Goal: Information Seeking & Learning: Compare options

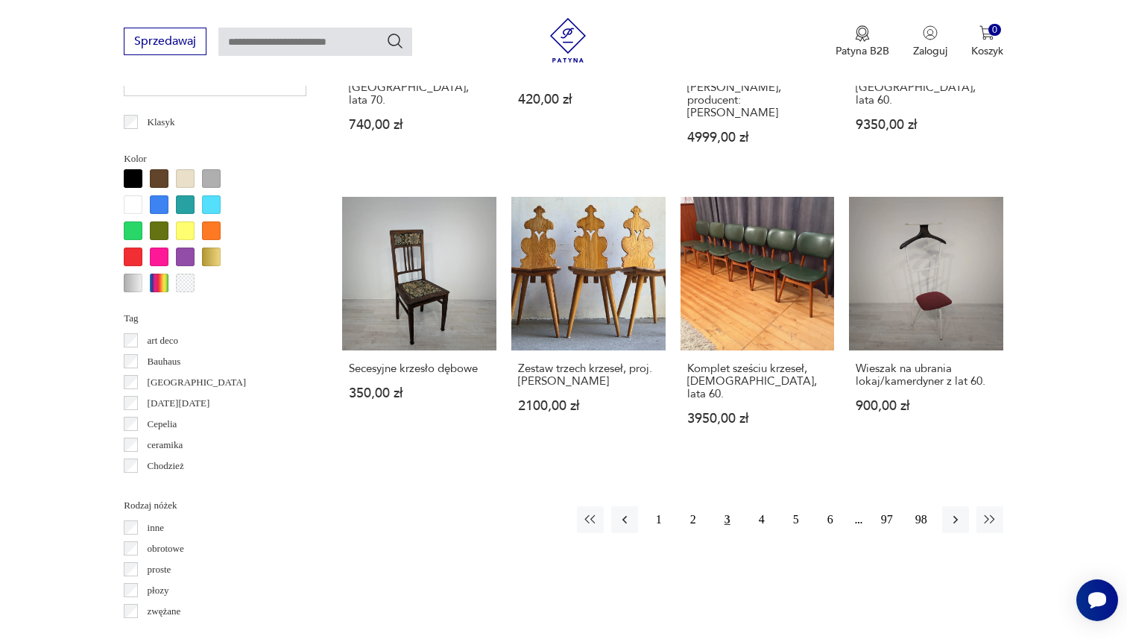
scroll to position [1381, 0]
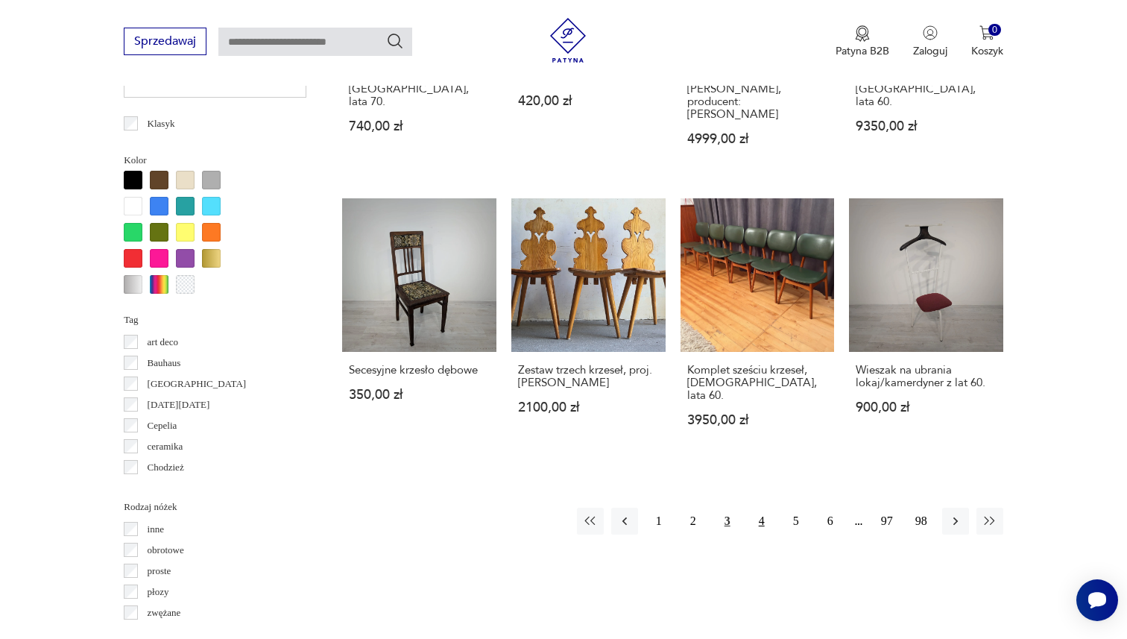
click at [758, 508] on button "4" at bounding box center [762, 521] width 27 height 27
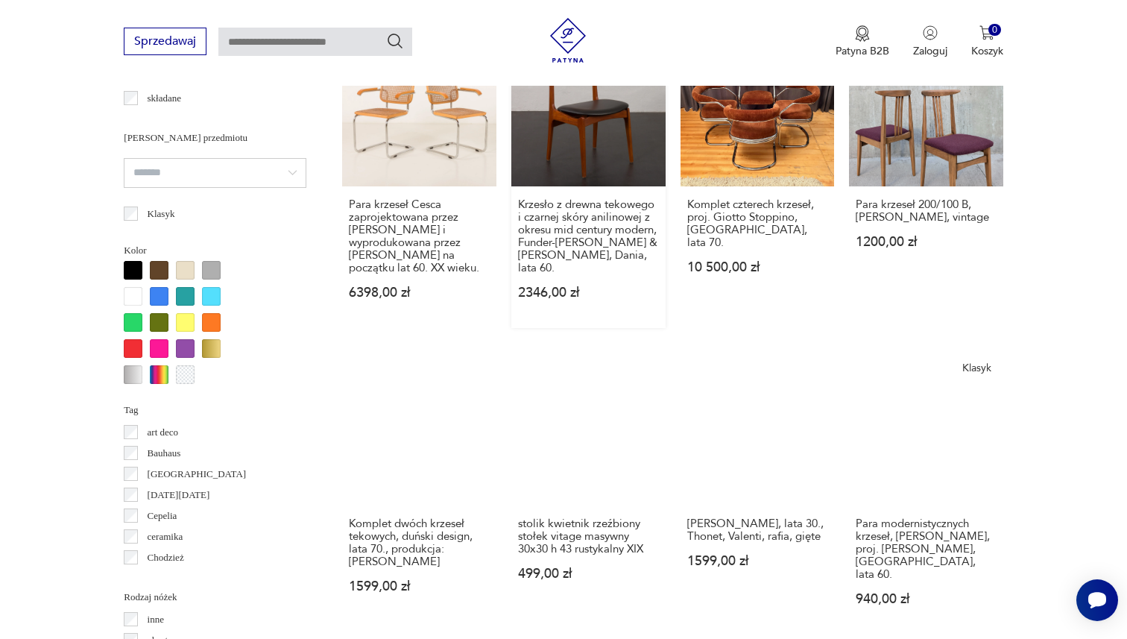
scroll to position [1422, 0]
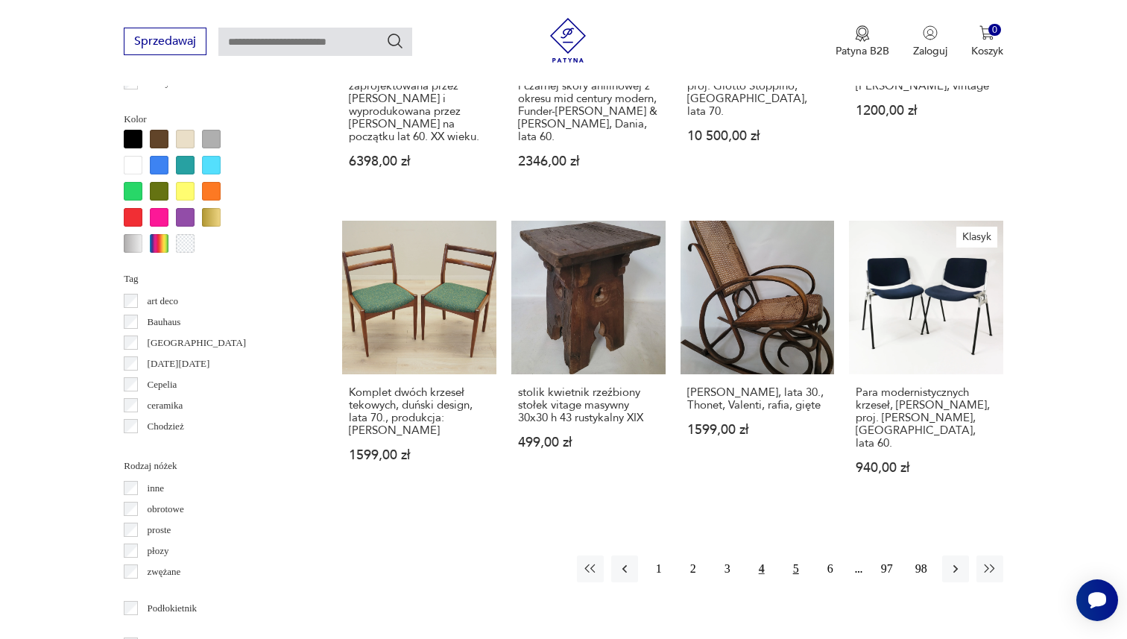
click at [793, 555] on button "5" at bounding box center [796, 568] width 27 height 27
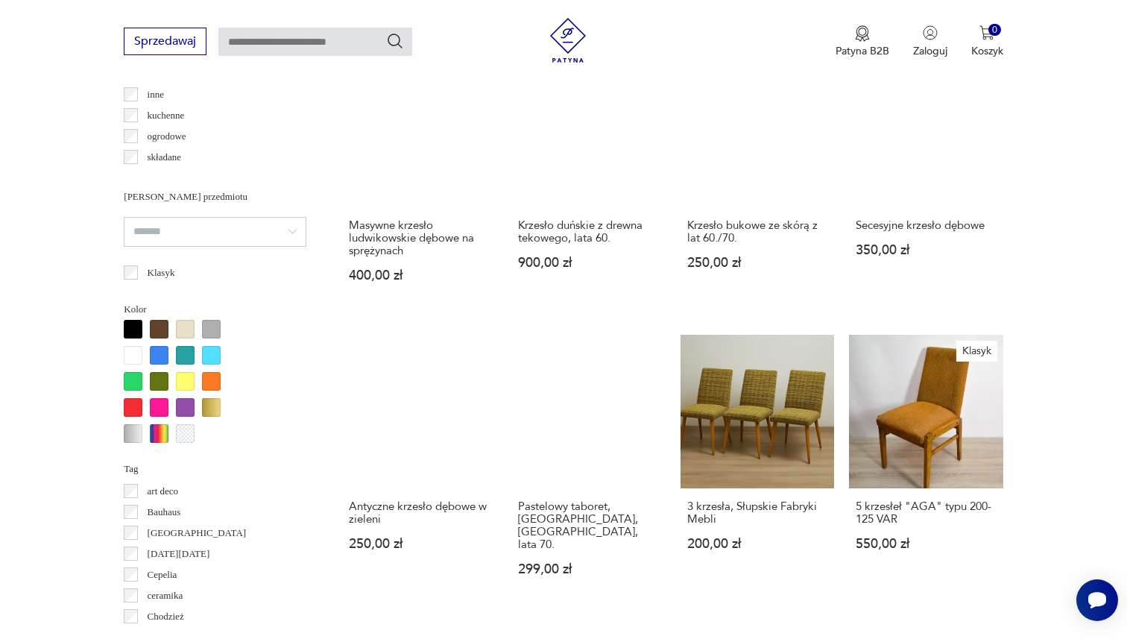
scroll to position [1232, 0]
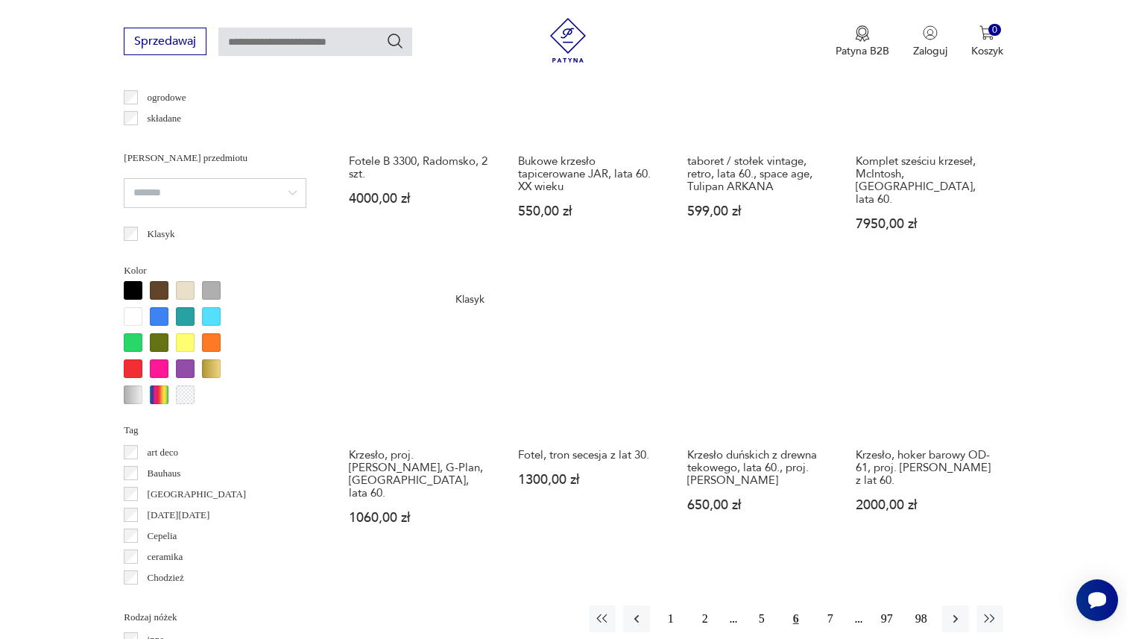
scroll to position [1273, 0]
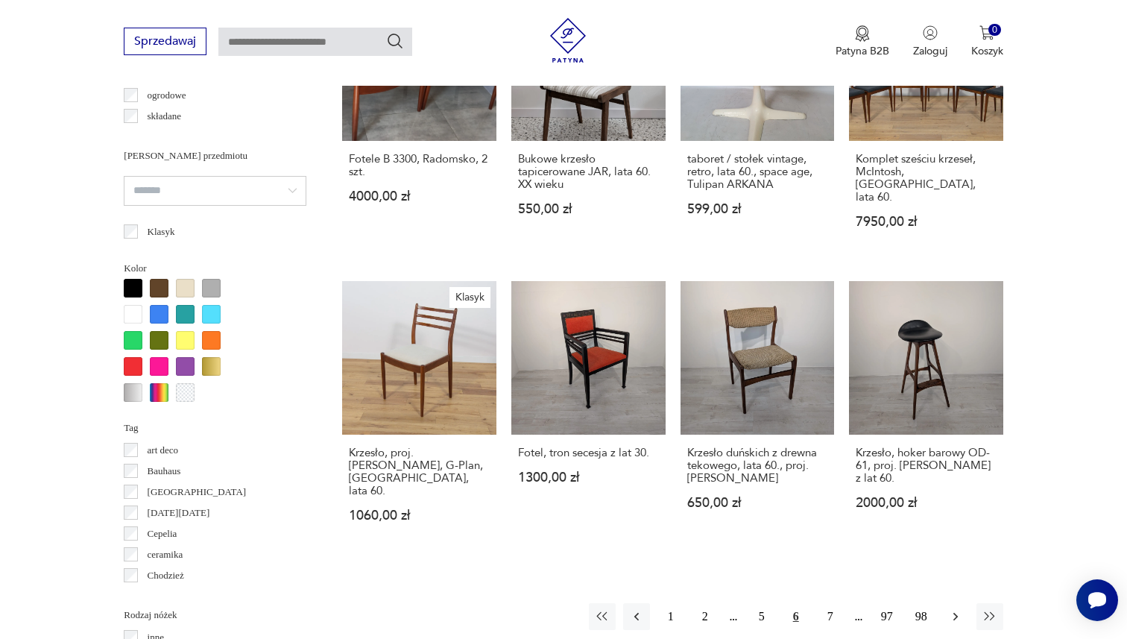
click at [962, 609] on icon "button" at bounding box center [955, 616] width 15 height 15
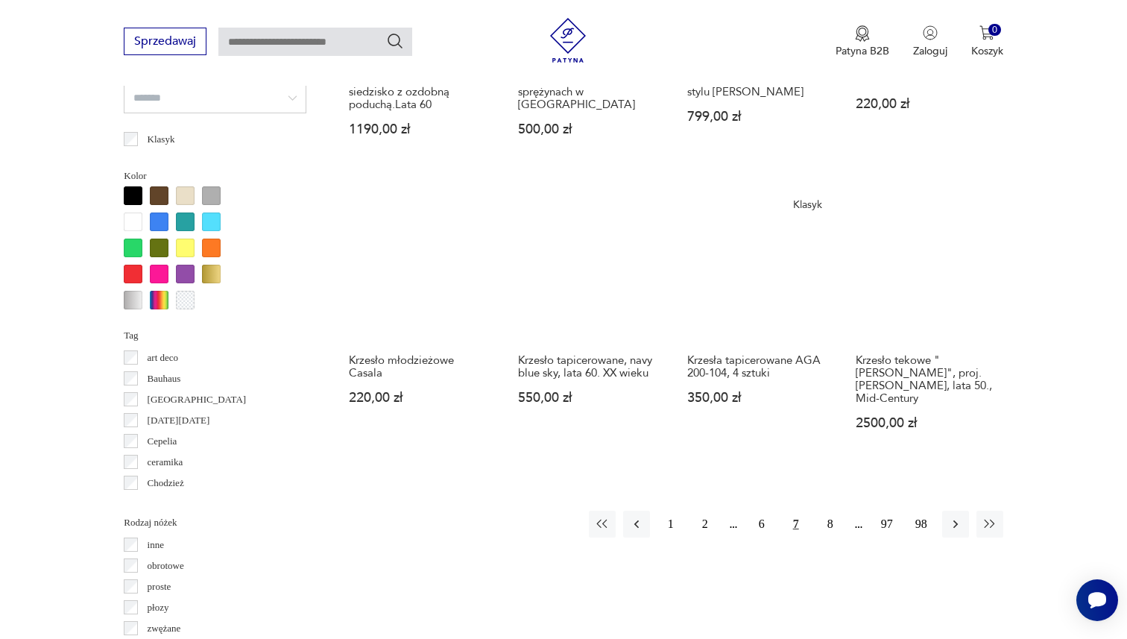
scroll to position [1366, 0]
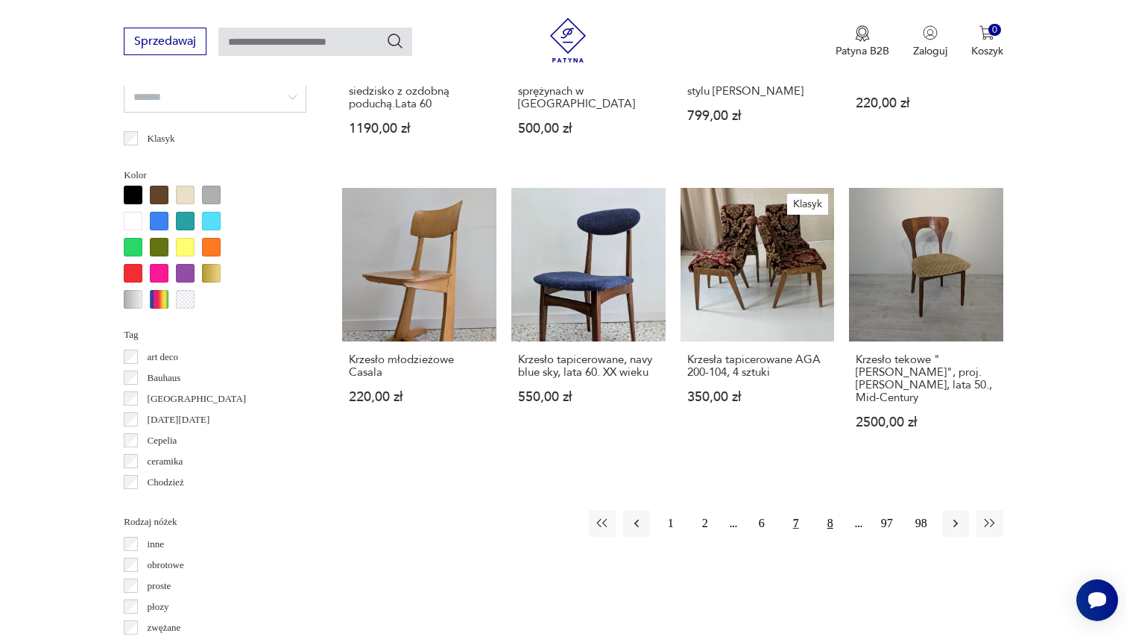
click at [835, 510] on button "8" at bounding box center [830, 523] width 27 height 27
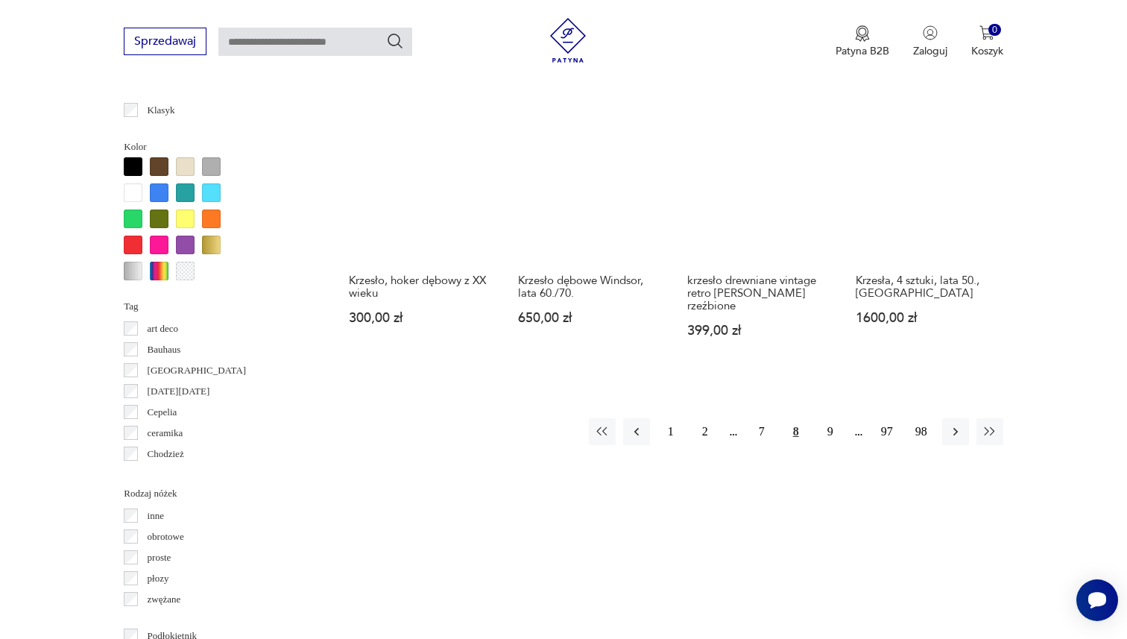
scroll to position [1410, 0]
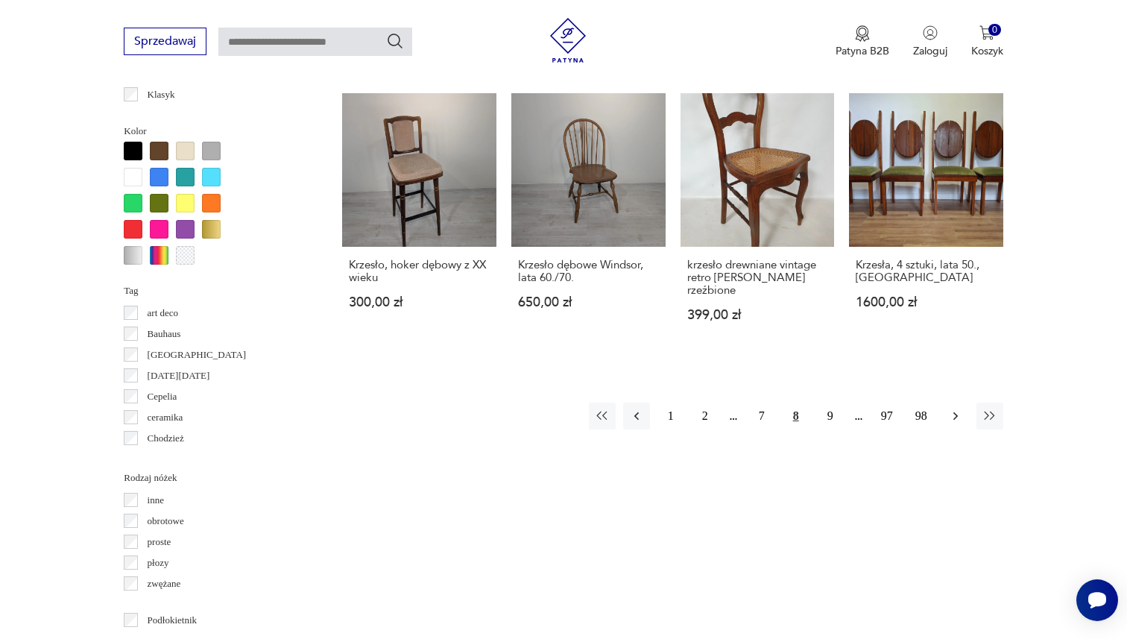
click at [956, 412] on icon "button" at bounding box center [956, 416] width 4 height 8
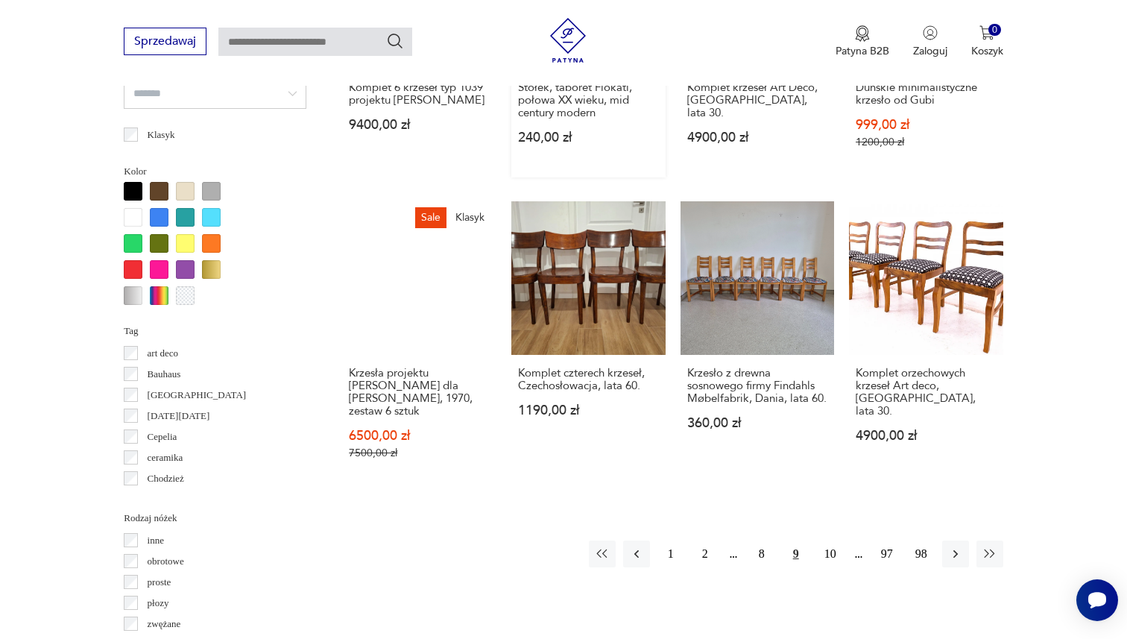
scroll to position [1372, 0]
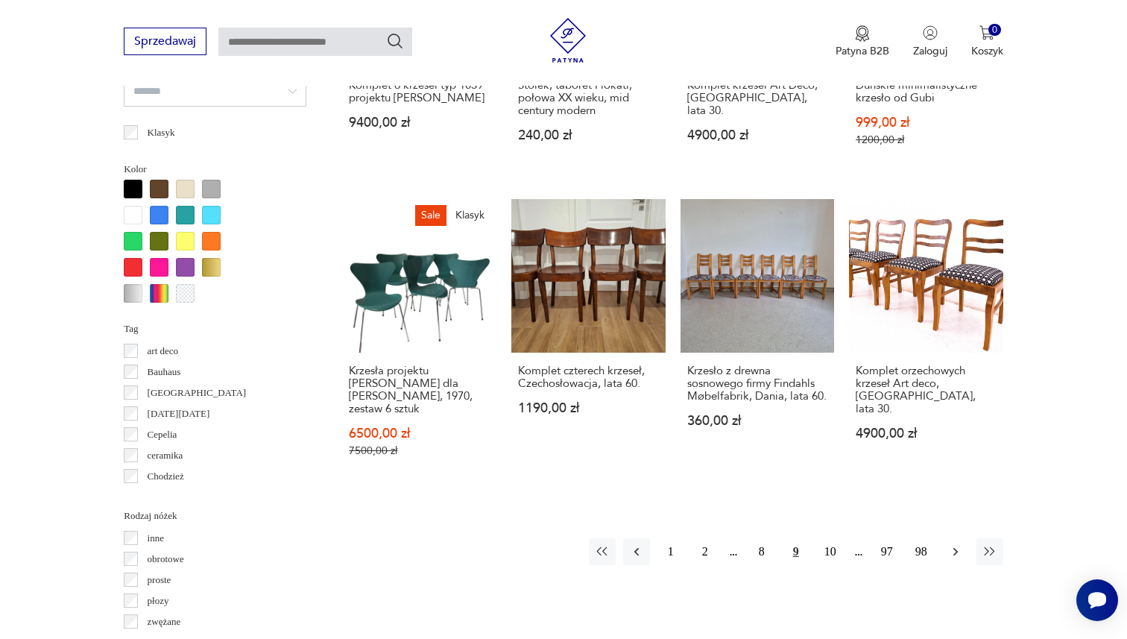
click at [955, 548] on icon "button" at bounding box center [956, 552] width 4 height 8
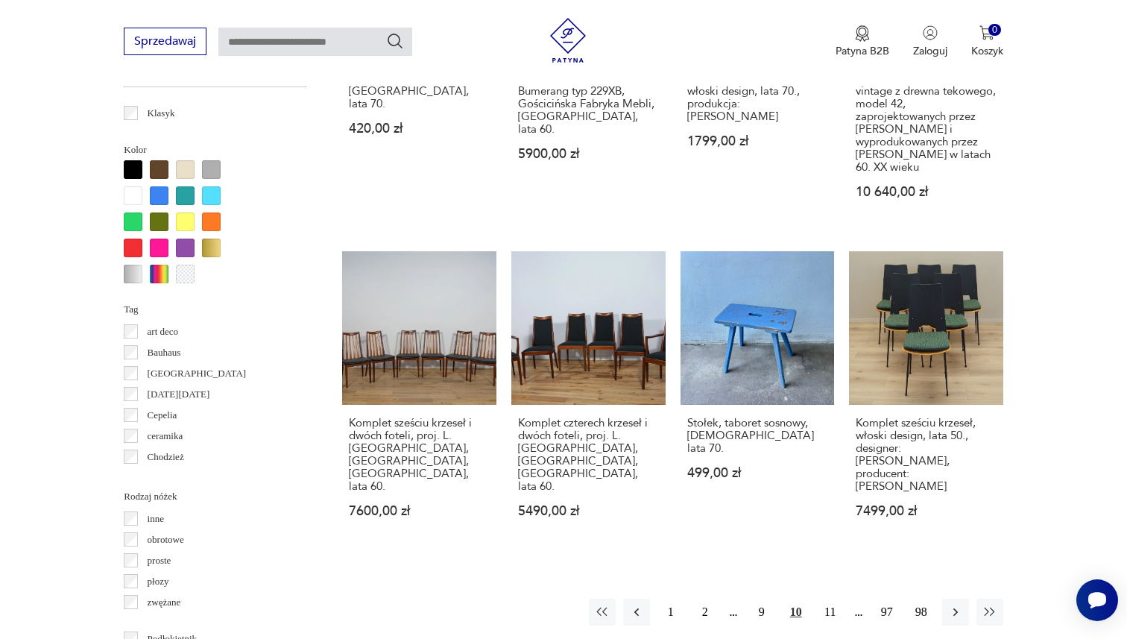
scroll to position [1392, 0]
click at [961, 604] on icon "button" at bounding box center [955, 611] width 15 height 15
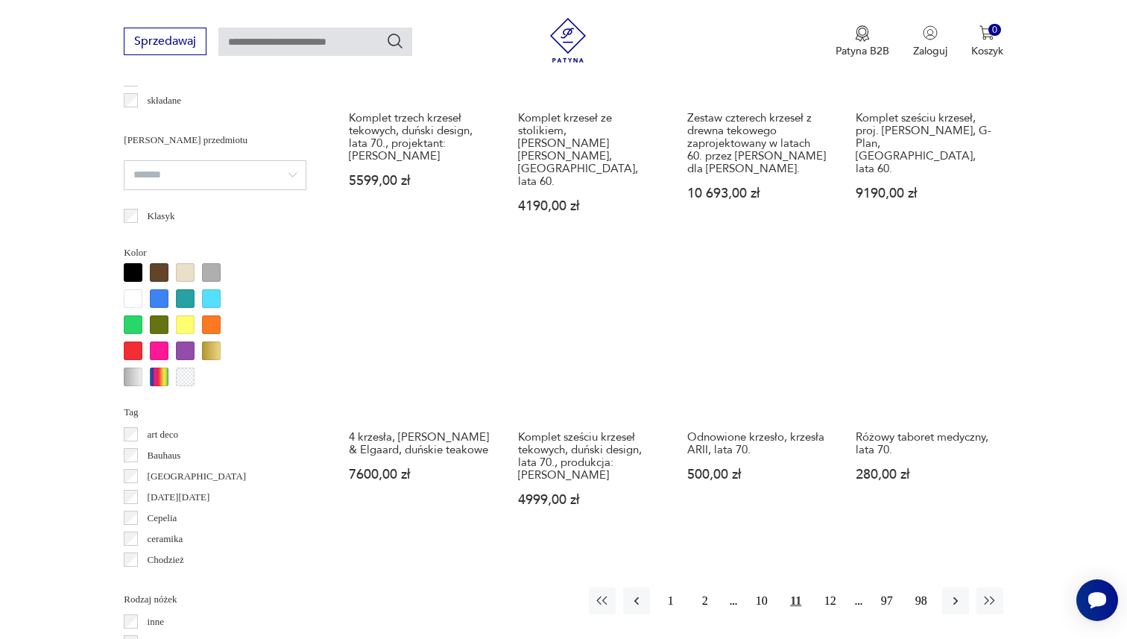
scroll to position [1289, 0]
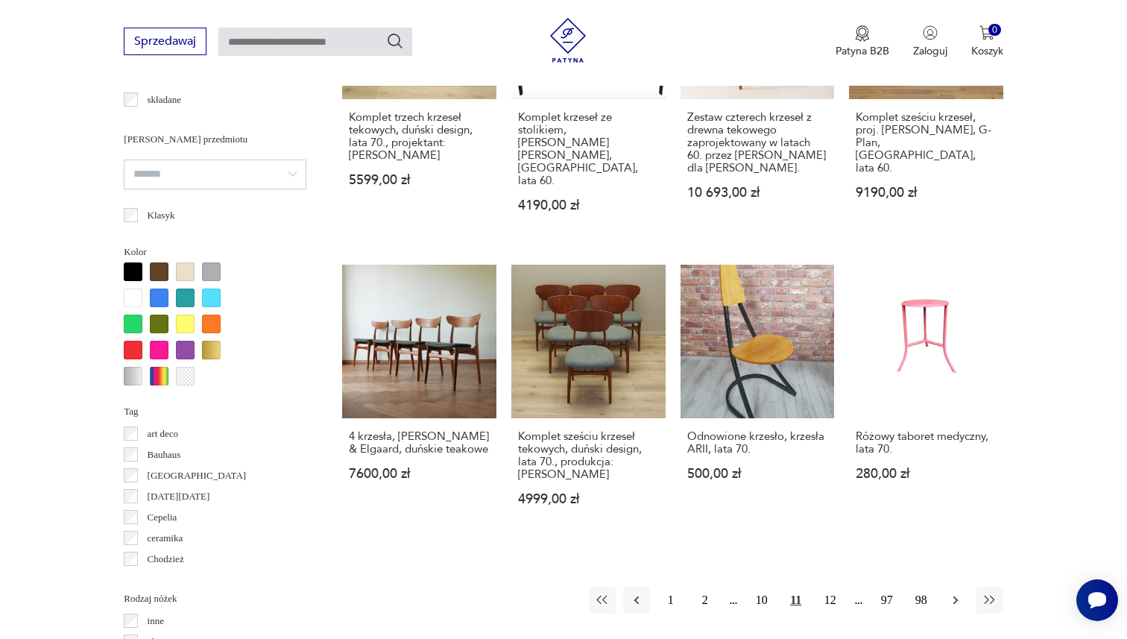
click at [955, 596] on icon "button" at bounding box center [956, 600] width 4 height 8
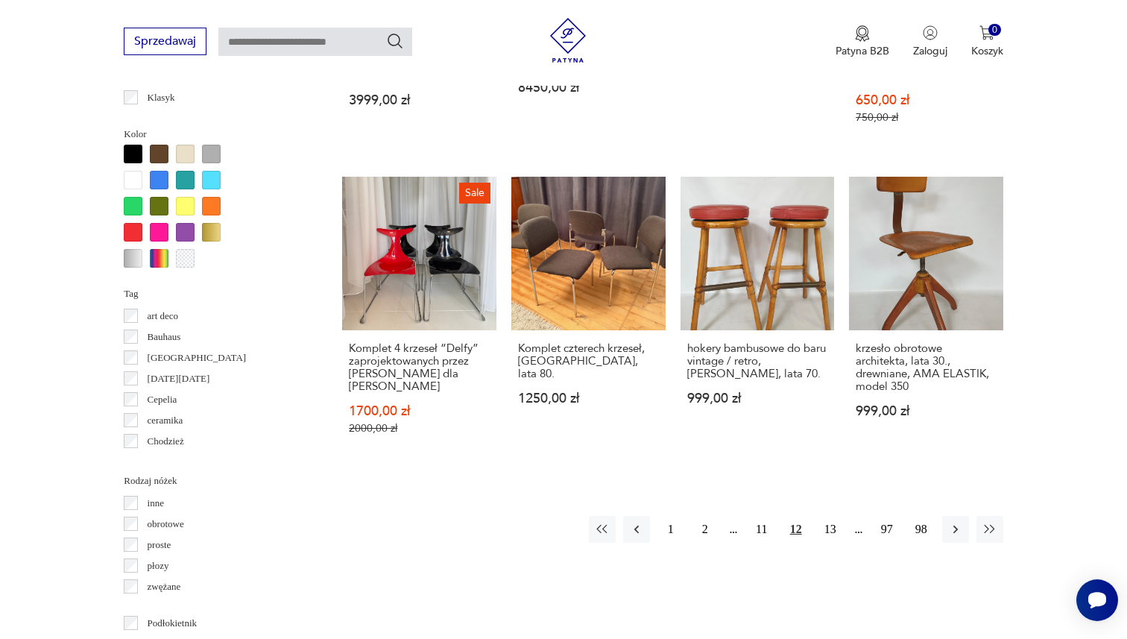
scroll to position [1409, 0]
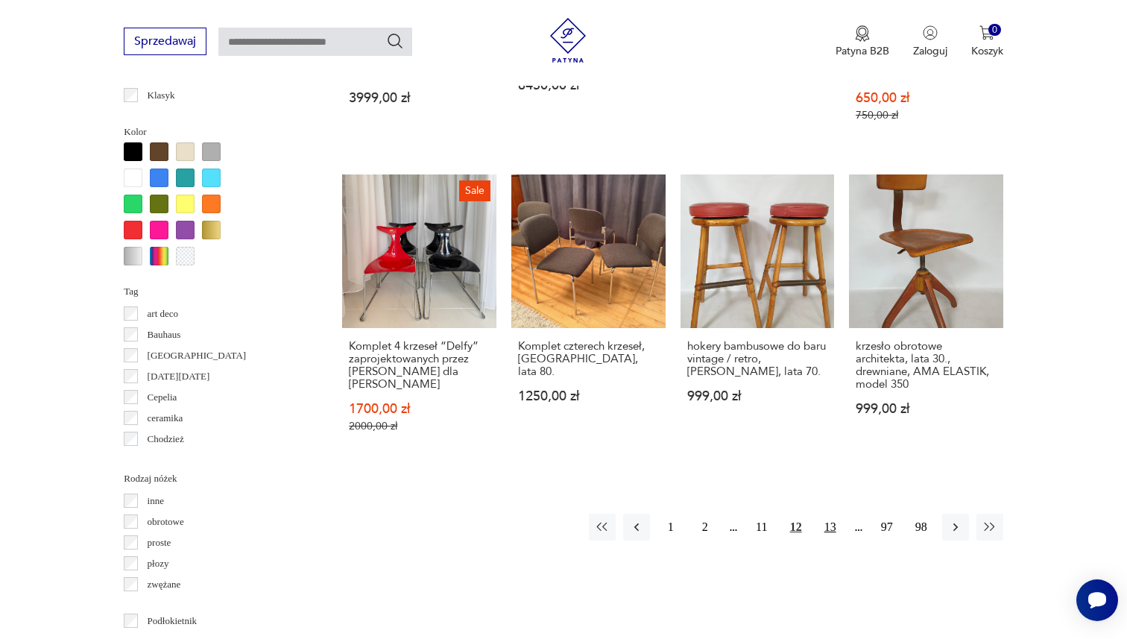
click at [831, 514] on button "13" at bounding box center [830, 527] width 27 height 27
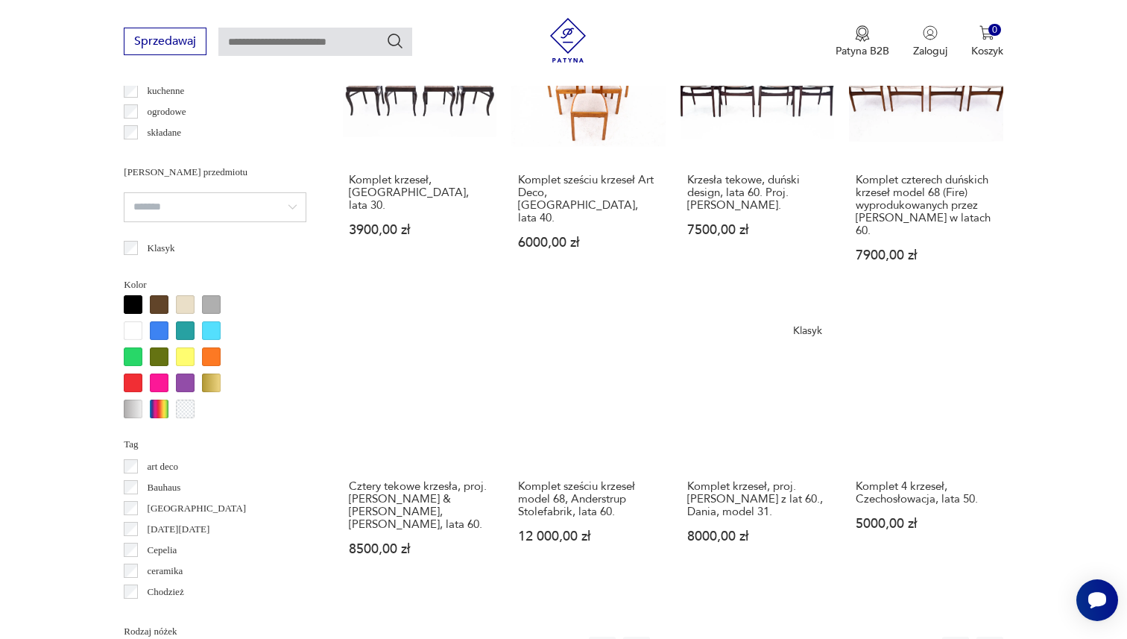
scroll to position [1382, 0]
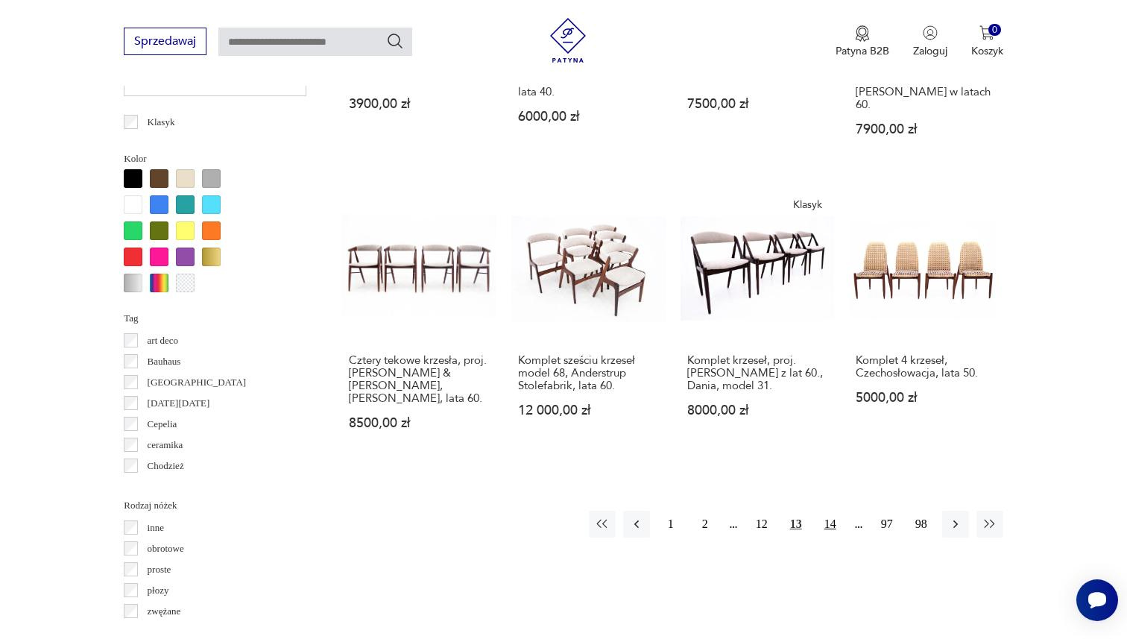
click at [828, 513] on button "14" at bounding box center [830, 524] width 27 height 27
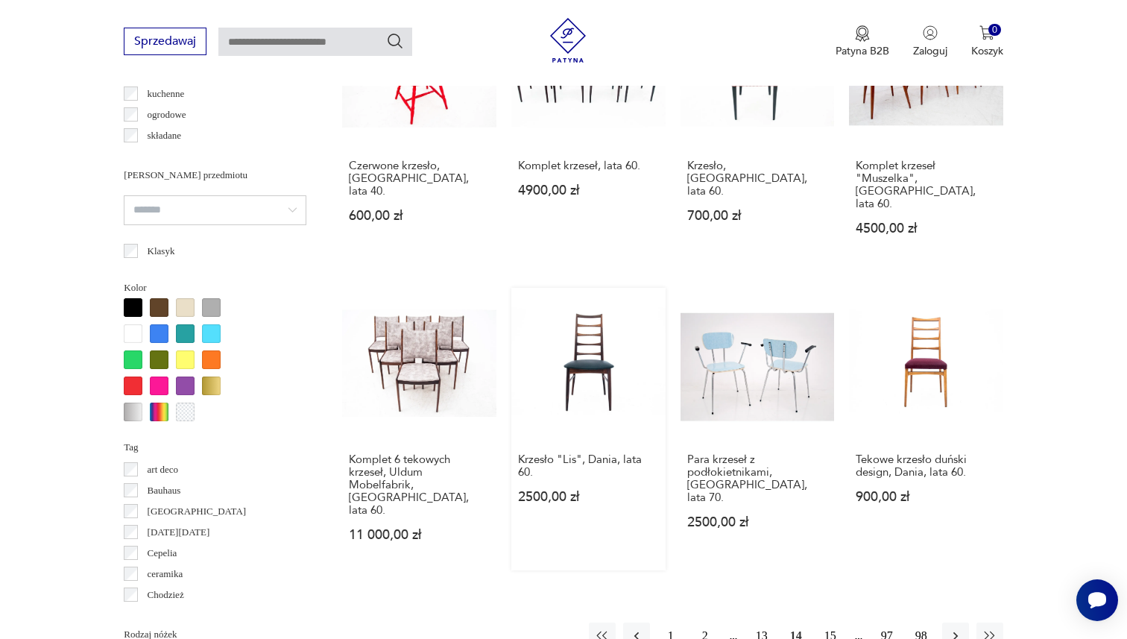
scroll to position [1263, 0]
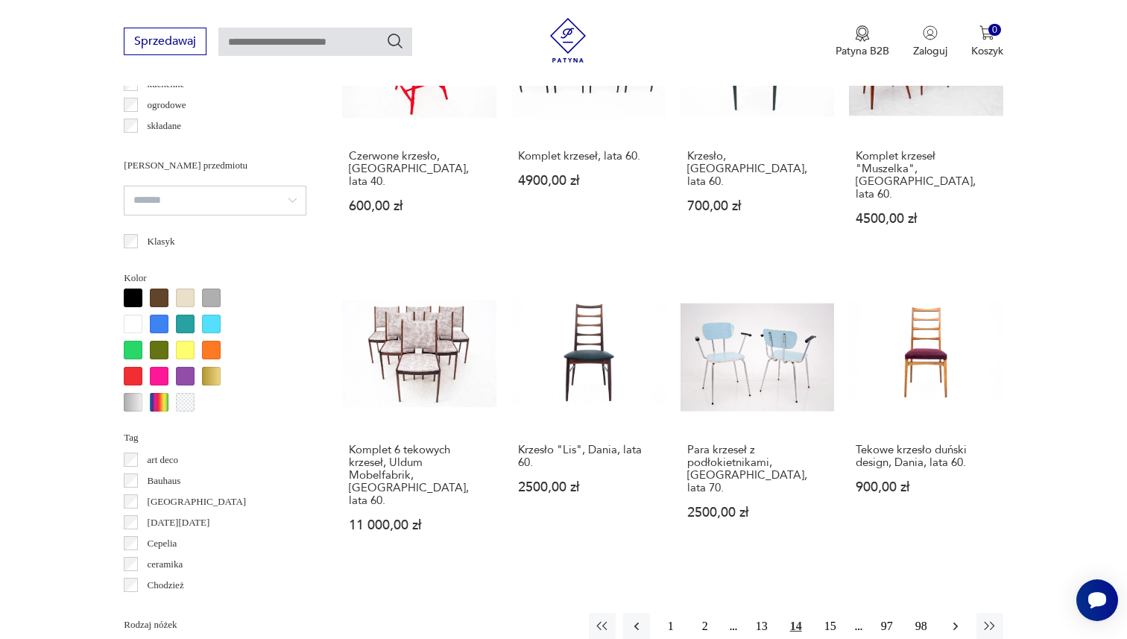
click at [951, 619] on icon "button" at bounding box center [955, 626] width 15 height 15
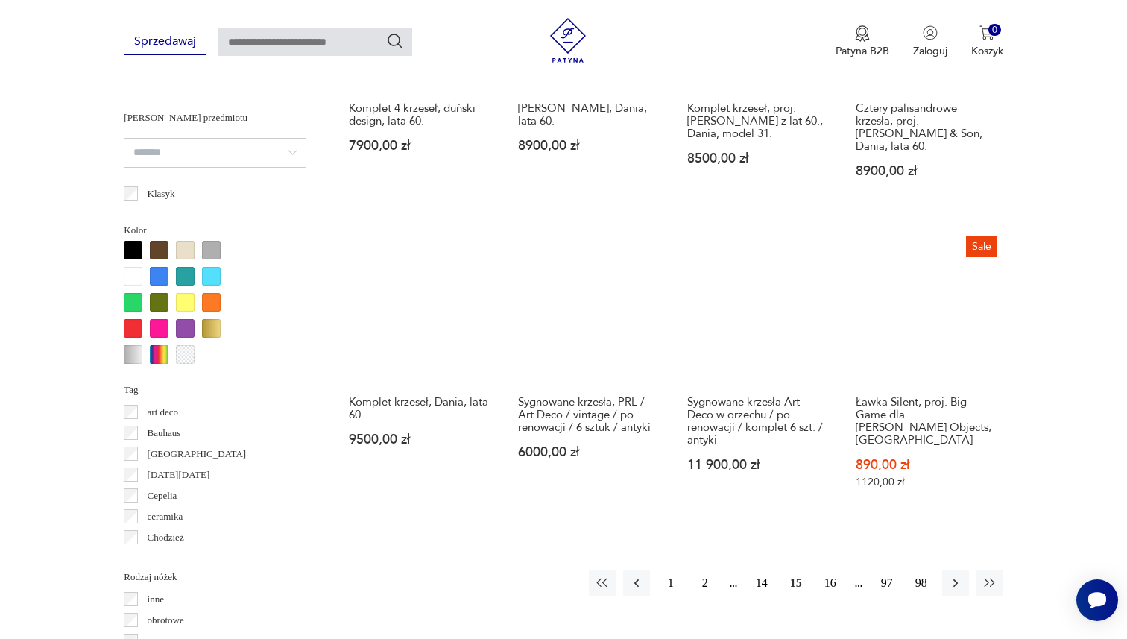
scroll to position [1323, 0]
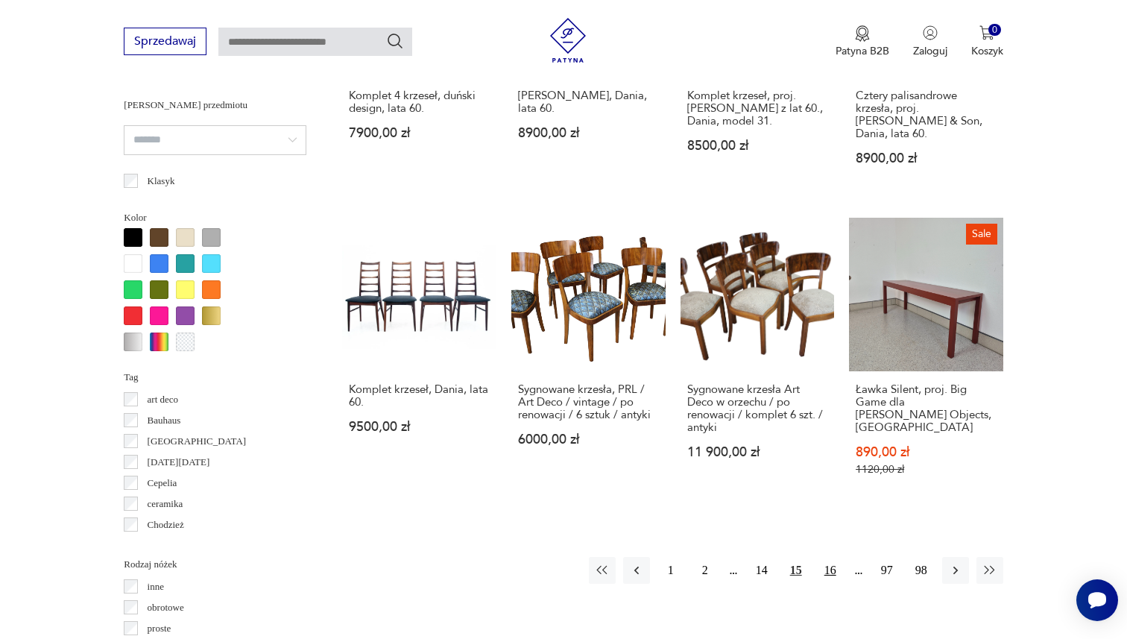
click at [832, 557] on button "16" at bounding box center [830, 570] width 27 height 27
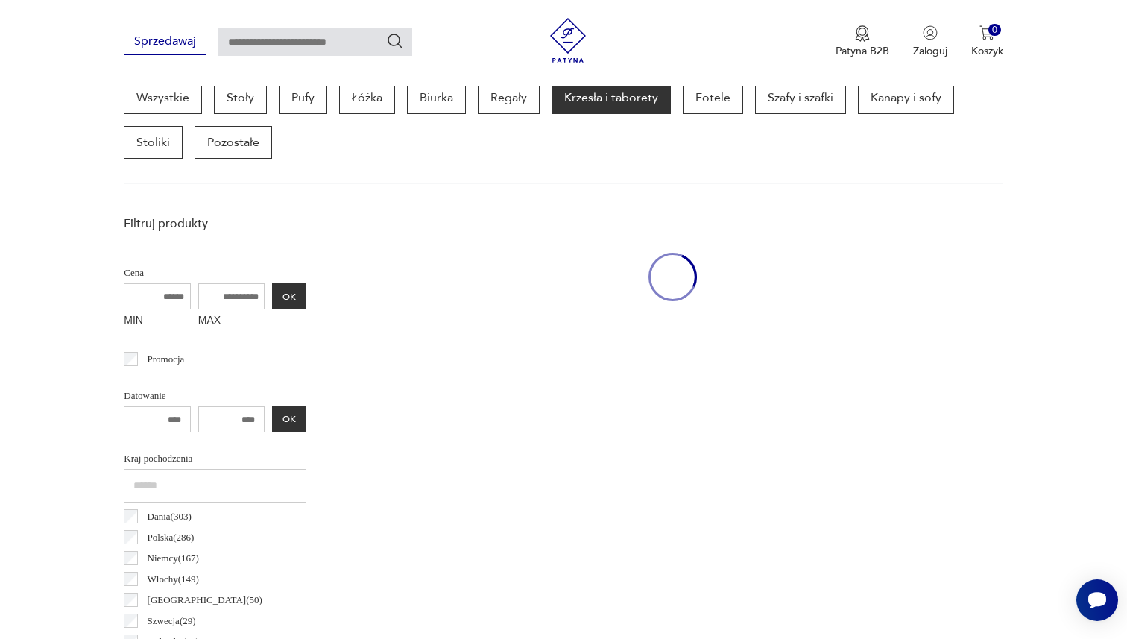
scroll to position [396, 0]
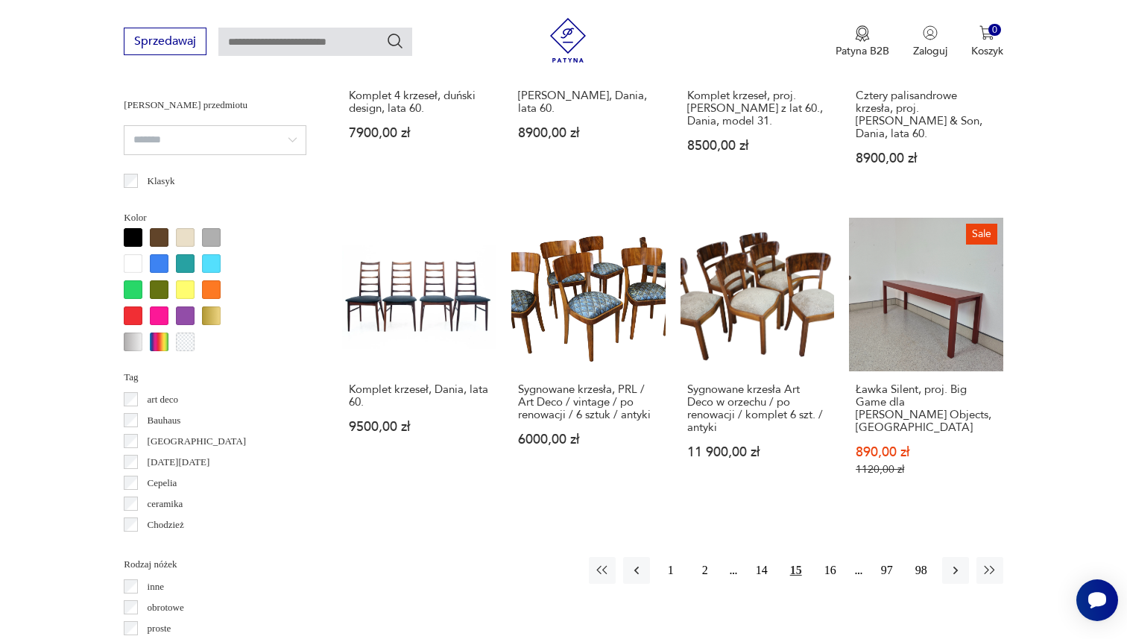
scroll to position [1424, 0]
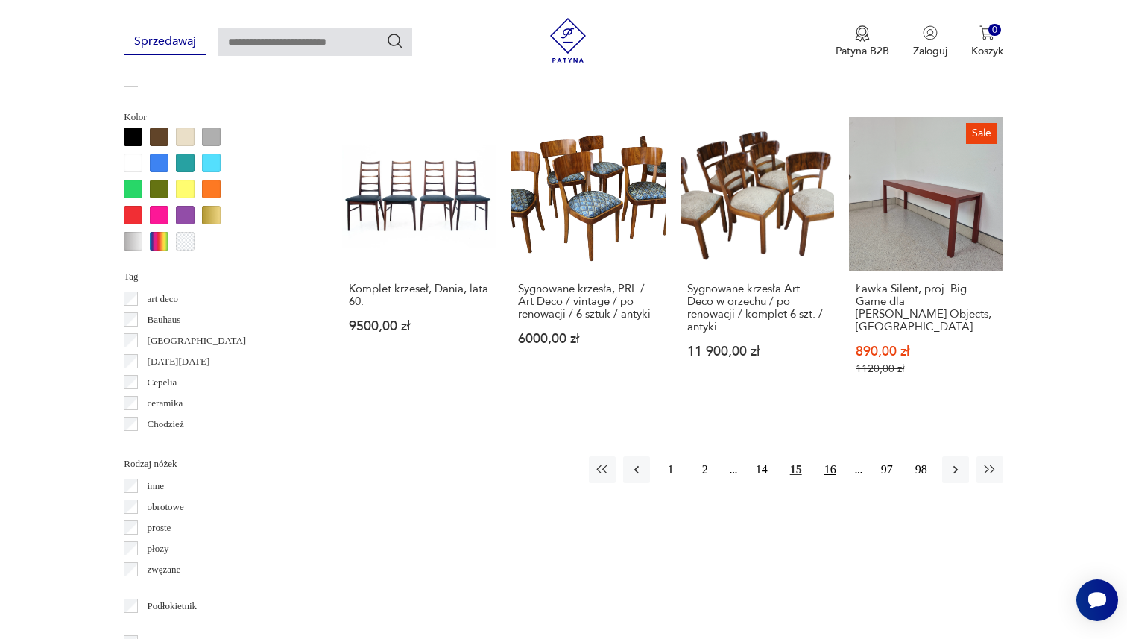
click at [822, 456] on button "16" at bounding box center [830, 469] width 27 height 27
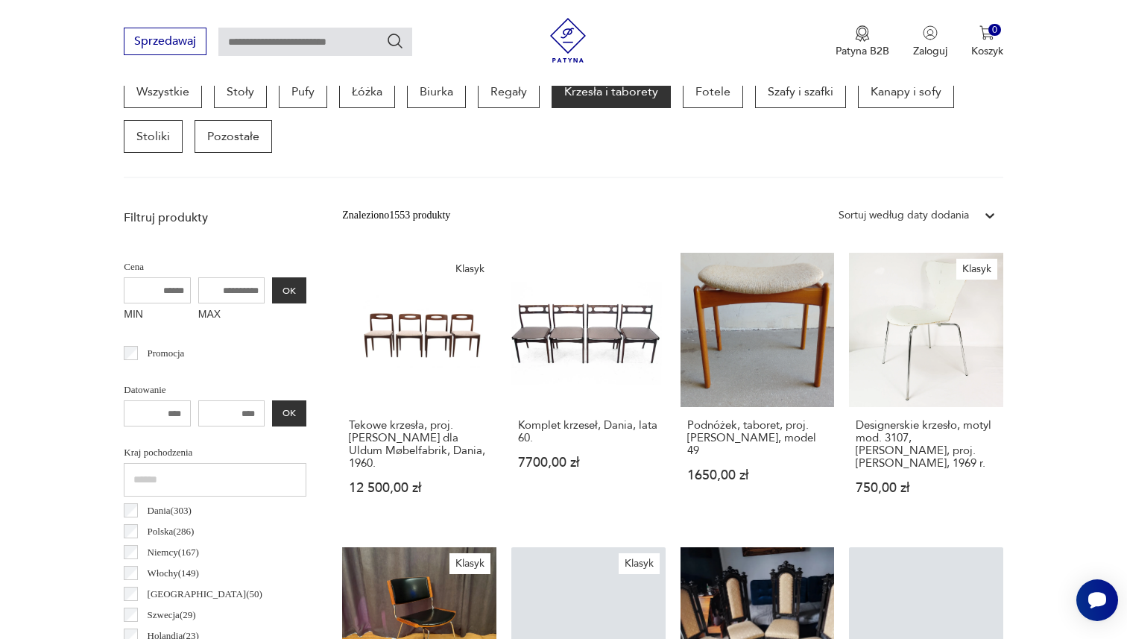
scroll to position [403, 0]
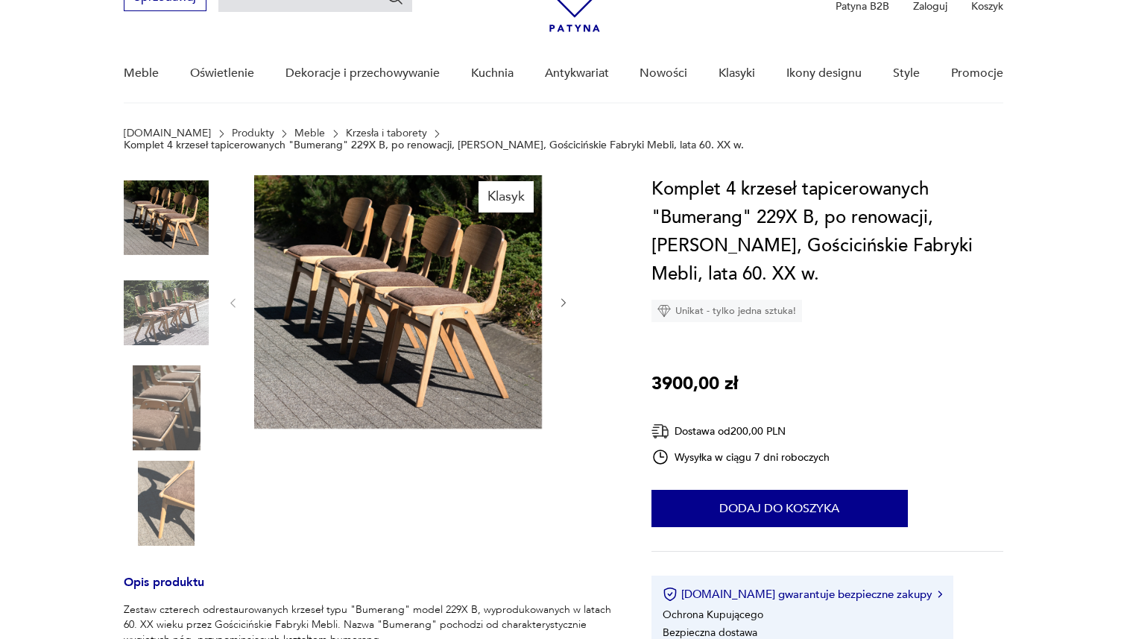
click at [445, 278] on img at bounding box center [398, 302] width 288 height 254
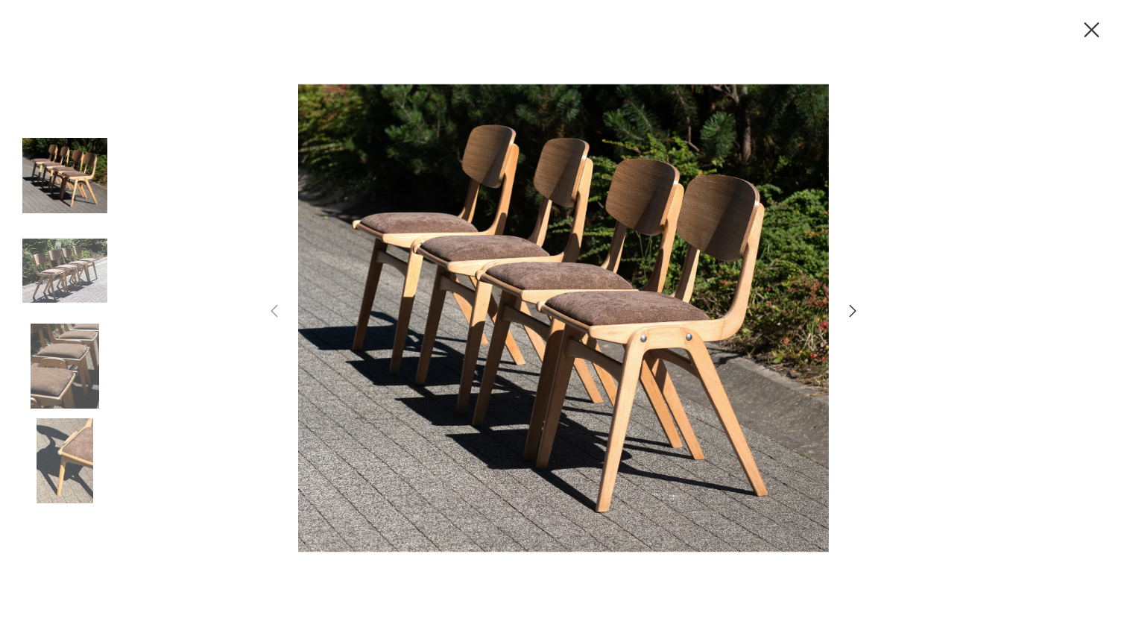
click at [857, 306] on icon "button" at bounding box center [853, 311] width 18 height 18
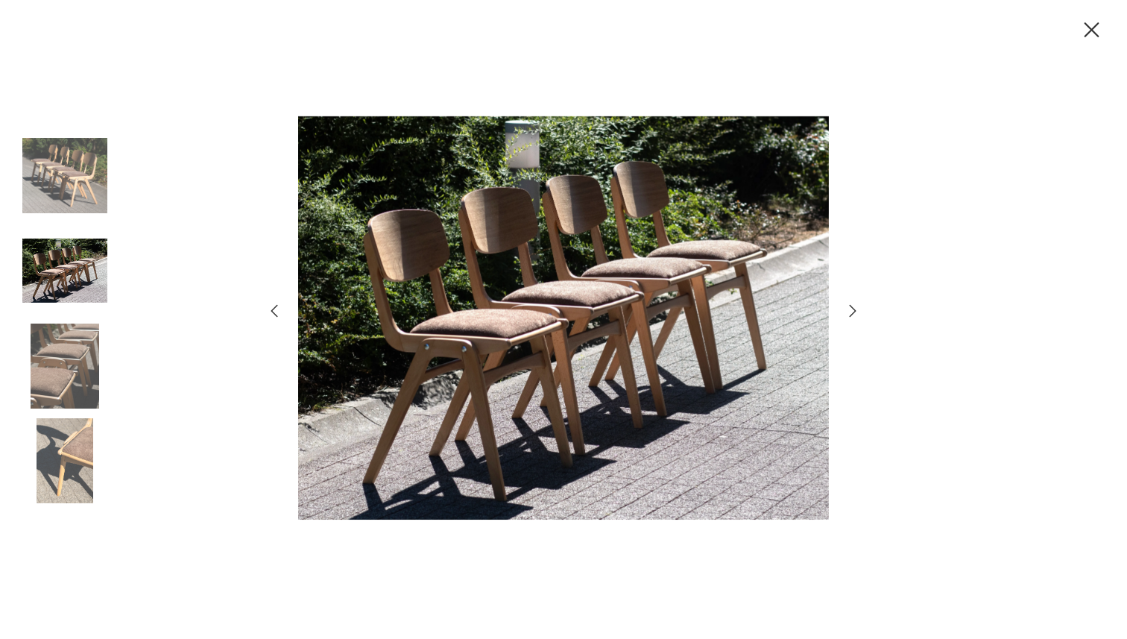
click at [857, 306] on icon "button" at bounding box center [853, 311] width 18 height 18
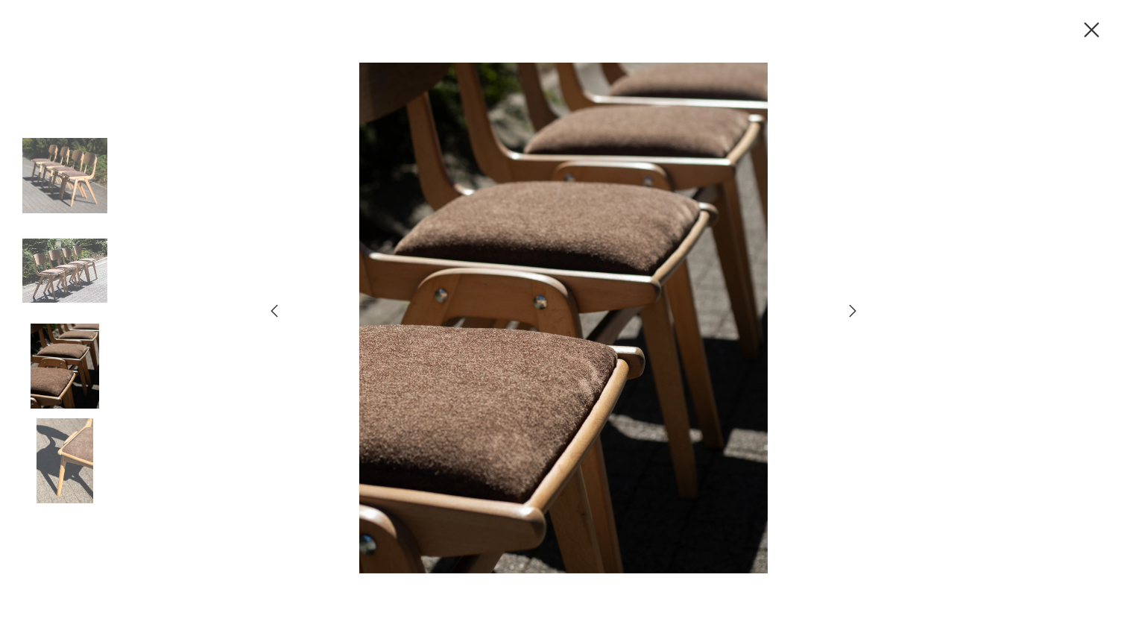
click at [857, 306] on icon "button" at bounding box center [853, 311] width 18 height 18
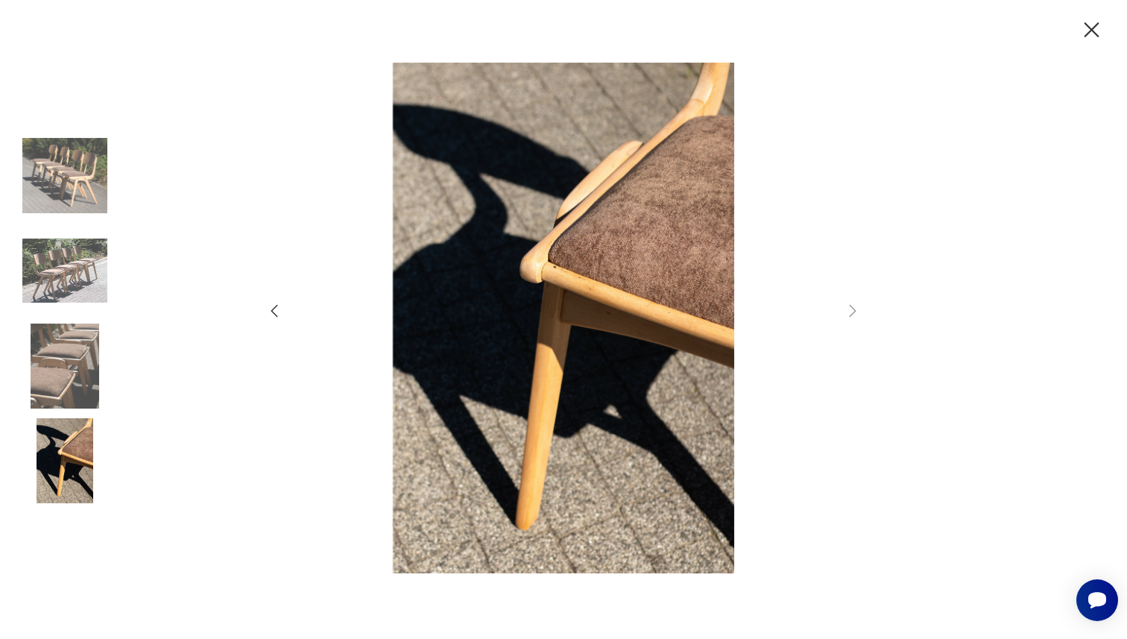
click at [1093, 28] on icon "button" at bounding box center [1092, 29] width 15 height 15
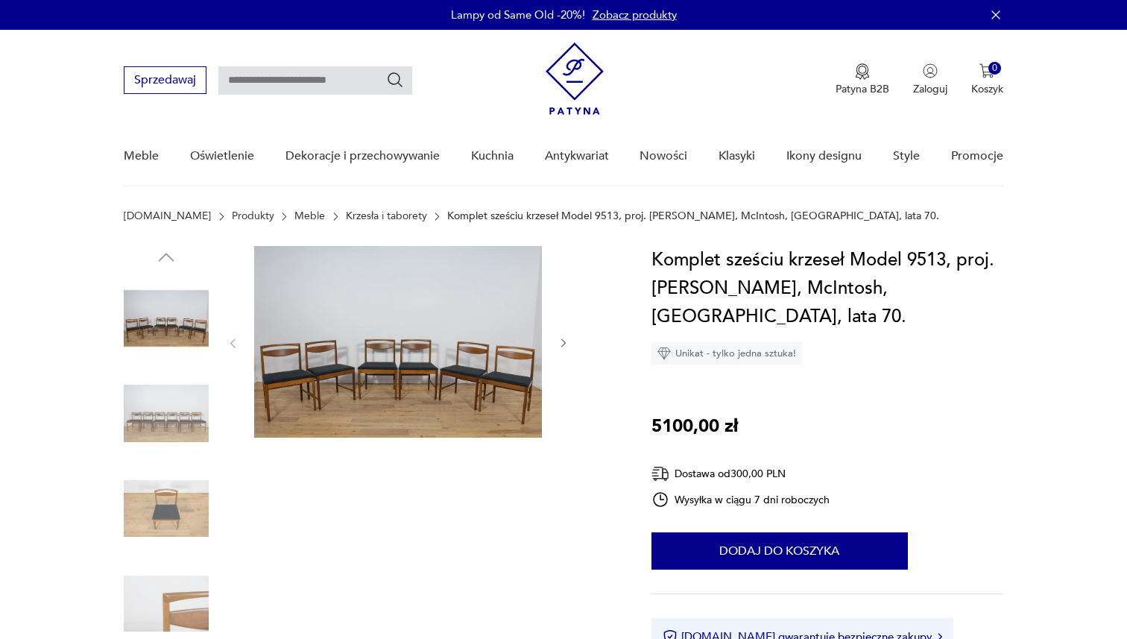
click at [375, 413] on img at bounding box center [398, 342] width 288 height 192
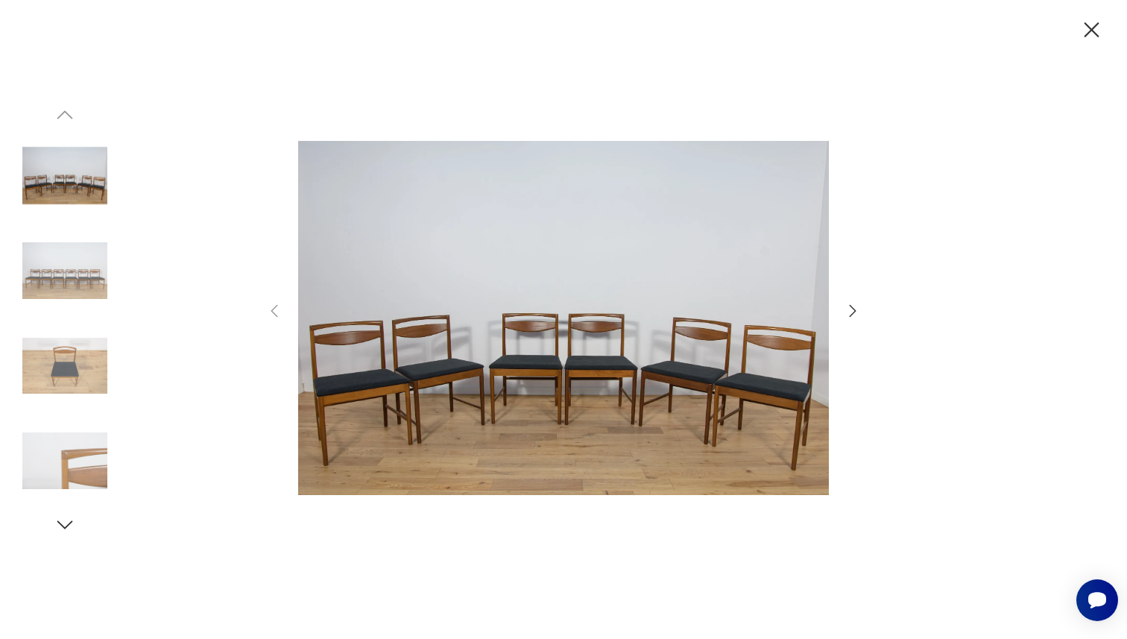
click at [851, 304] on icon "button" at bounding box center [853, 311] width 18 height 18
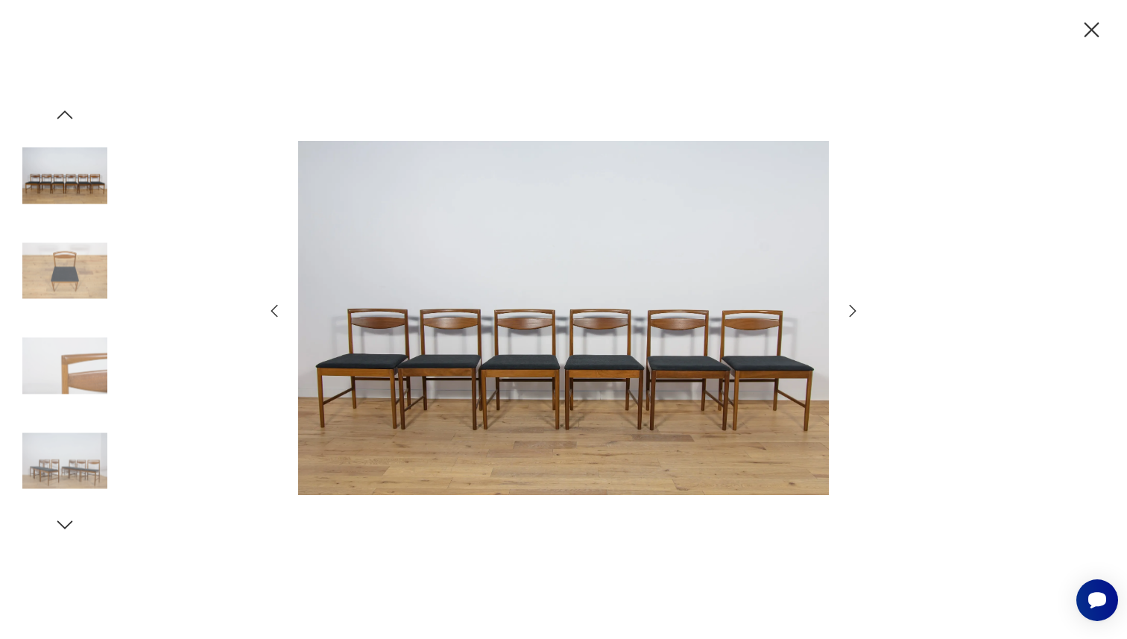
click at [851, 304] on icon "button" at bounding box center [853, 311] width 18 height 18
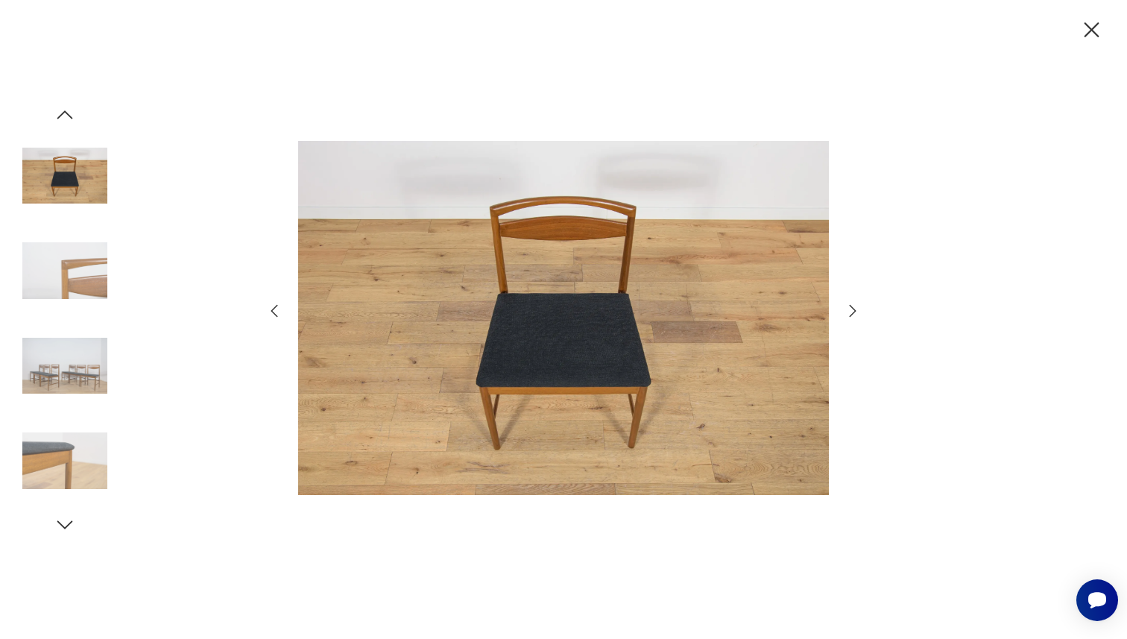
click at [851, 304] on icon "button" at bounding box center [853, 311] width 18 height 18
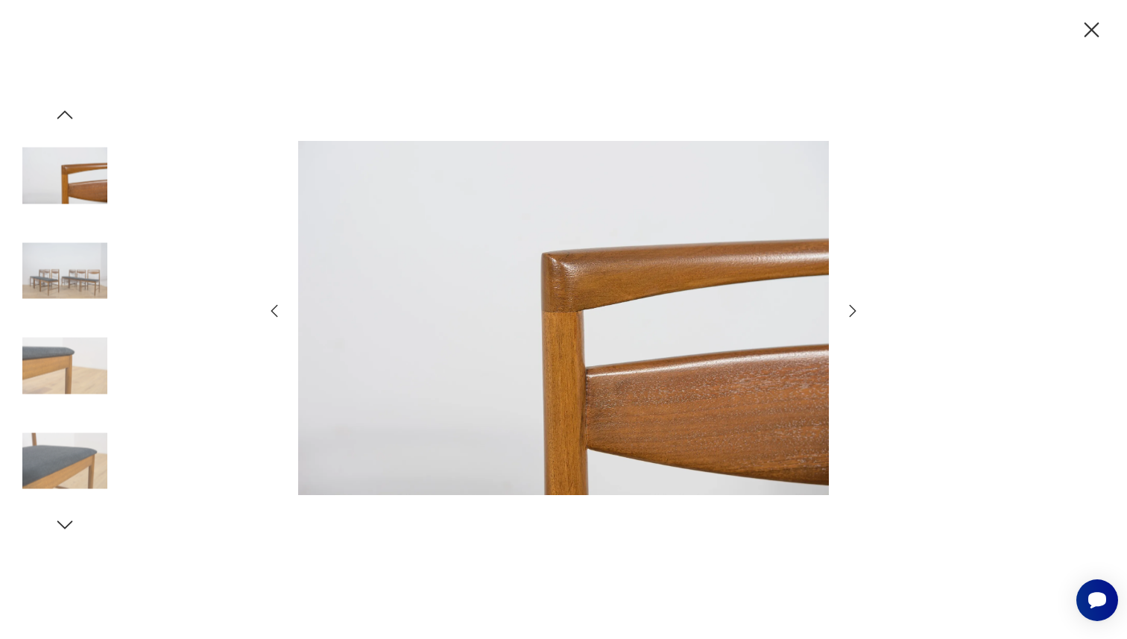
click at [851, 304] on icon "button" at bounding box center [853, 311] width 18 height 18
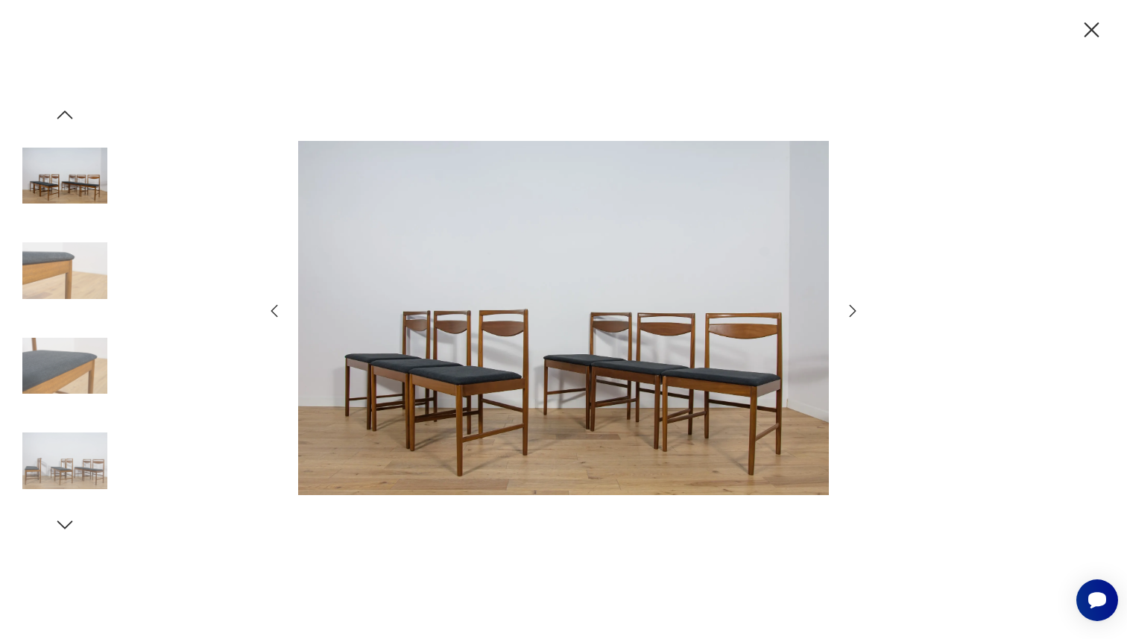
click at [851, 304] on icon "button" at bounding box center [853, 311] width 18 height 18
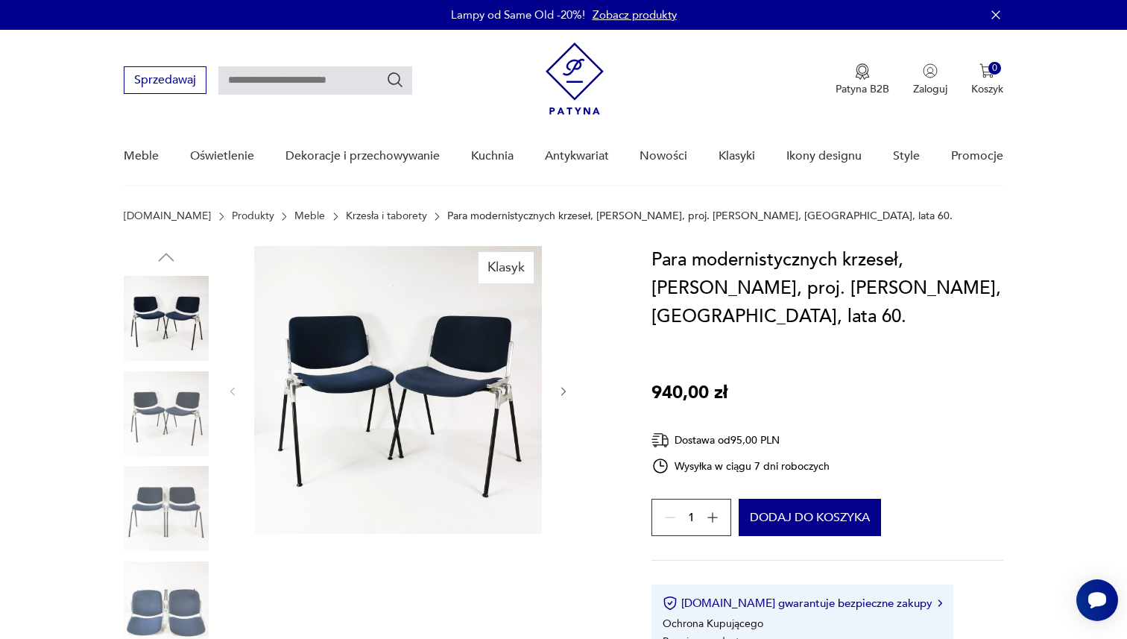
click at [380, 368] on img at bounding box center [398, 390] width 288 height 288
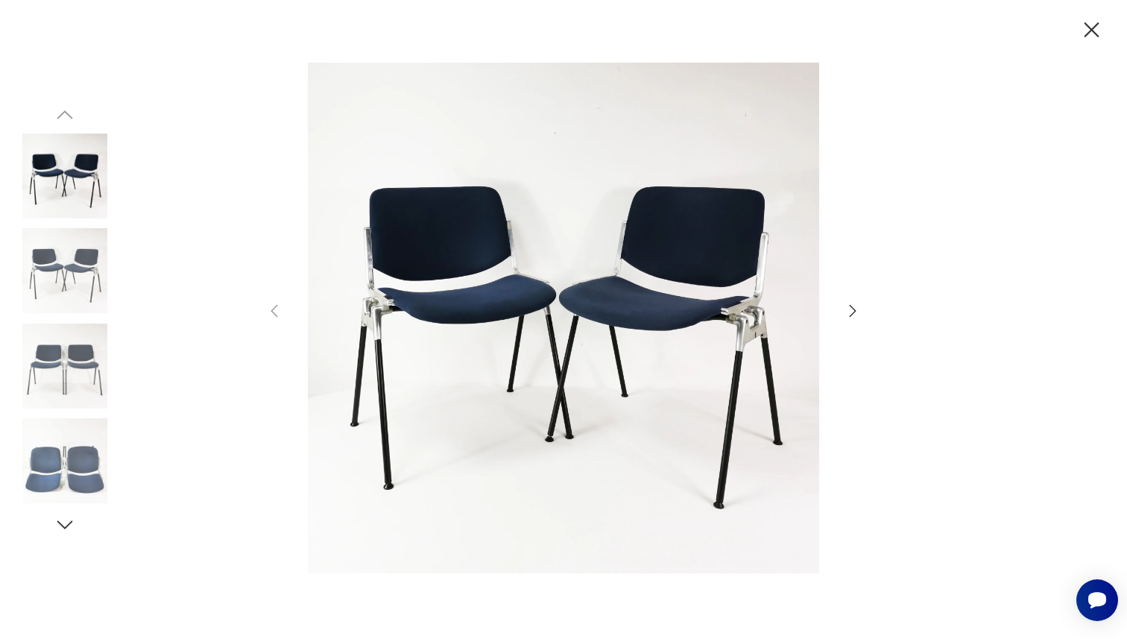
click at [848, 307] on icon "button" at bounding box center [853, 311] width 18 height 18
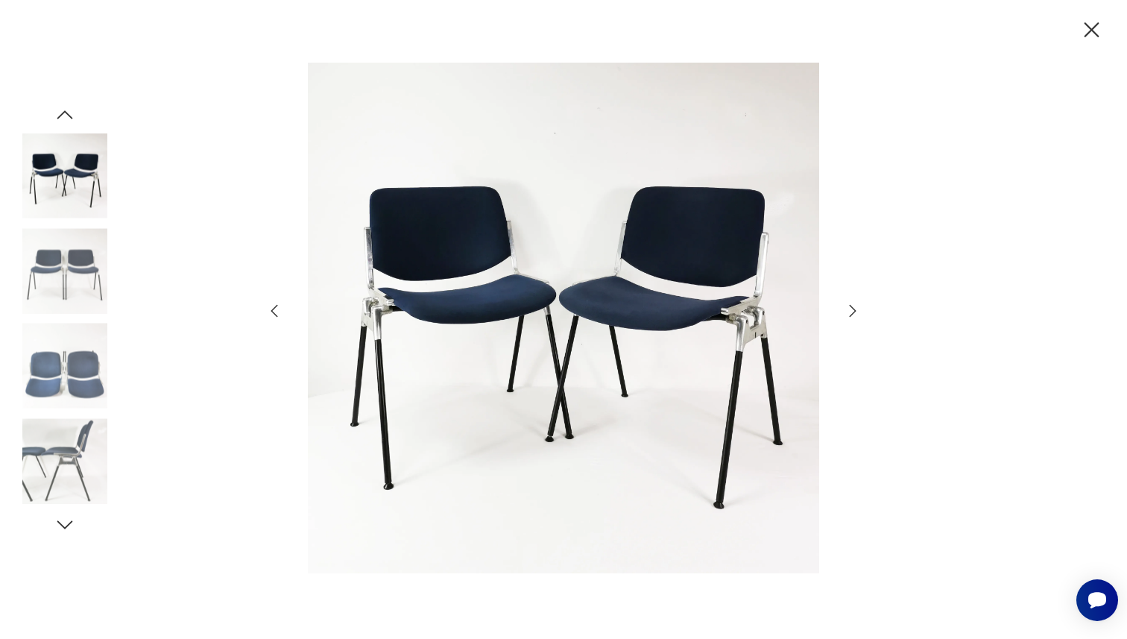
click at [848, 307] on icon "button" at bounding box center [853, 311] width 18 height 18
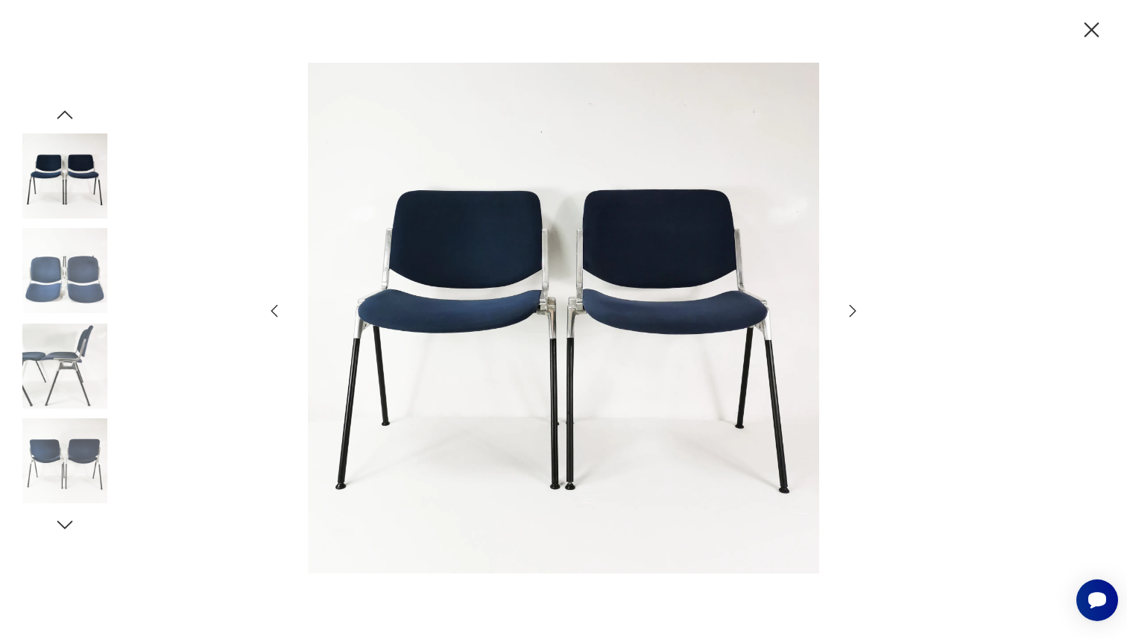
click at [848, 307] on icon "button" at bounding box center [853, 311] width 18 height 18
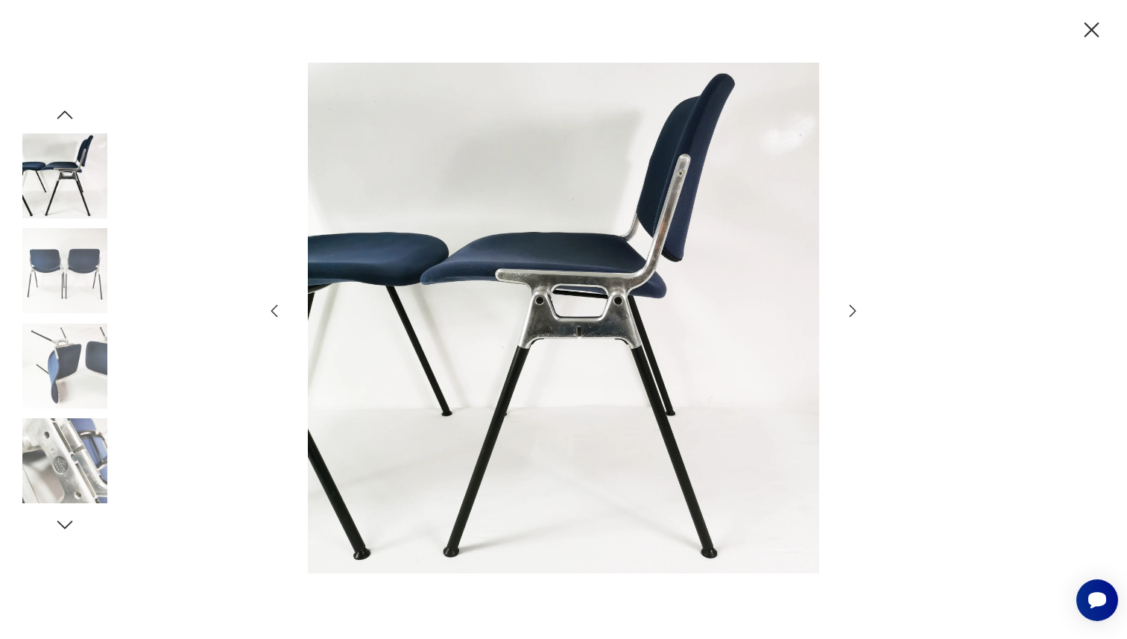
click at [848, 307] on icon "button" at bounding box center [853, 311] width 18 height 18
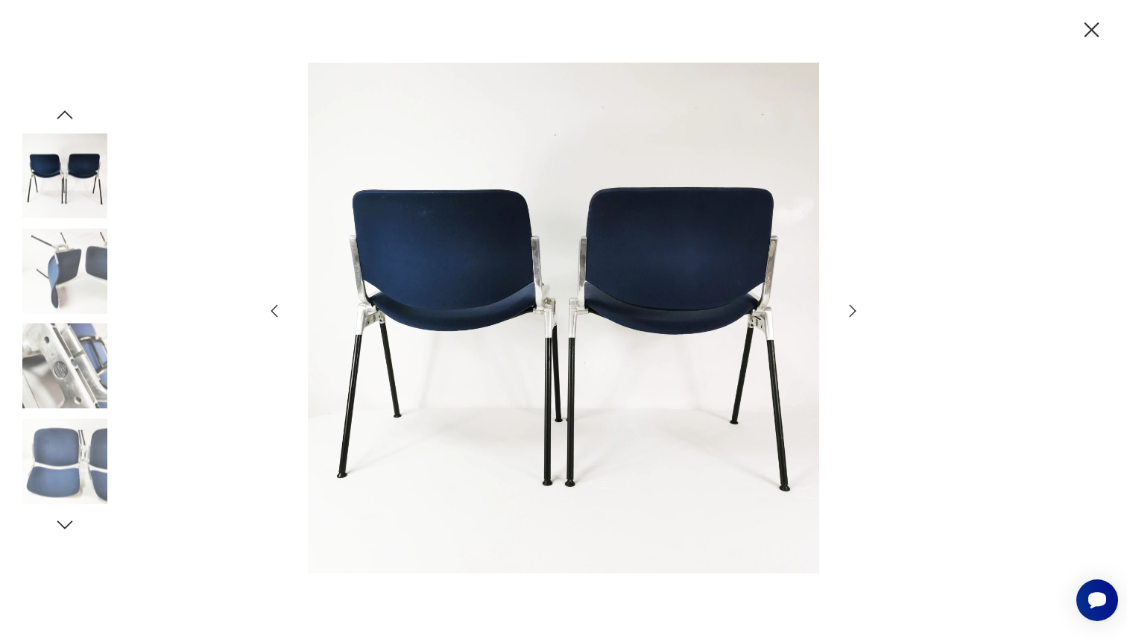
click at [848, 307] on icon "button" at bounding box center [853, 311] width 18 height 18
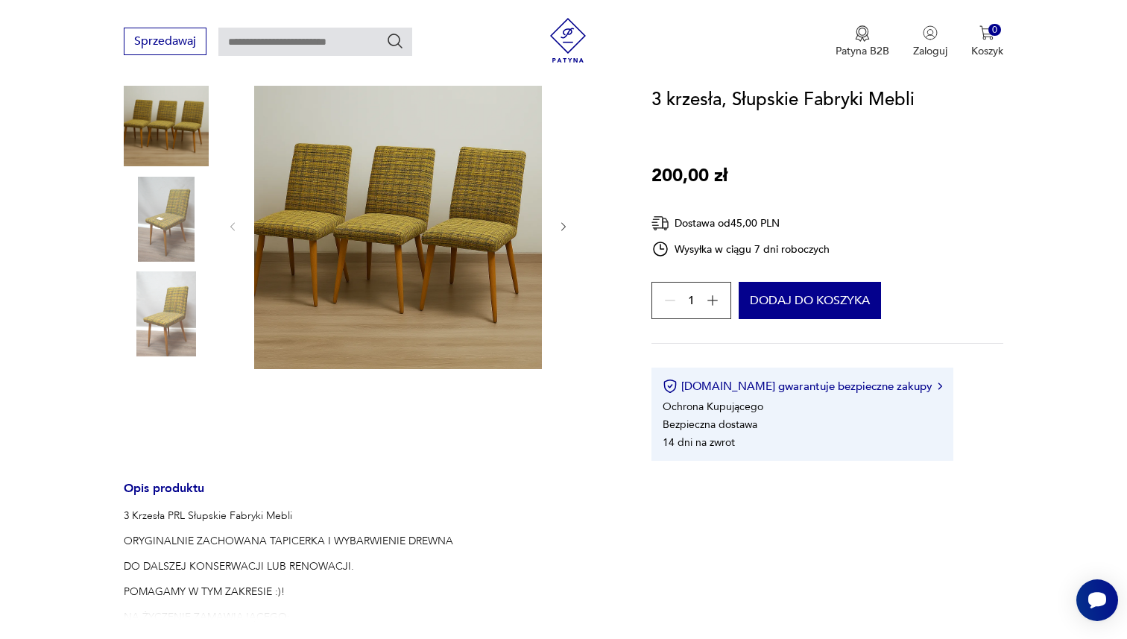
scroll to position [187, 0]
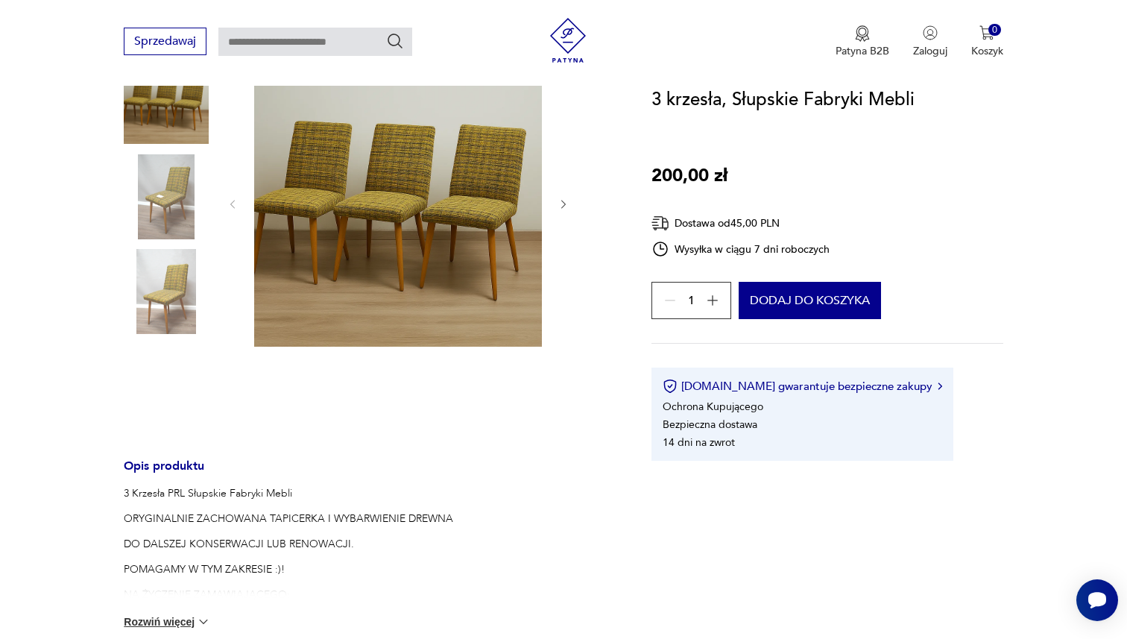
click at [425, 271] on img at bounding box center [398, 203] width 288 height 288
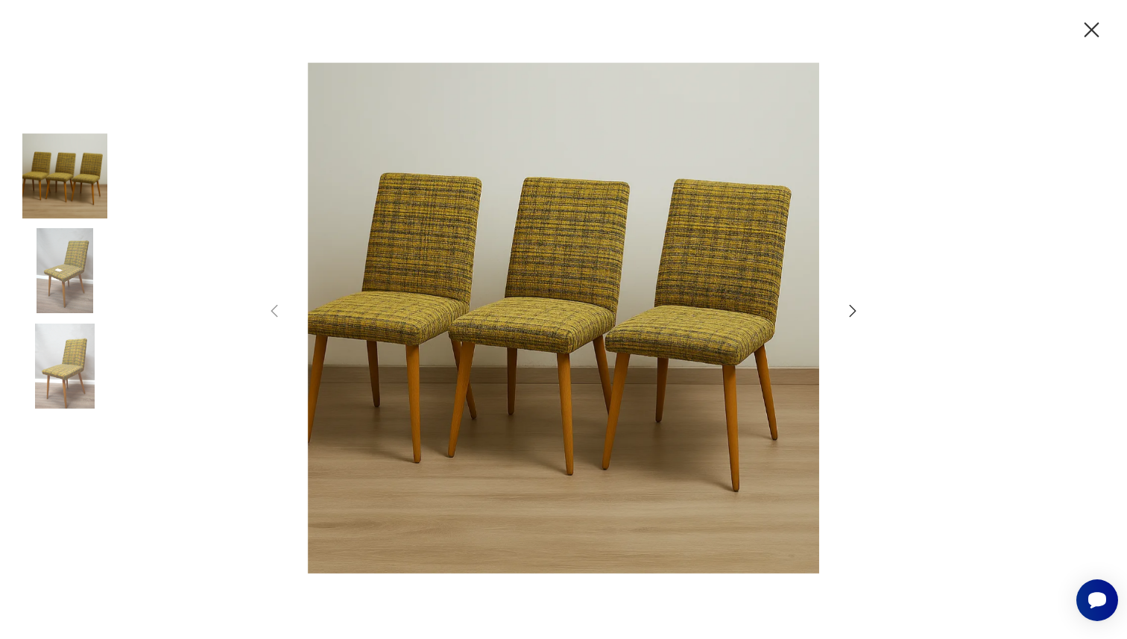
click at [857, 306] on icon "button" at bounding box center [853, 311] width 18 height 18
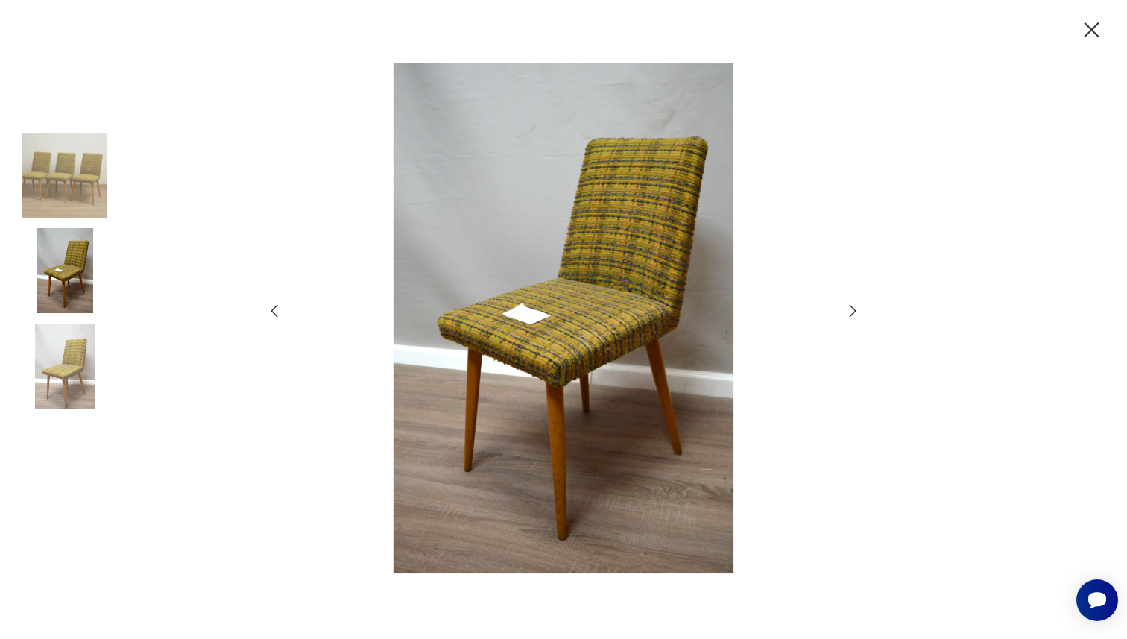
click at [857, 306] on icon "button" at bounding box center [853, 311] width 18 height 18
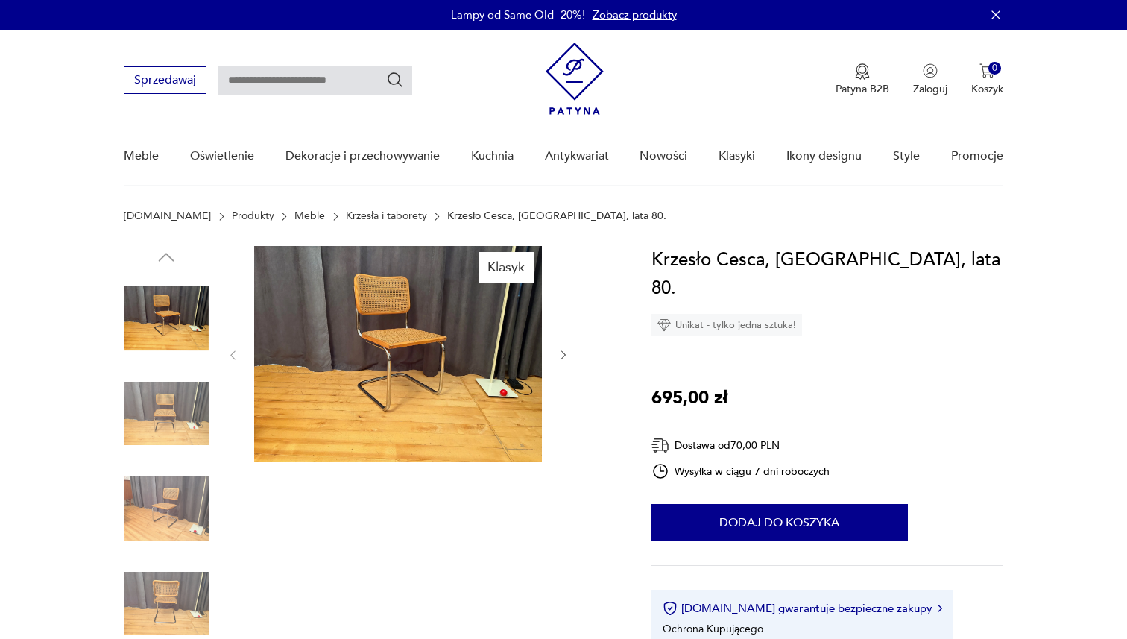
click at [397, 327] on img at bounding box center [398, 354] width 288 height 216
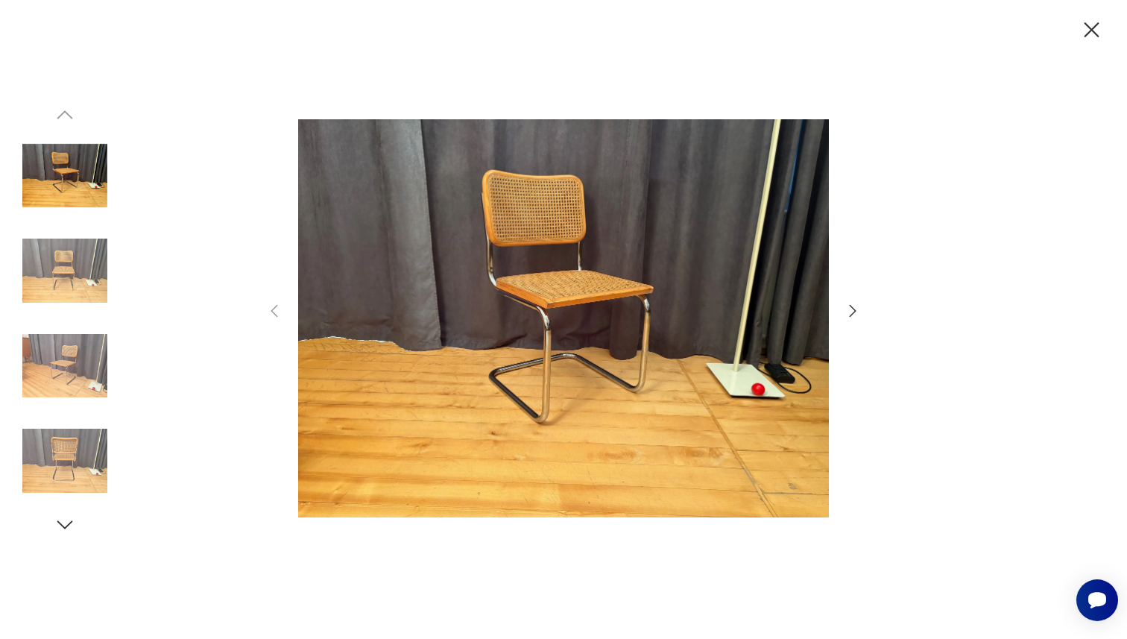
click at [848, 312] on icon "button" at bounding box center [853, 311] width 18 height 18
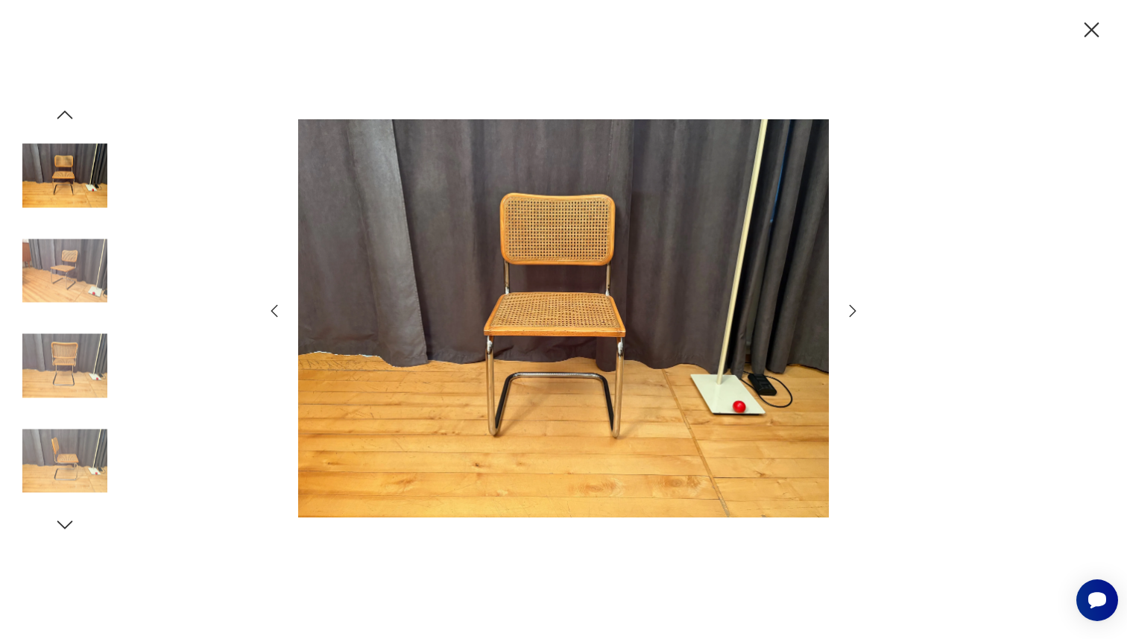
click at [848, 312] on icon "button" at bounding box center [853, 311] width 18 height 18
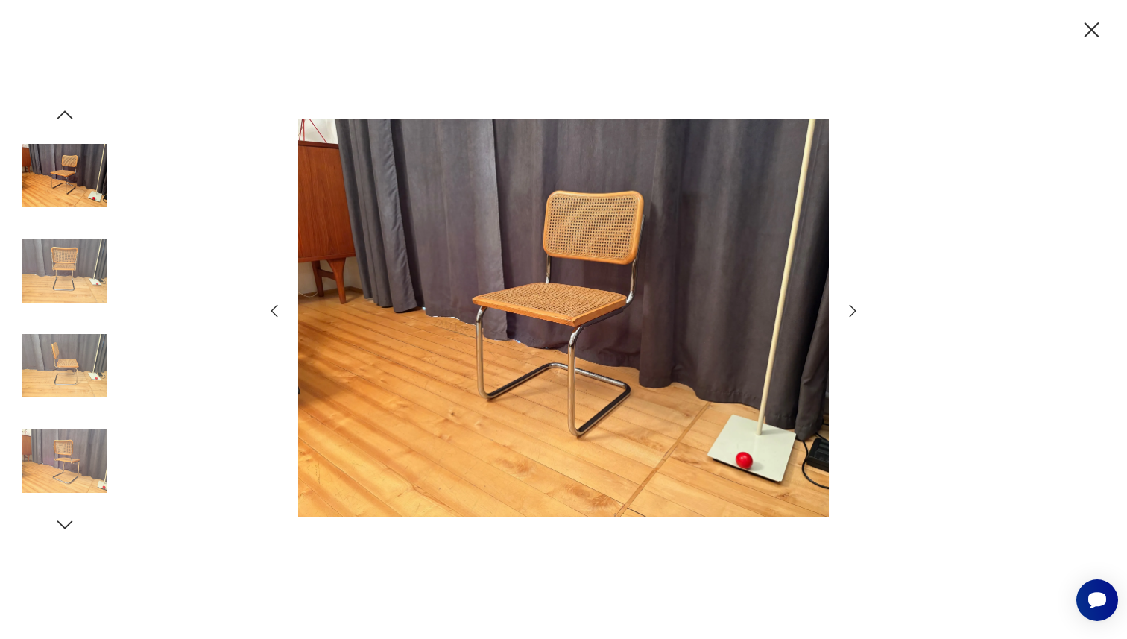
click at [848, 312] on icon "button" at bounding box center [853, 311] width 18 height 18
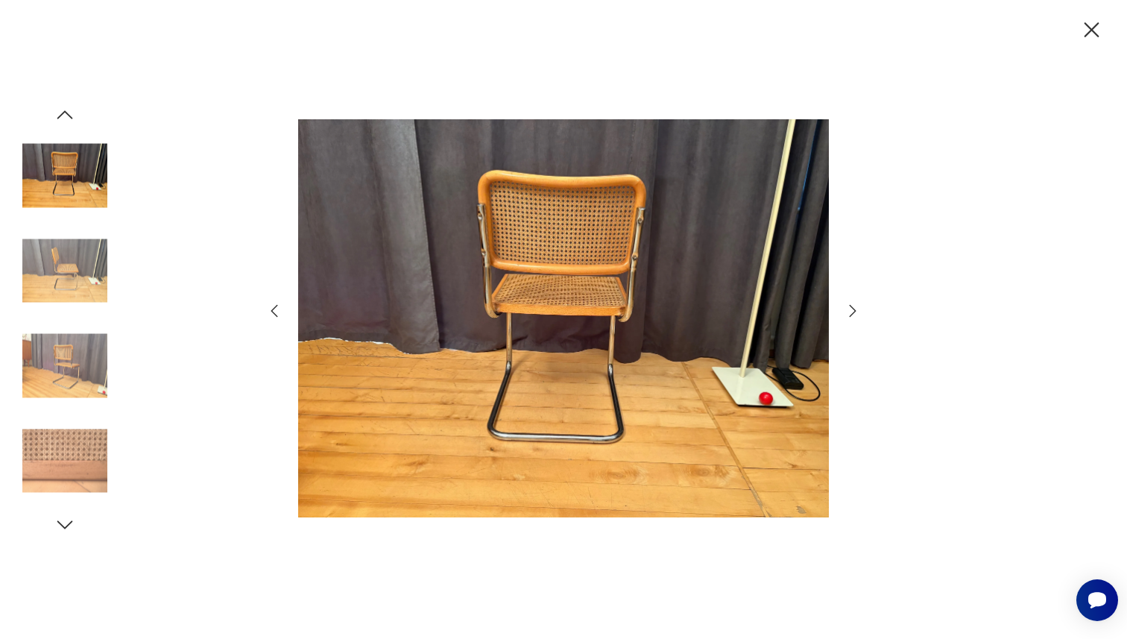
click at [848, 312] on icon "button" at bounding box center [853, 311] width 18 height 18
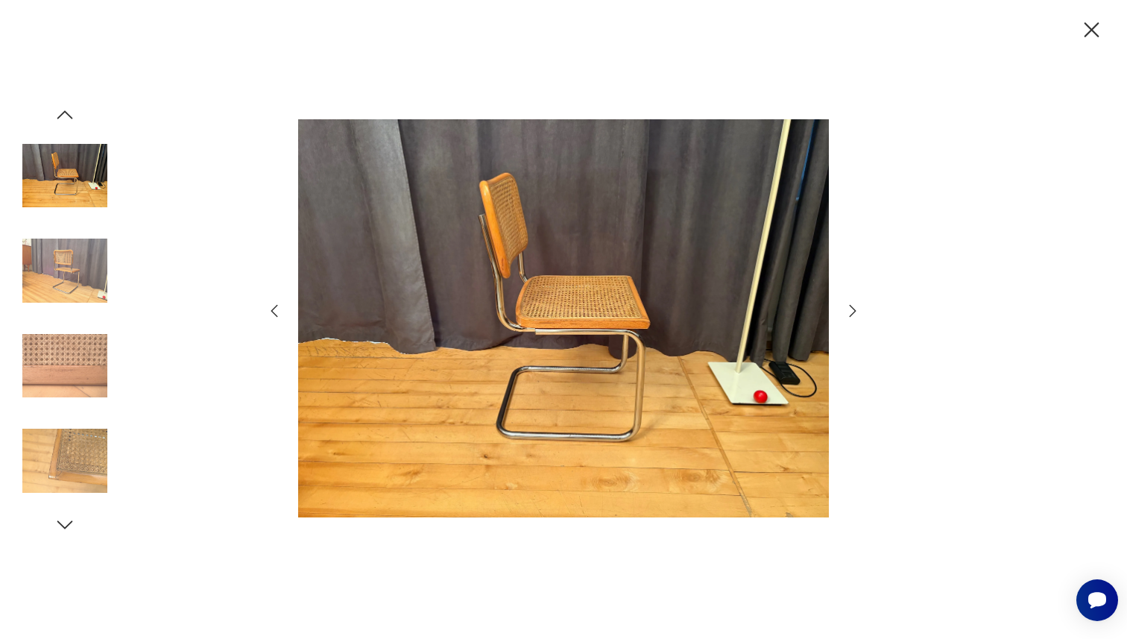
click at [848, 312] on icon "button" at bounding box center [853, 311] width 18 height 18
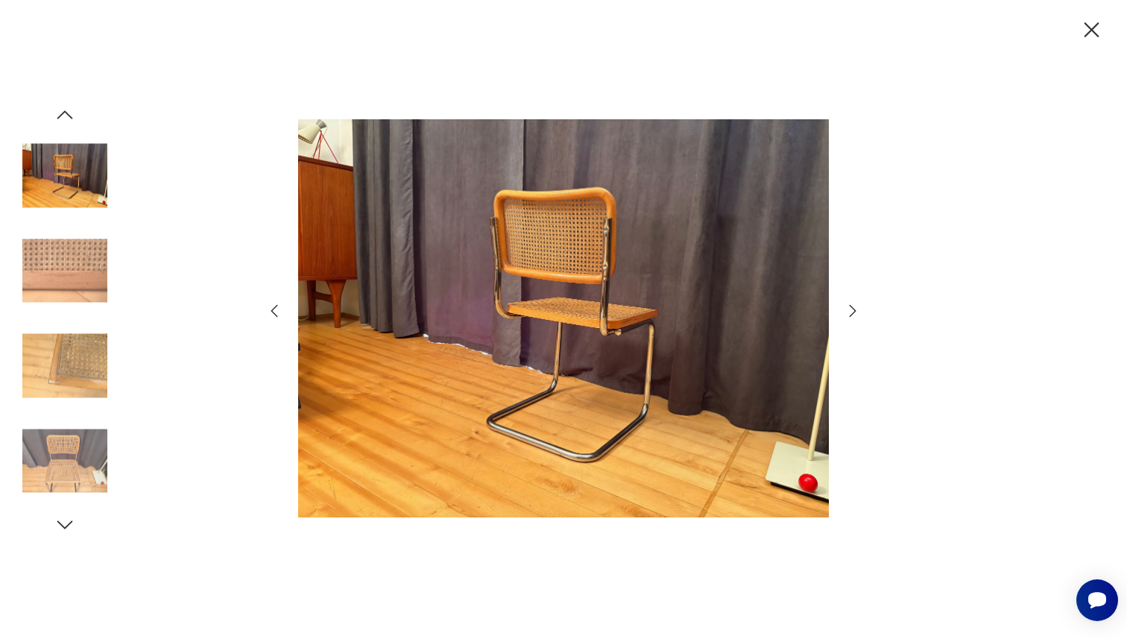
click at [848, 312] on icon "button" at bounding box center [853, 311] width 18 height 18
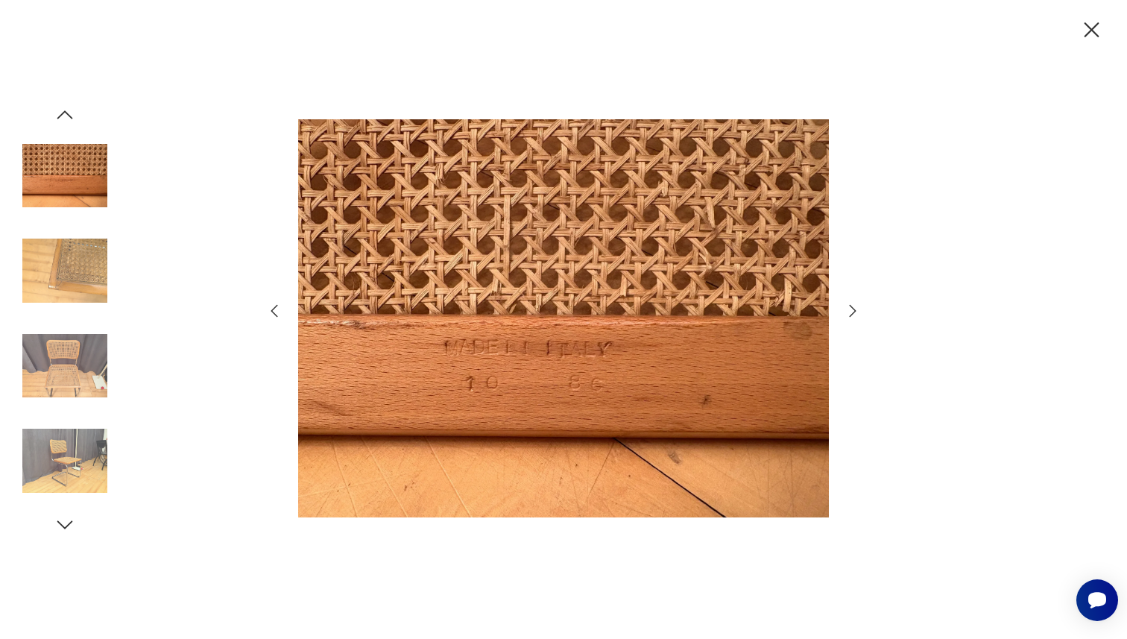
click at [848, 312] on icon "button" at bounding box center [853, 311] width 18 height 18
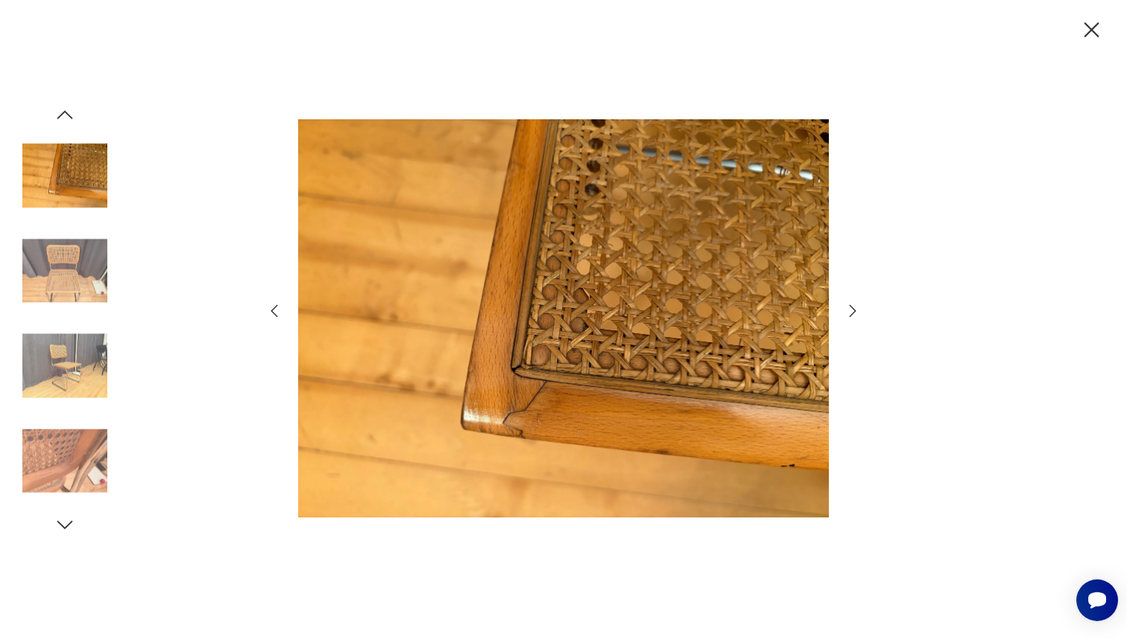
click at [269, 315] on icon "button" at bounding box center [274, 311] width 18 height 18
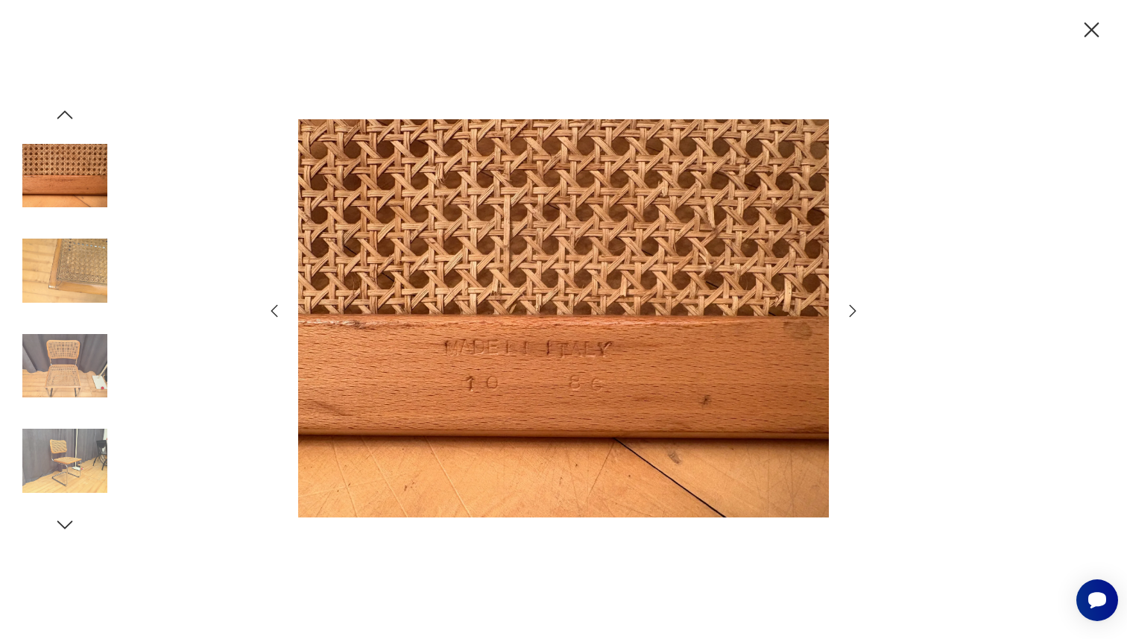
click at [857, 306] on icon "button" at bounding box center [853, 311] width 18 height 18
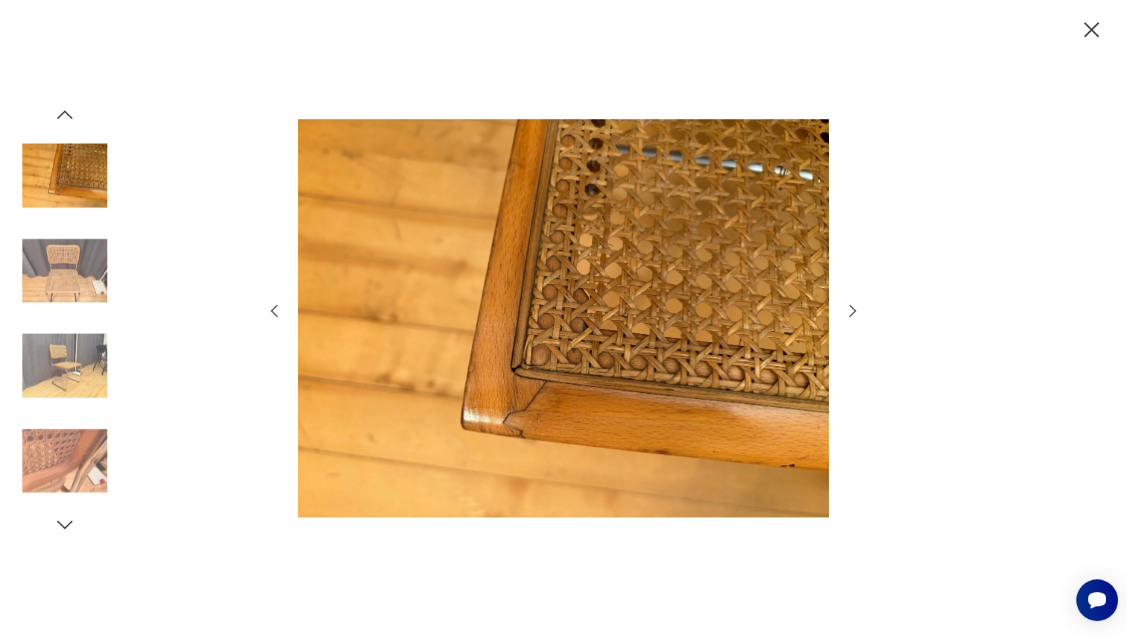
click at [857, 306] on icon "button" at bounding box center [853, 311] width 18 height 18
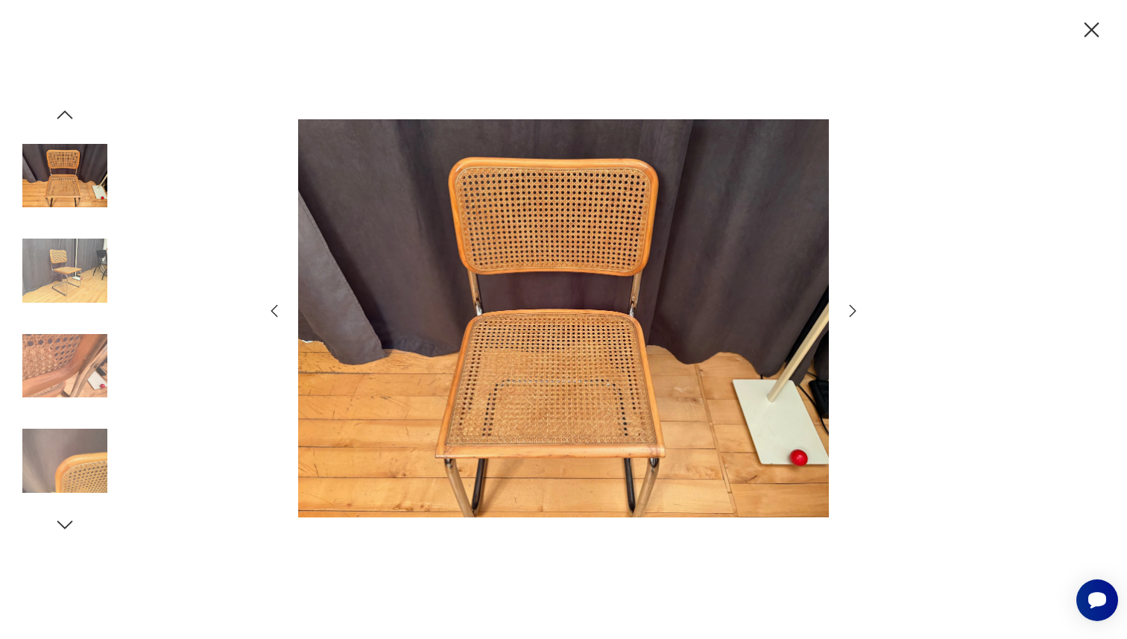
click at [857, 306] on icon "button" at bounding box center [853, 311] width 18 height 18
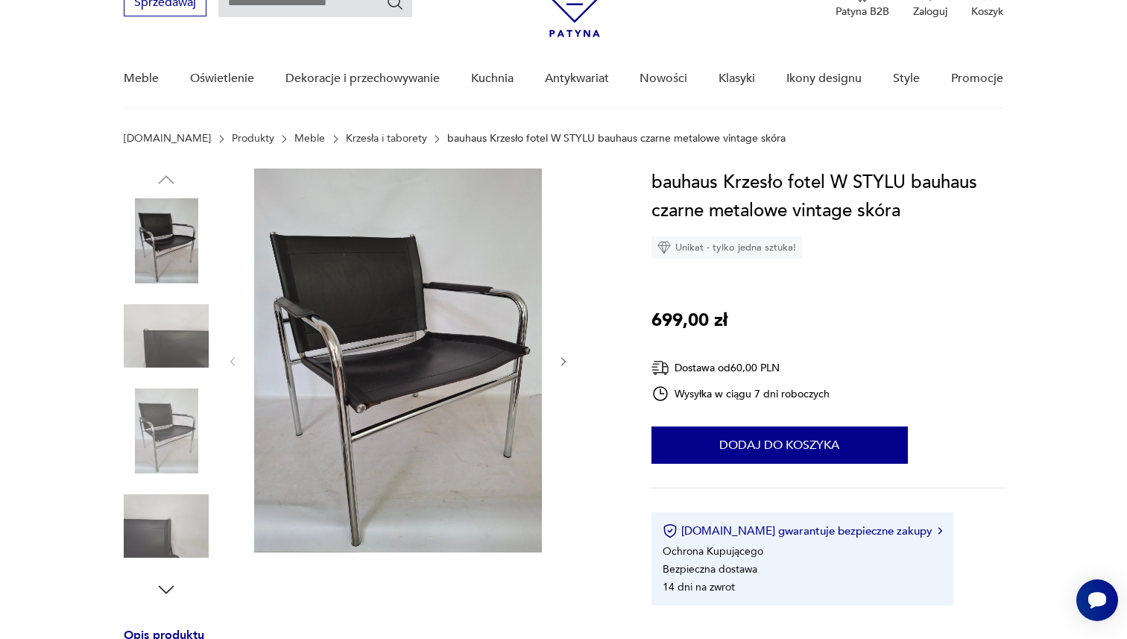
scroll to position [78, 0]
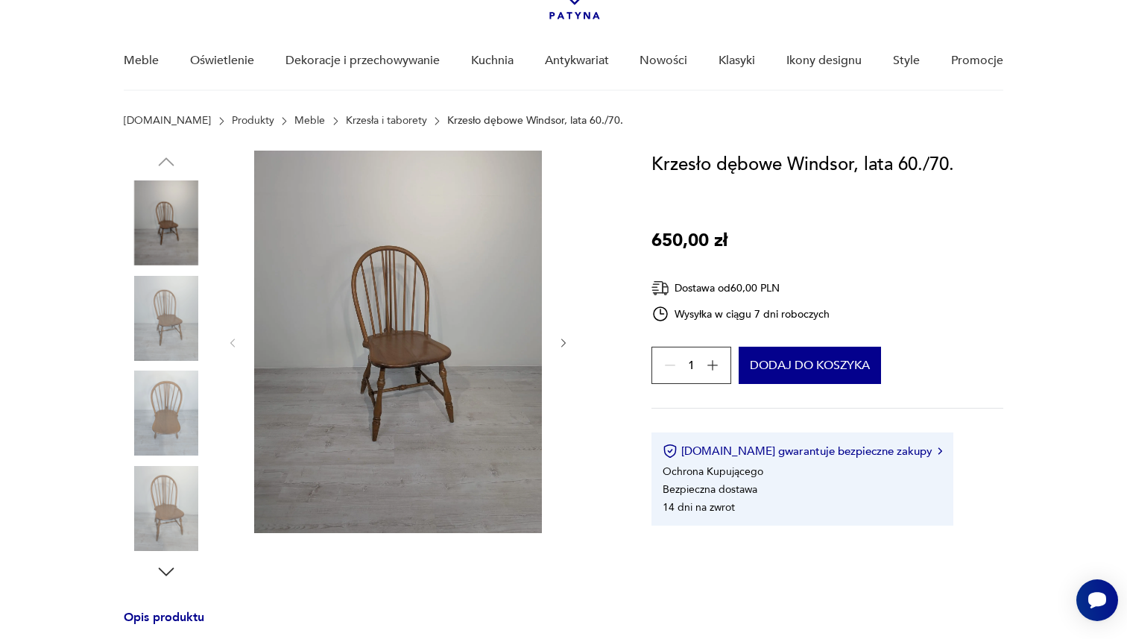
click at [413, 381] on img at bounding box center [398, 342] width 288 height 382
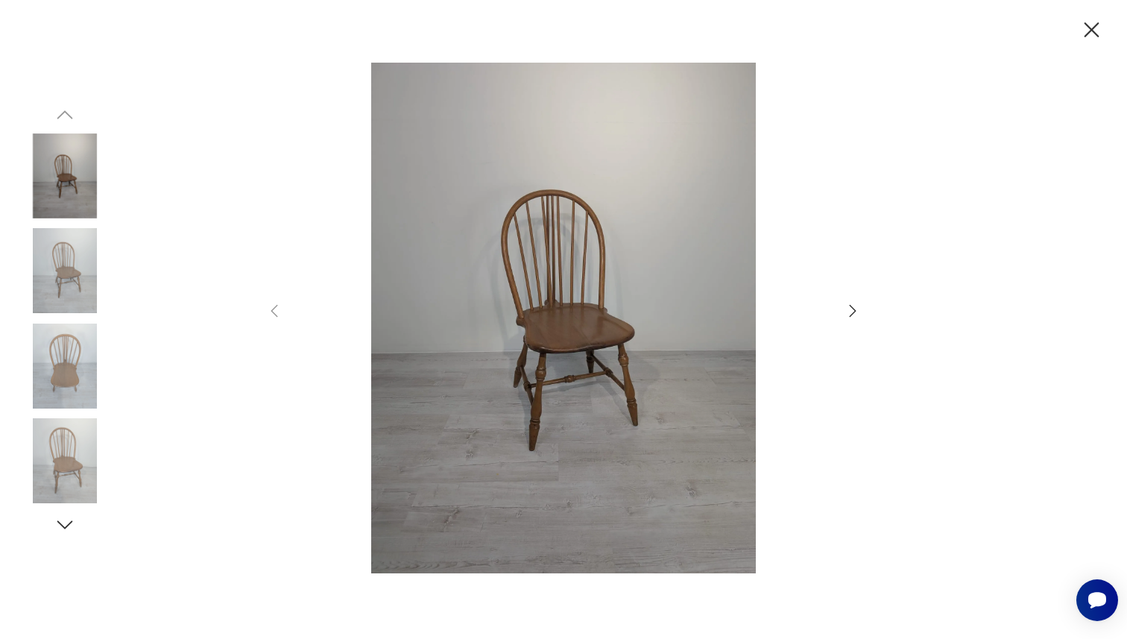
click at [843, 310] on div at bounding box center [563, 320] width 596 height 514
click at [852, 310] on icon "button" at bounding box center [853, 311] width 18 height 18
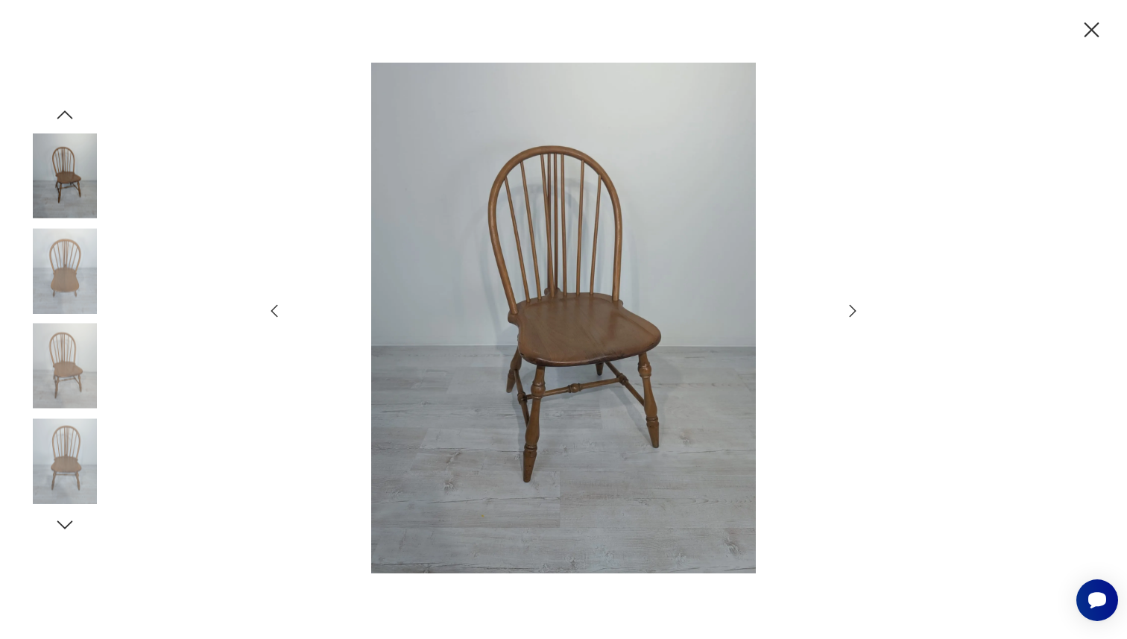
click at [852, 311] on icon "button" at bounding box center [853, 311] width 18 height 18
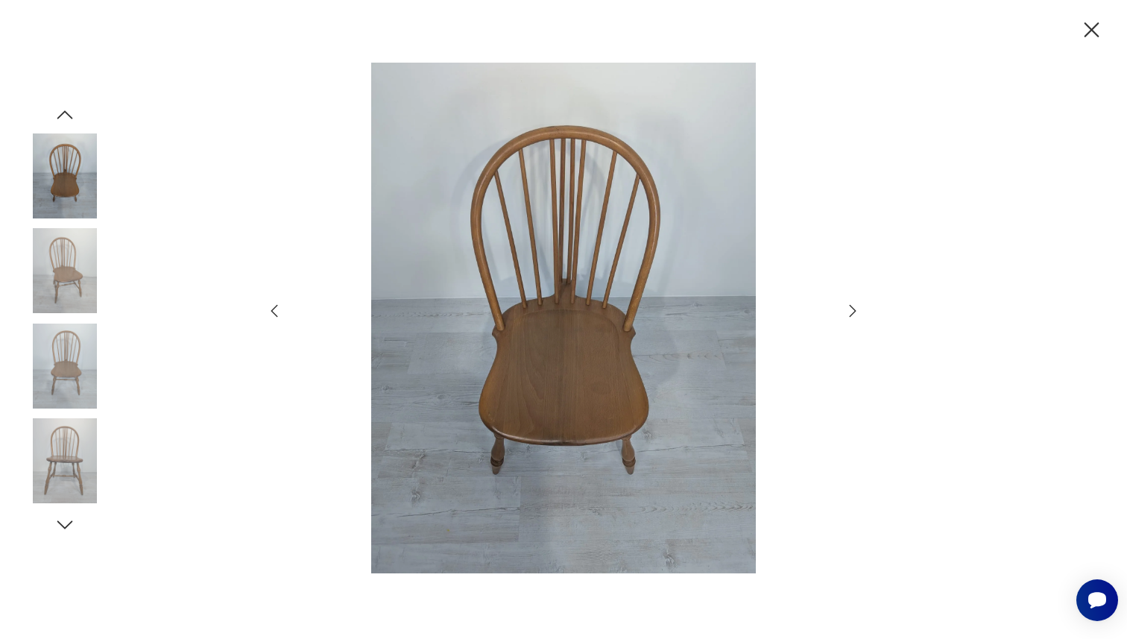
click at [852, 311] on icon "button" at bounding box center [853, 311] width 18 height 18
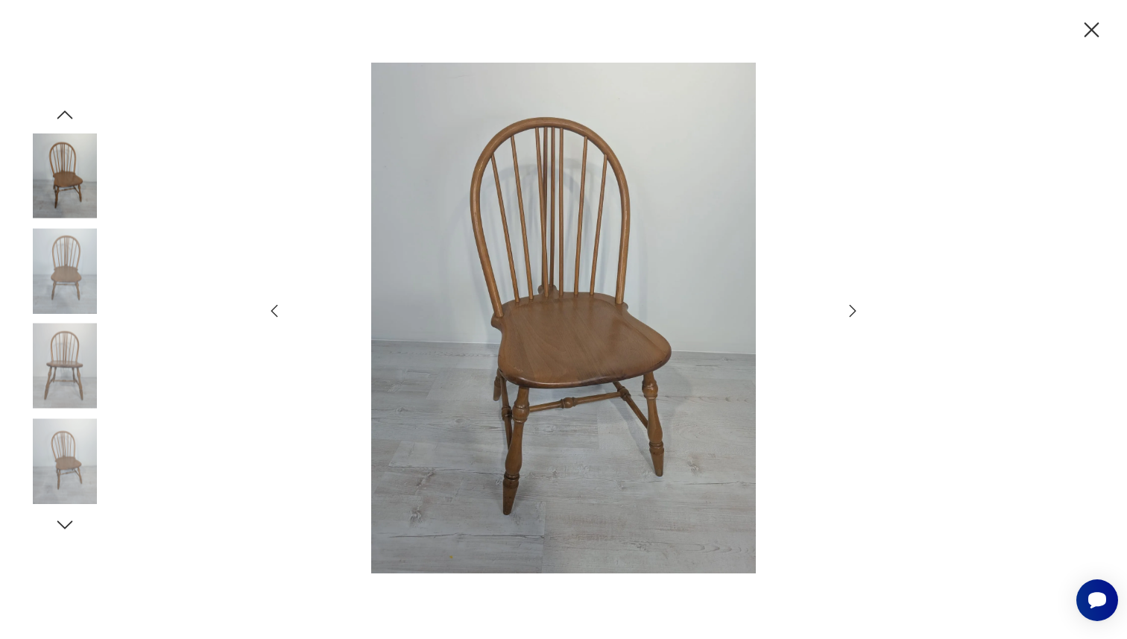
click at [852, 311] on icon "button" at bounding box center [853, 311] width 18 height 18
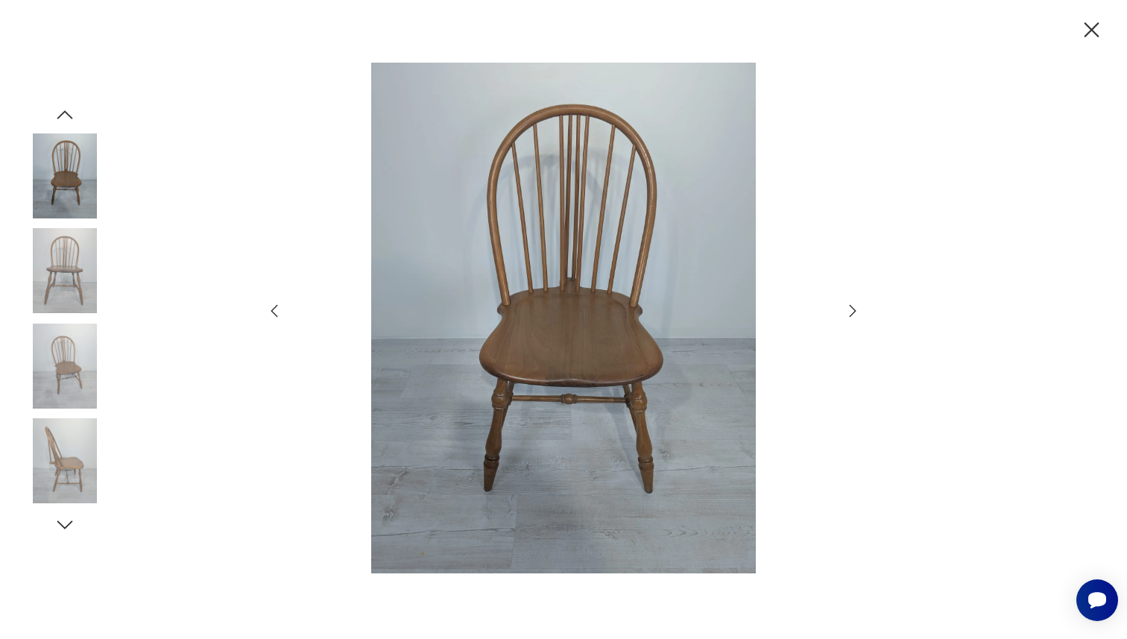
click at [852, 311] on icon "button" at bounding box center [853, 311] width 18 height 18
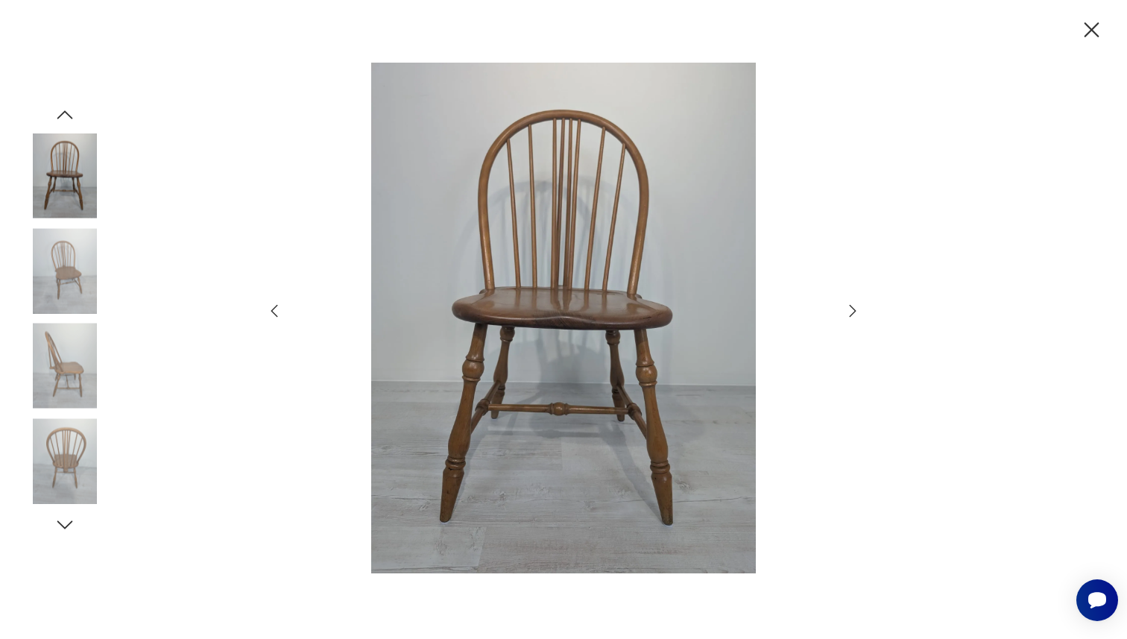
click at [852, 311] on icon "button" at bounding box center [853, 311] width 18 height 18
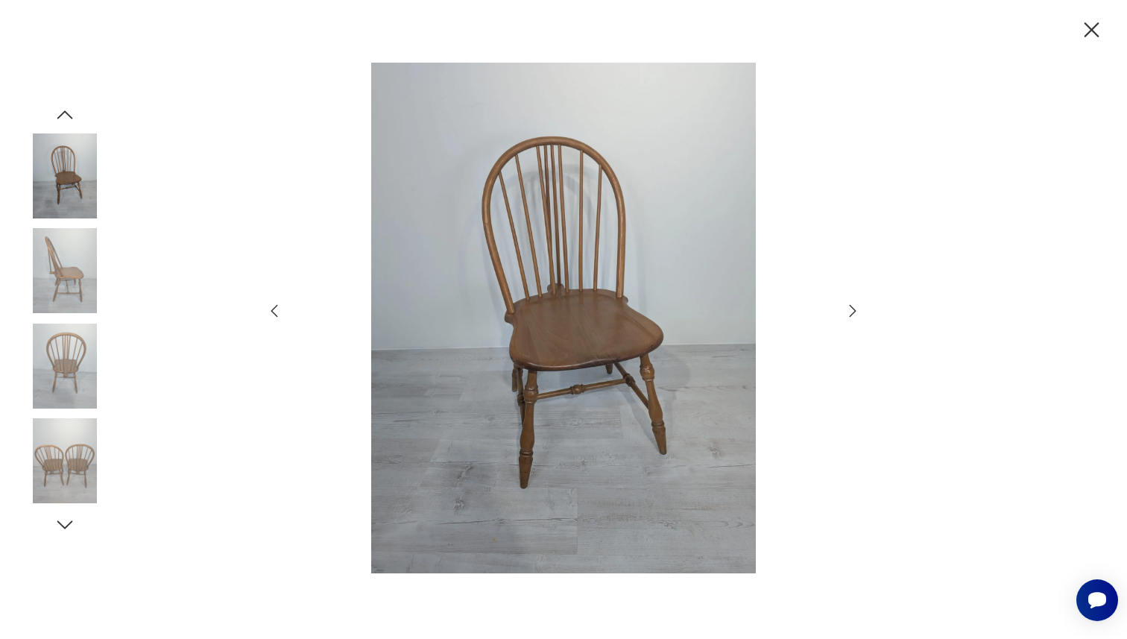
click at [852, 311] on icon "button" at bounding box center [853, 311] width 18 height 18
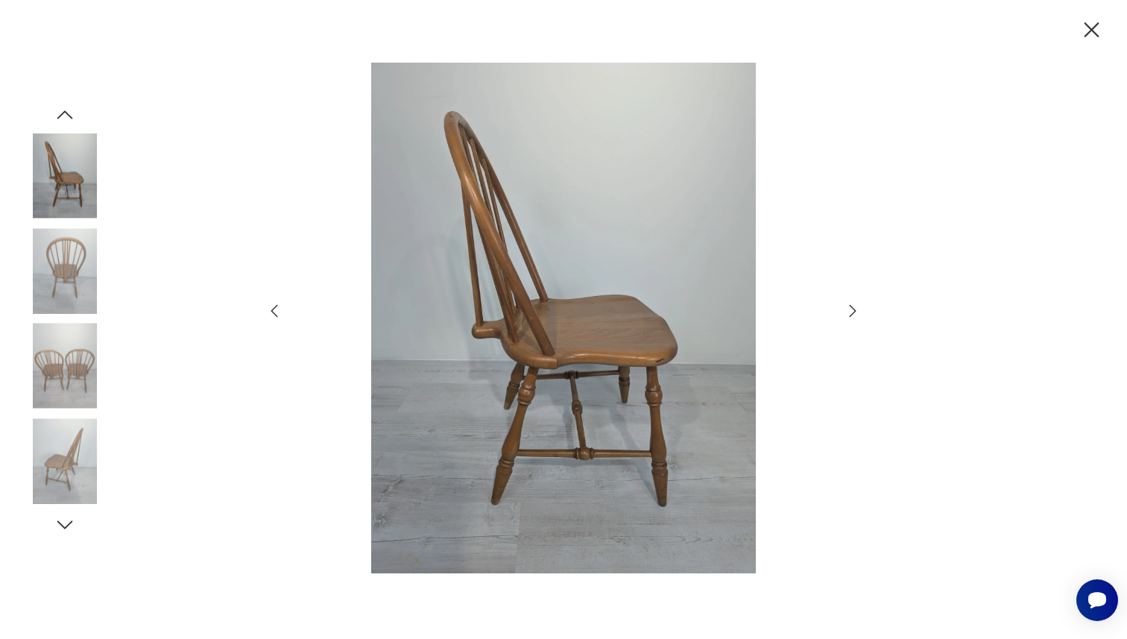
click at [852, 311] on icon "button" at bounding box center [853, 311] width 18 height 18
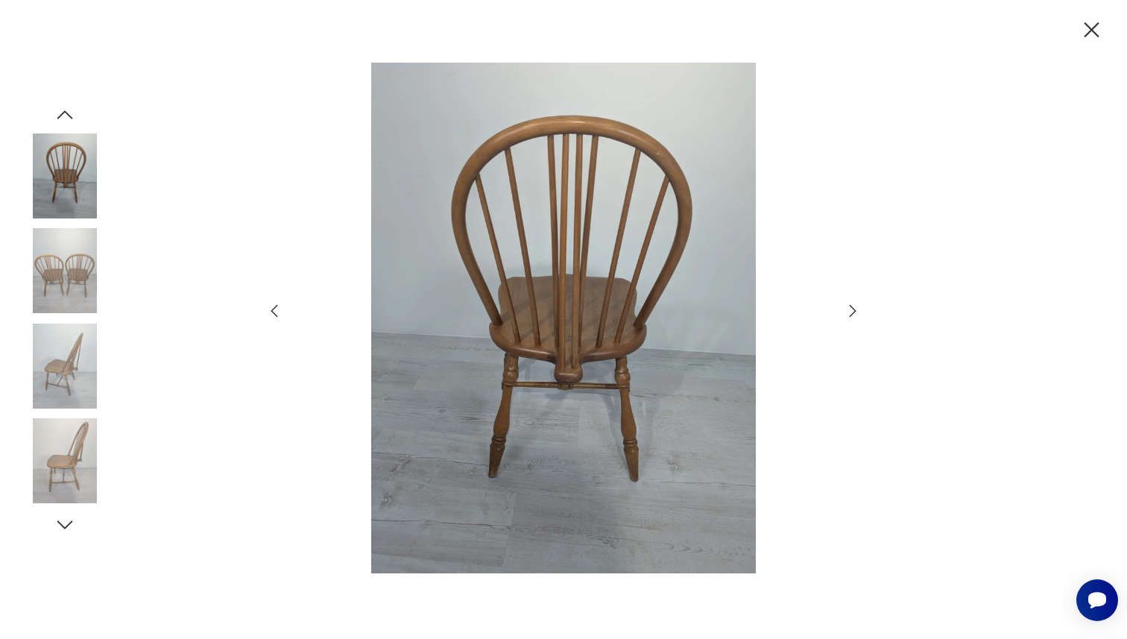
click at [852, 311] on icon "button" at bounding box center [853, 311] width 18 height 18
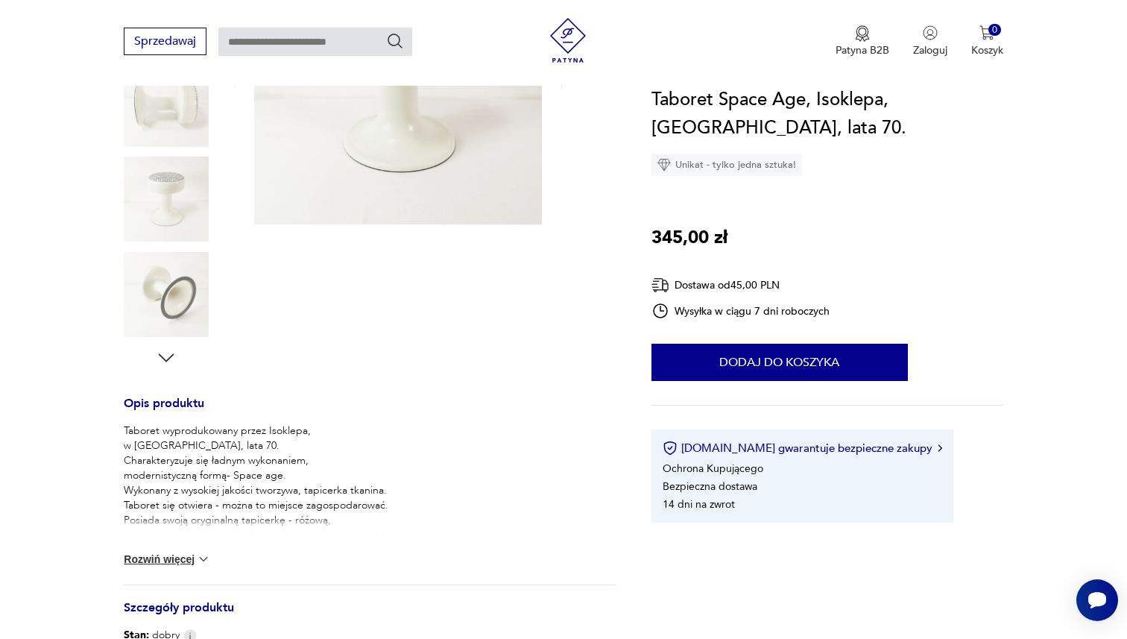
click at [436, 153] on img at bounding box center [398, 81] width 288 height 288
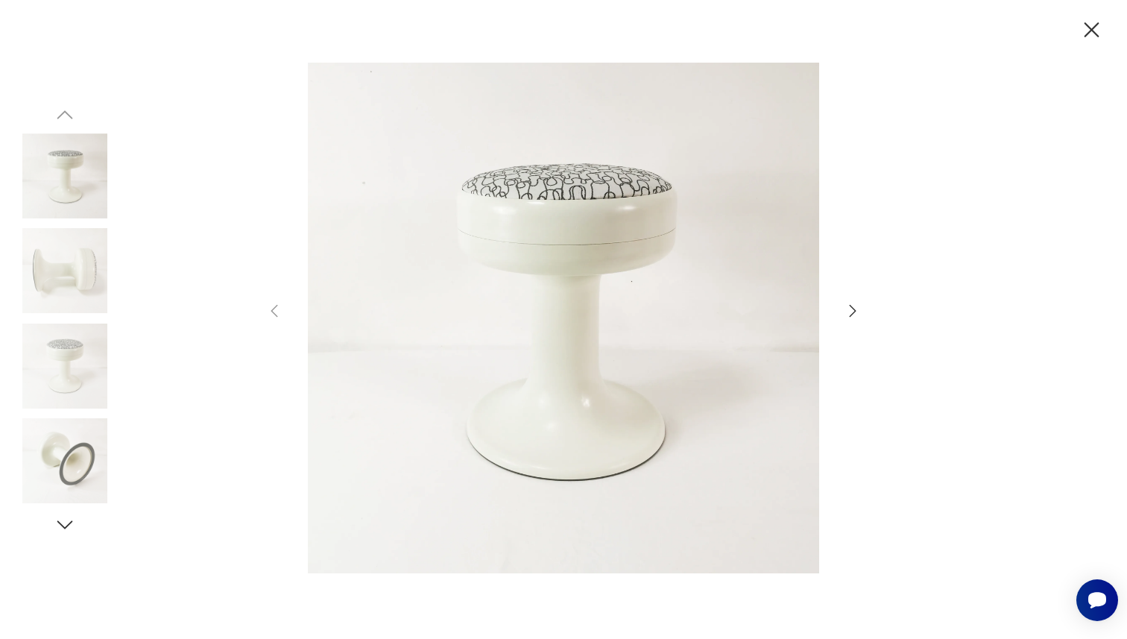
click at [857, 306] on icon "button" at bounding box center [853, 311] width 18 height 18
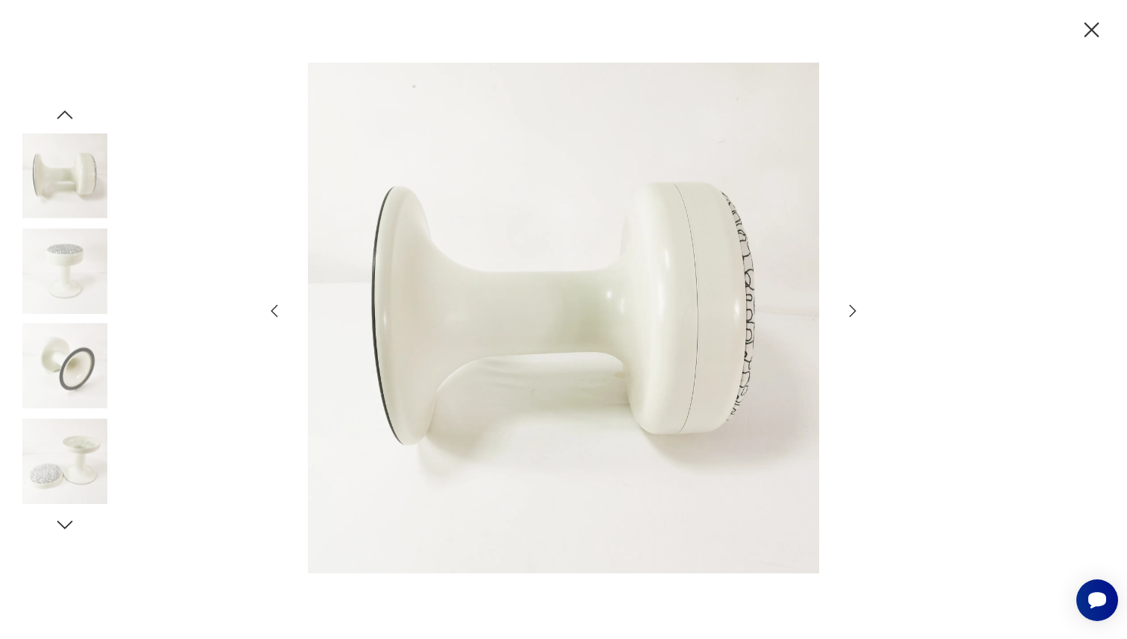
click at [857, 306] on icon "button" at bounding box center [853, 311] width 18 height 18
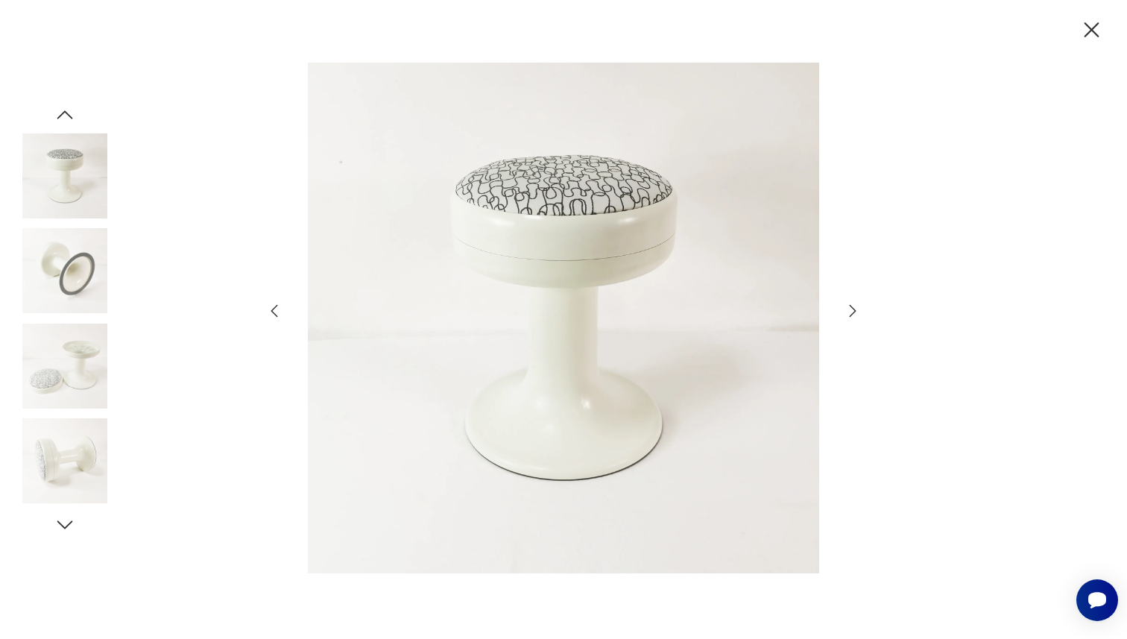
click at [857, 306] on icon "button" at bounding box center [853, 311] width 18 height 18
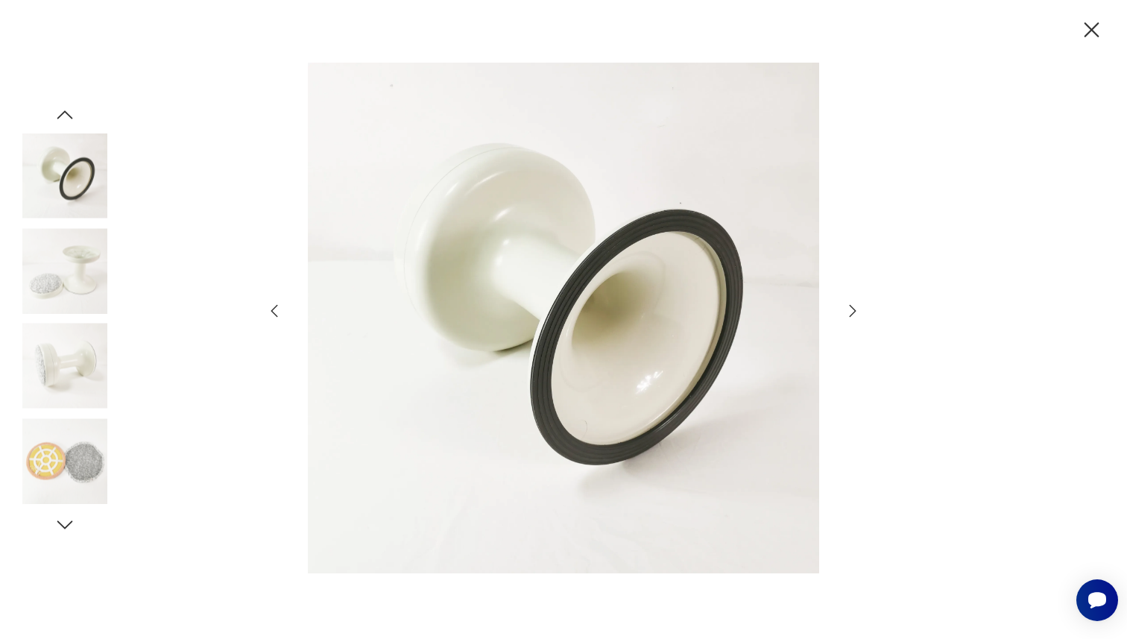
click at [857, 306] on icon "button" at bounding box center [853, 311] width 18 height 18
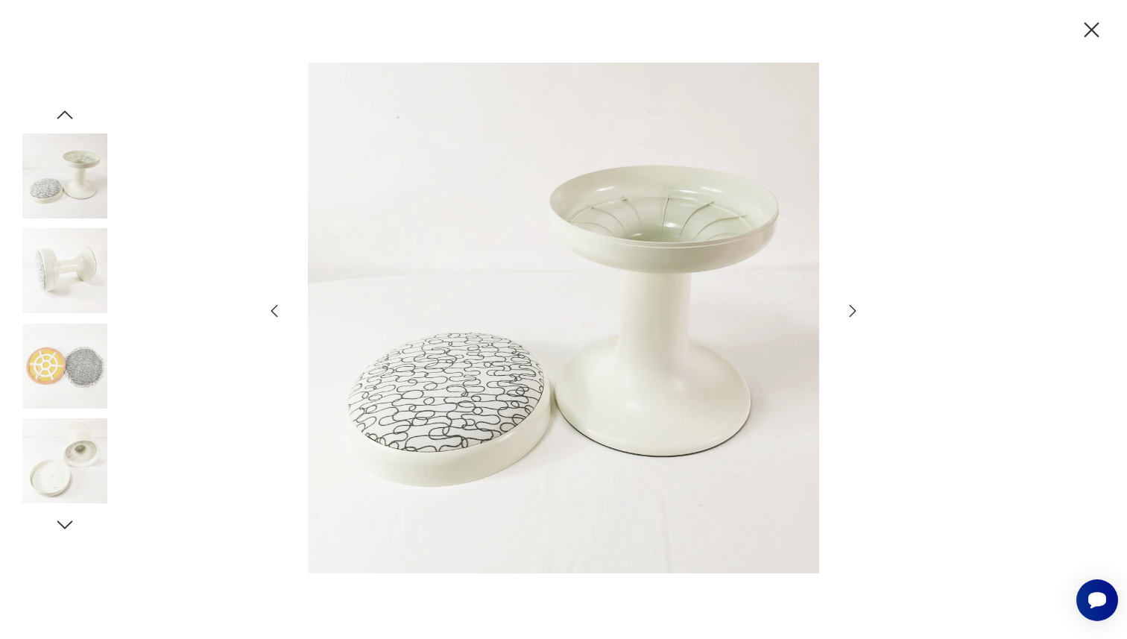
click at [857, 306] on icon "button" at bounding box center [853, 311] width 18 height 18
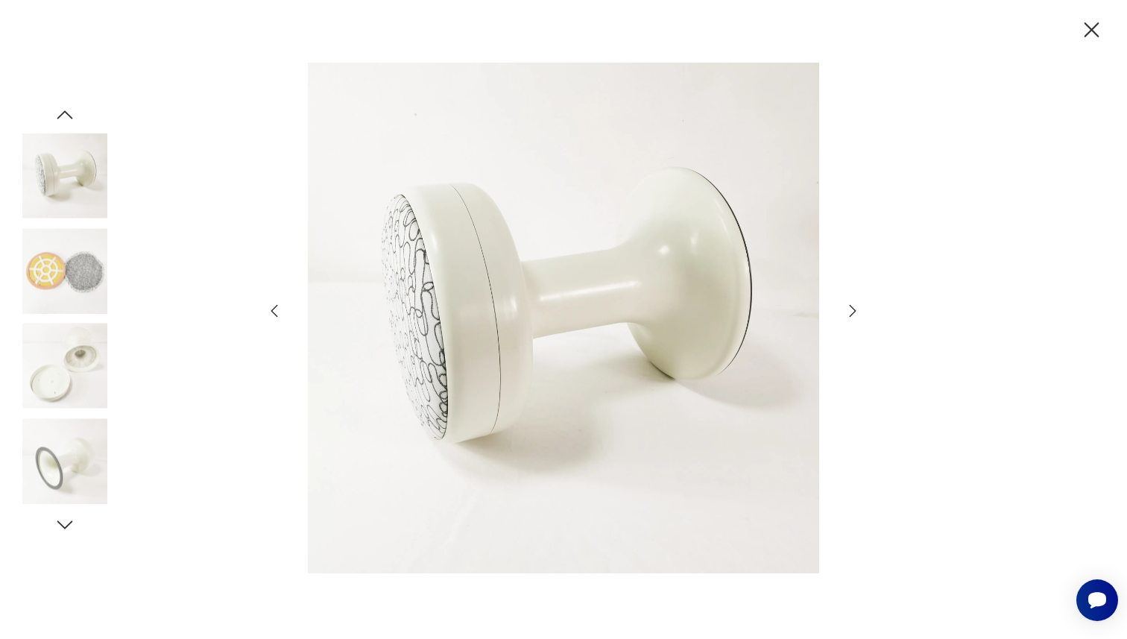
click at [857, 306] on icon "button" at bounding box center [853, 311] width 18 height 18
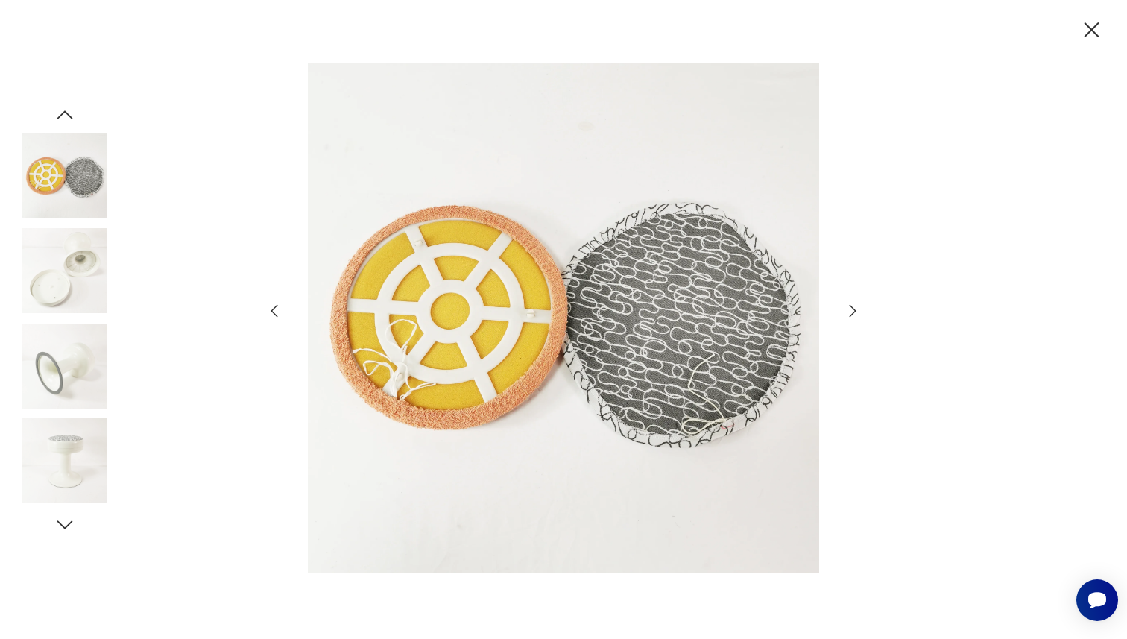
click at [857, 306] on icon "button" at bounding box center [853, 311] width 18 height 18
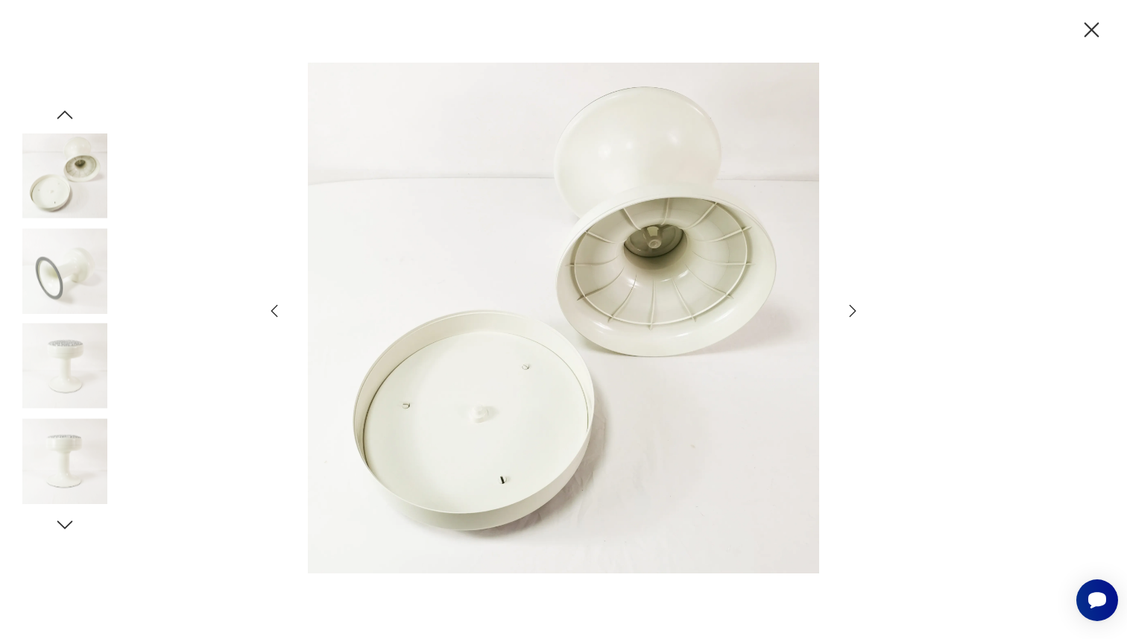
click at [857, 306] on icon "button" at bounding box center [853, 311] width 18 height 18
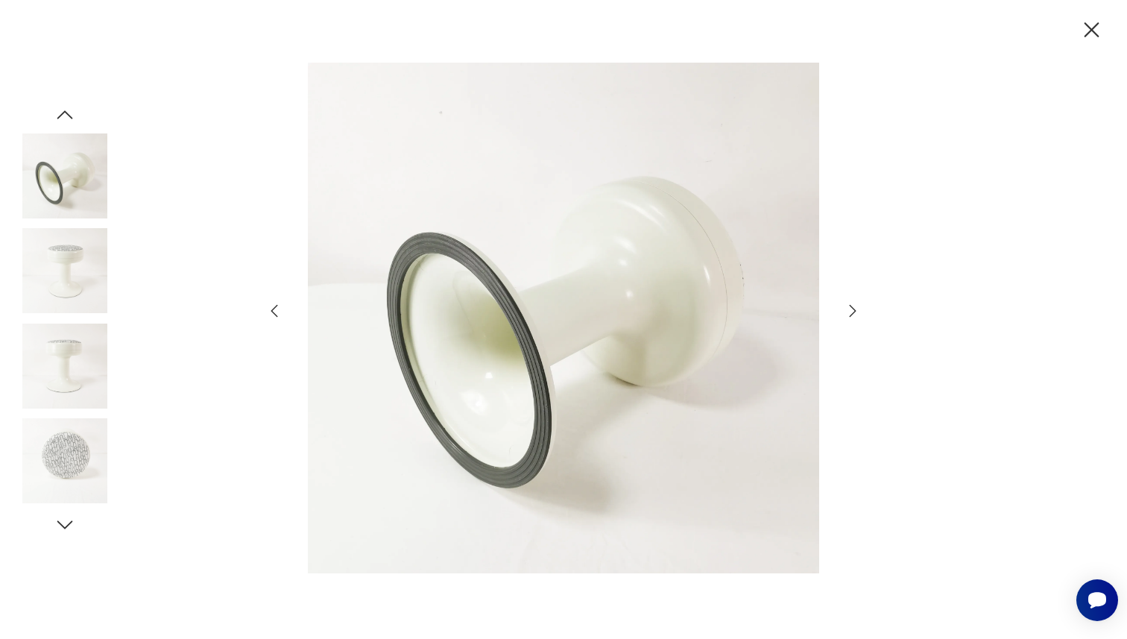
click at [857, 306] on icon "button" at bounding box center [853, 311] width 18 height 18
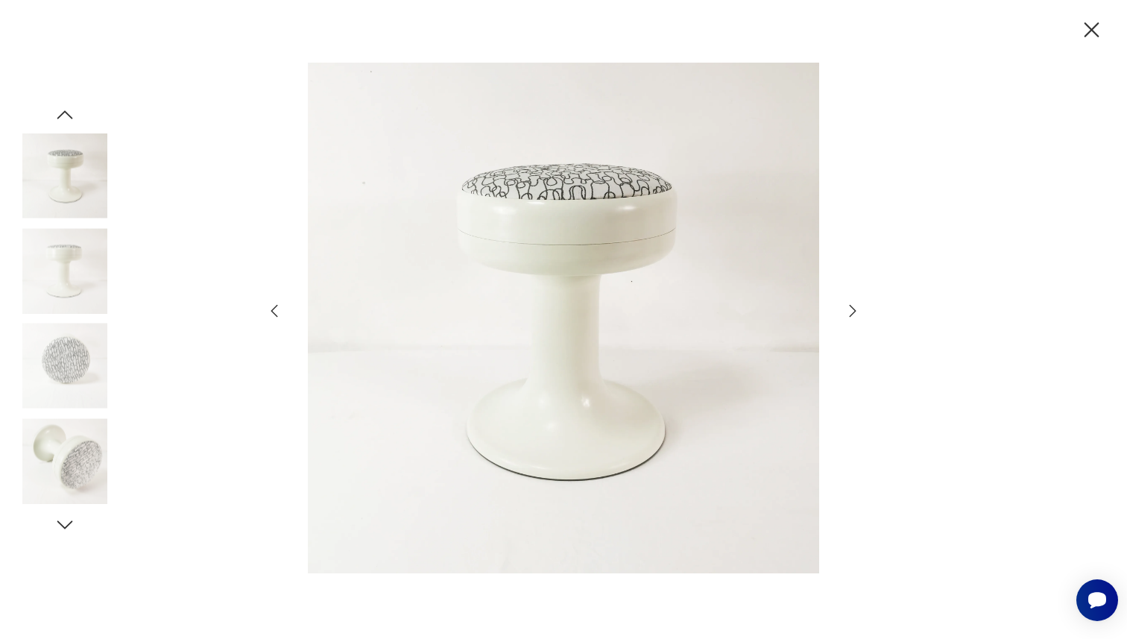
click at [291, 307] on div at bounding box center [563, 320] width 596 height 514
click at [280, 307] on icon "button" at bounding box center [274, 311] width 18 height 18
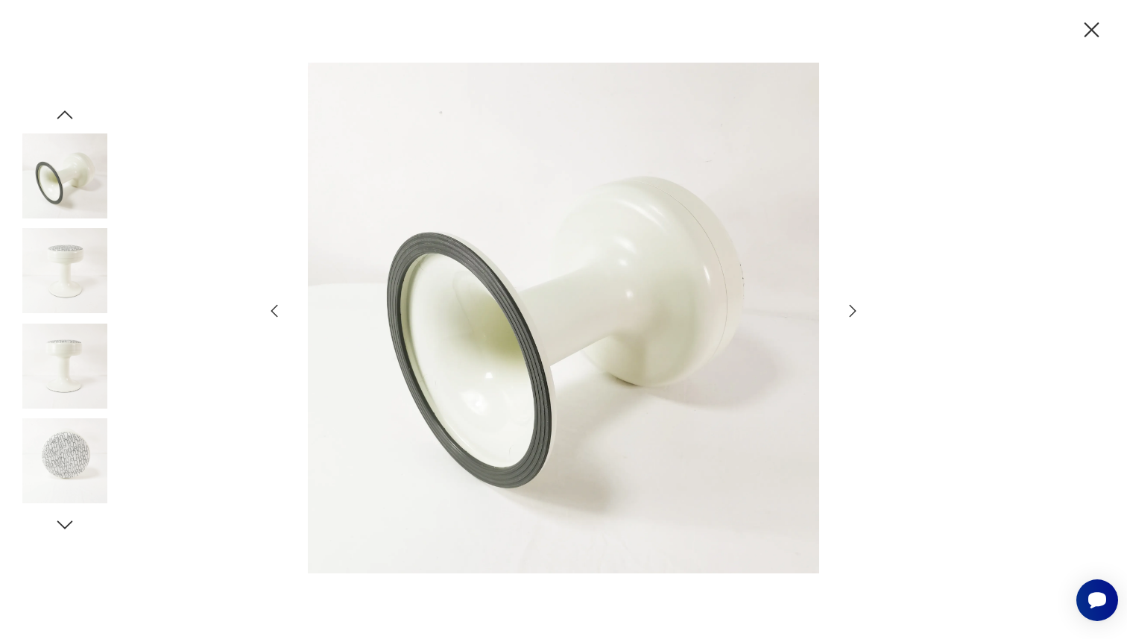
click at [280, 308] on icon "button" at bounding box center [274, 311] width 18 height 18
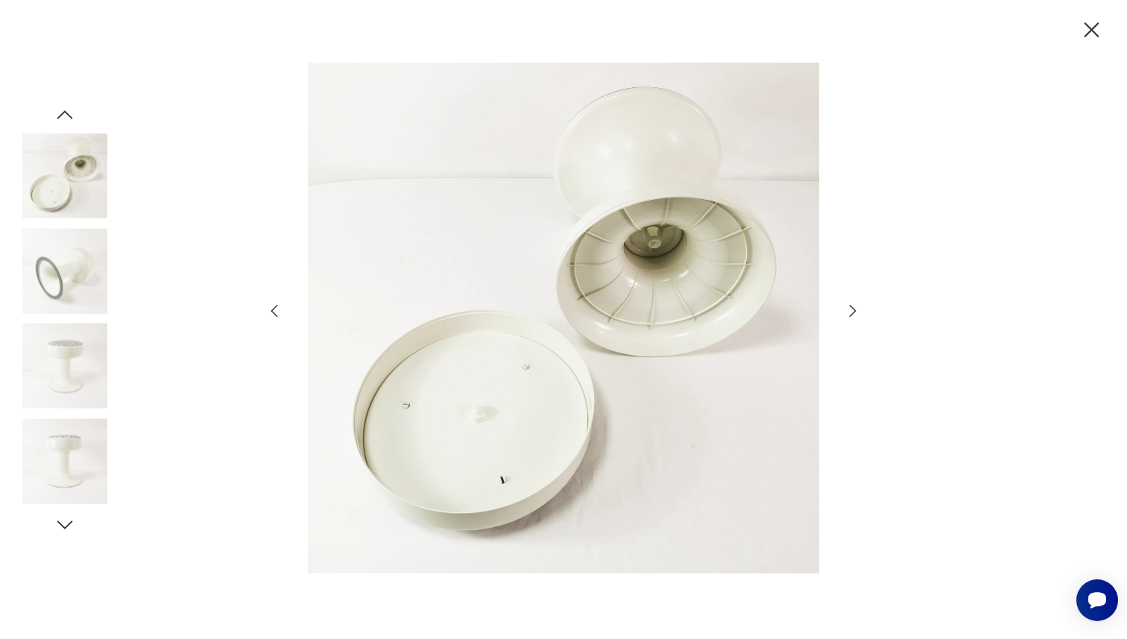
click at [280, 308] on icon "button" at bounding box center [274, 311] width 18 height 18
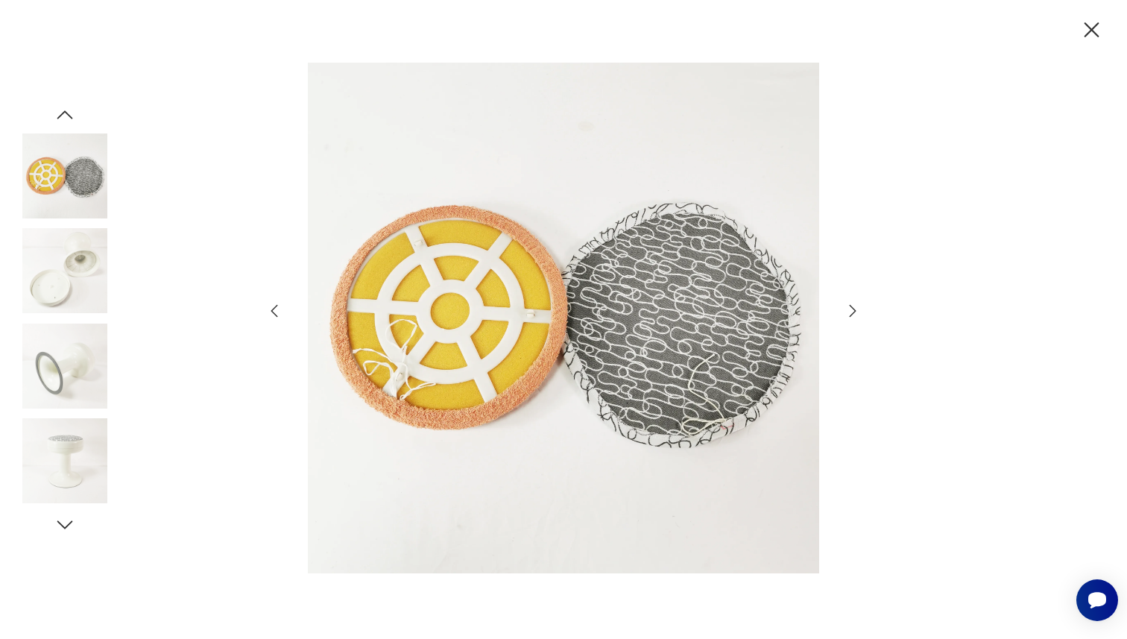
click at [280, 308] on icon "button" at bounding box center [274, 311] width 18 height 18
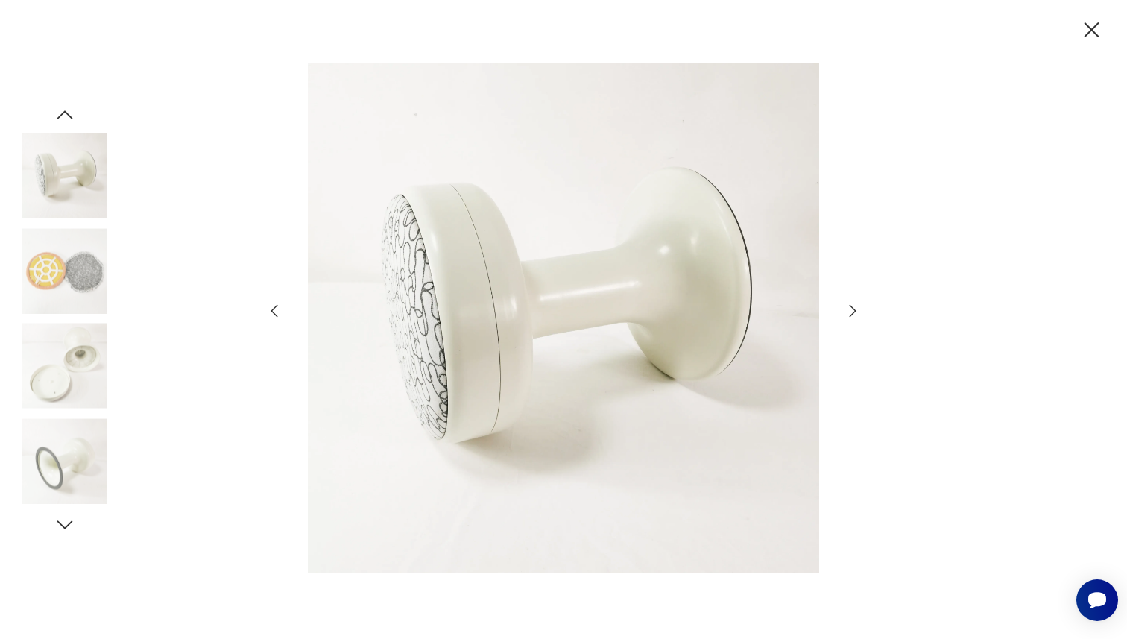
click at [280, 308] on icon "button" at bounding box center [274, 311] width 18 height 18
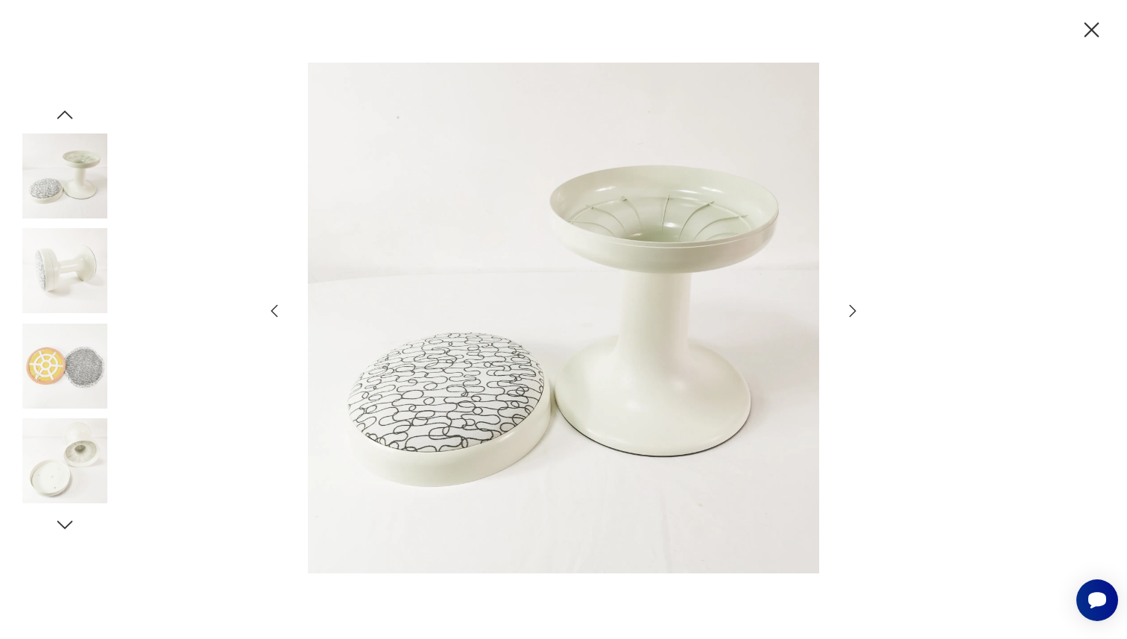
click at [280, 308] on icon "button" at bounding box center [274, 311] width 18 height 18
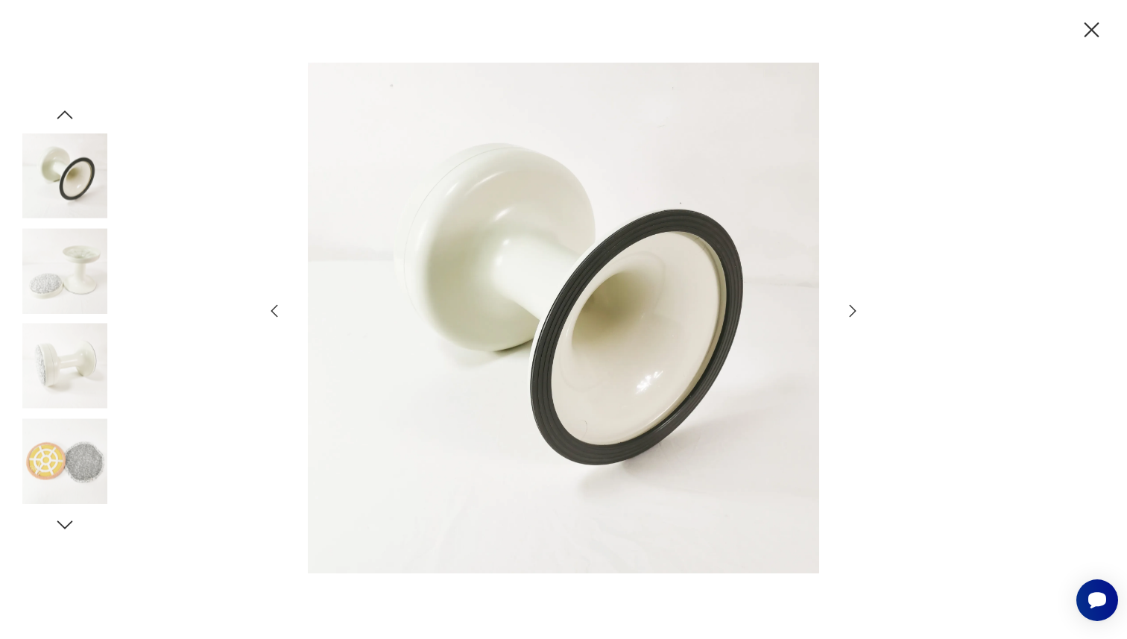
click at [280, 308] on icon "button" at bounding box center [274, 311] width 18 height 18
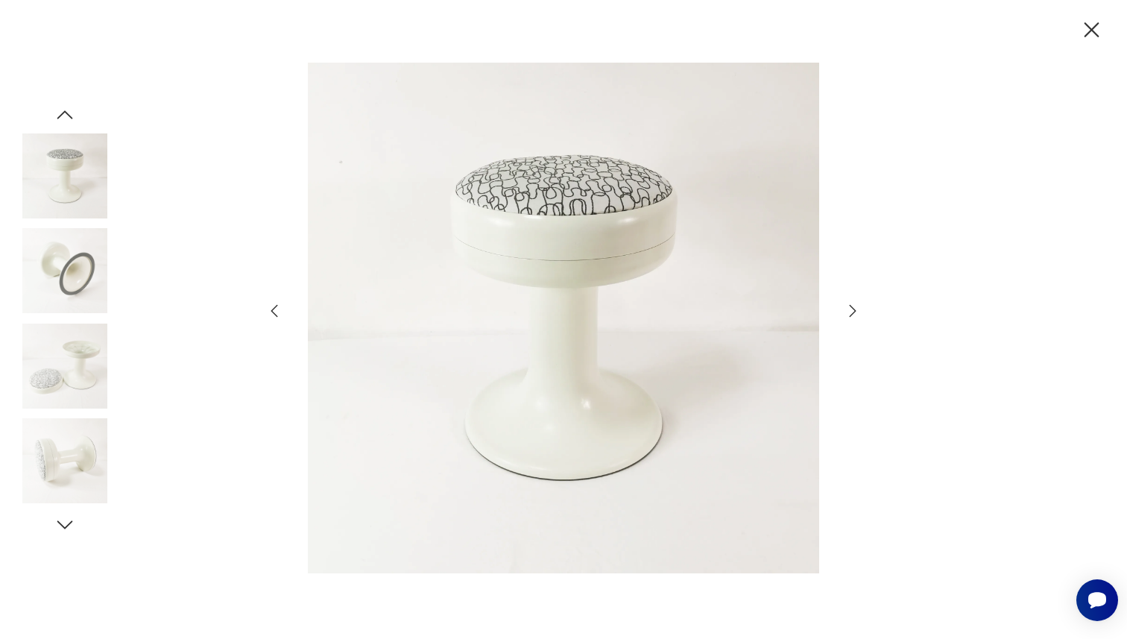
click at [280, 308] on icon "button" at bounding box center [274, 311] width 18 height 18
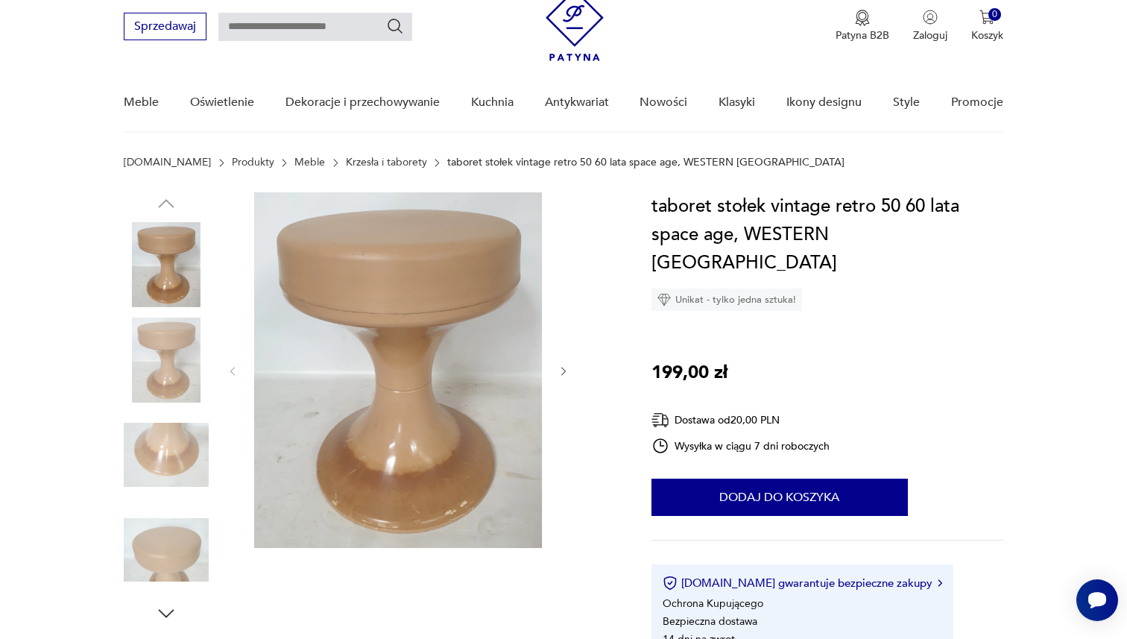
click at [564, 371] on icon "button" at bounding box center [563, 371] width 4 height 9
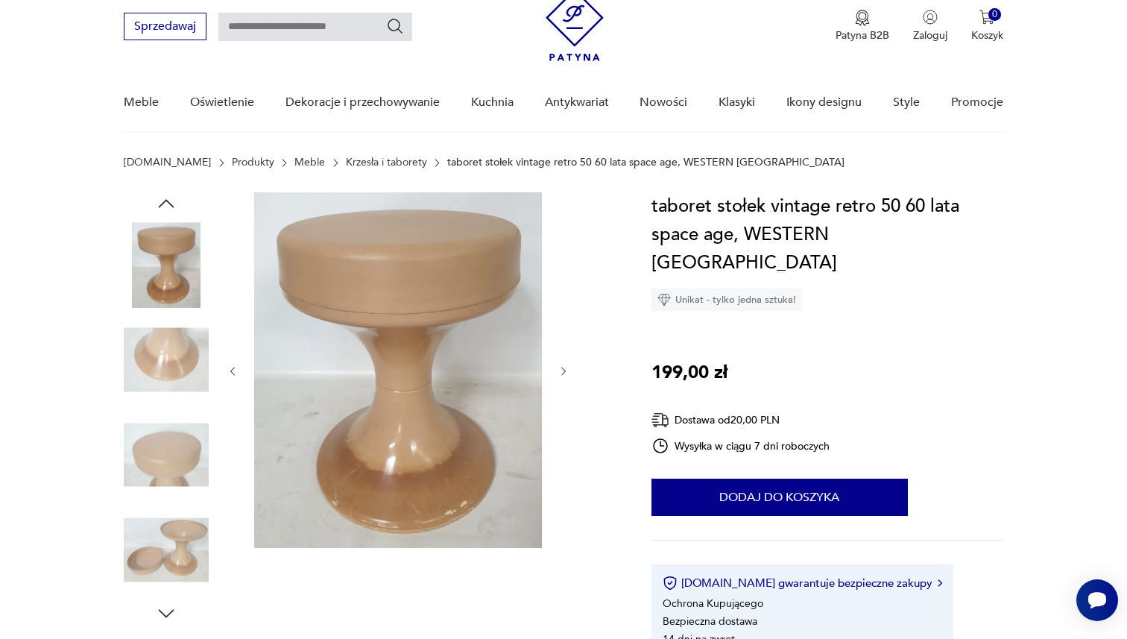
click at [564, 371] on icon "button" at bounding box center [563, 371] width 4 height 9
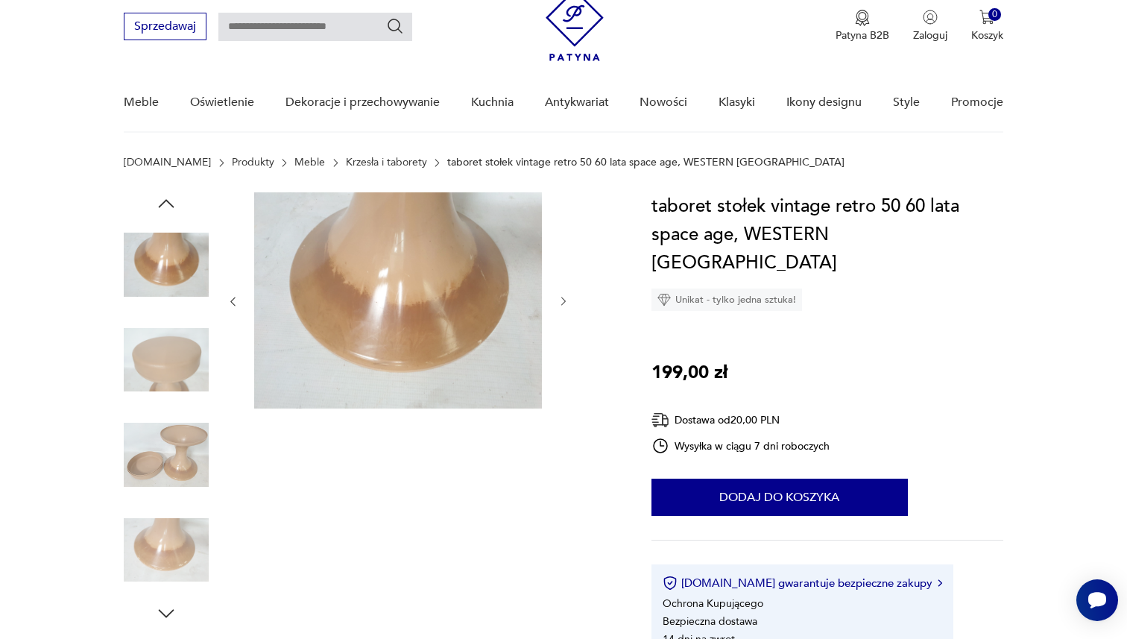
click at [564, 371] on div at bounding box center [398, 301] width 343 height 218
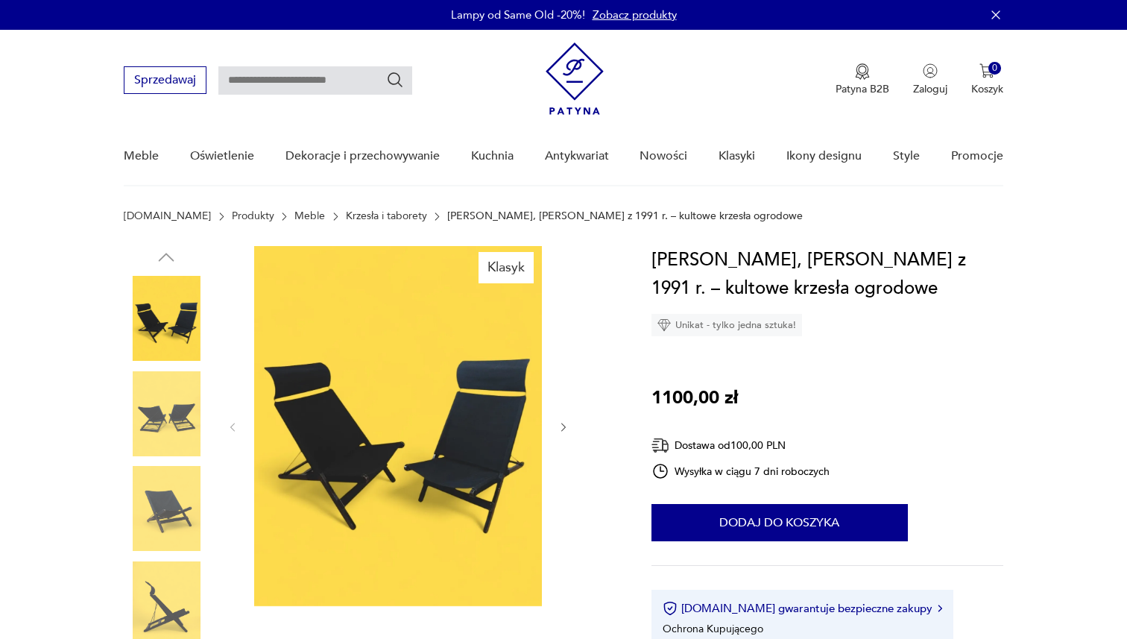
click at [430, 323] on img at bounding box center [398, 426] width 288 height 360
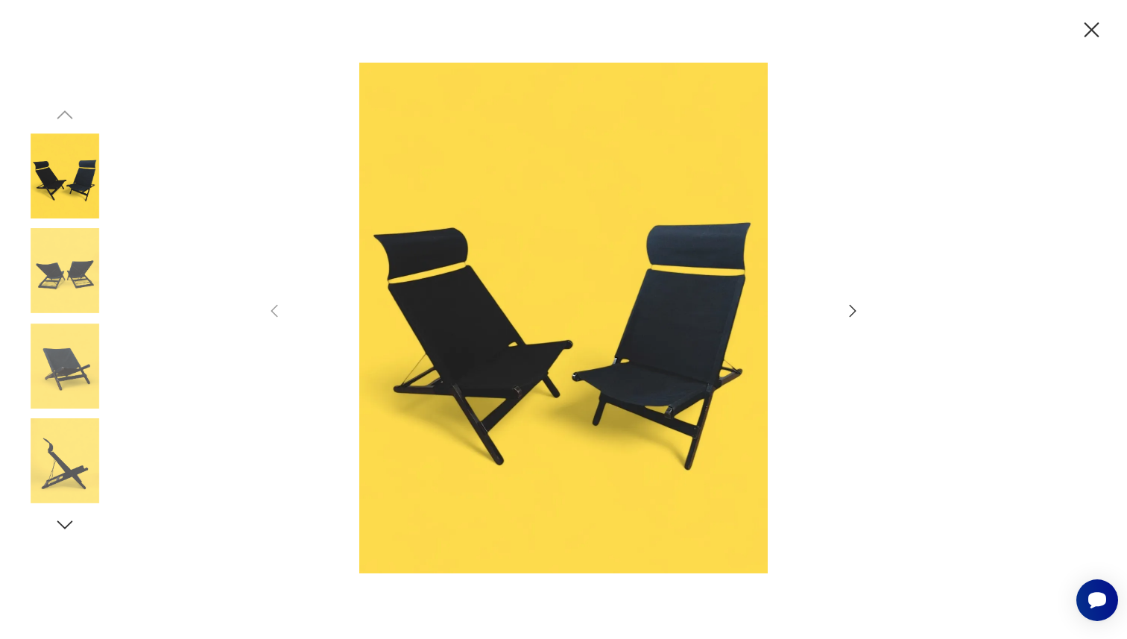
click at [855, 314] on icon "button" at bounding box center [853, 311] width 18 height 18
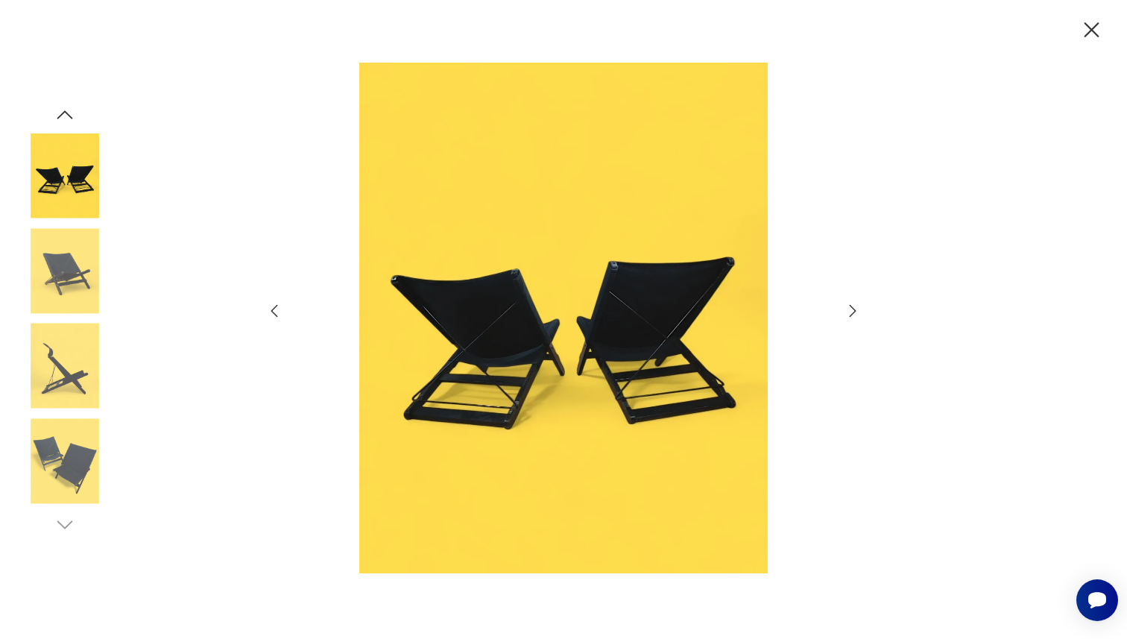
click at [855, 315] on icon "button" at bounding box center [853, 311] width 18 height 18
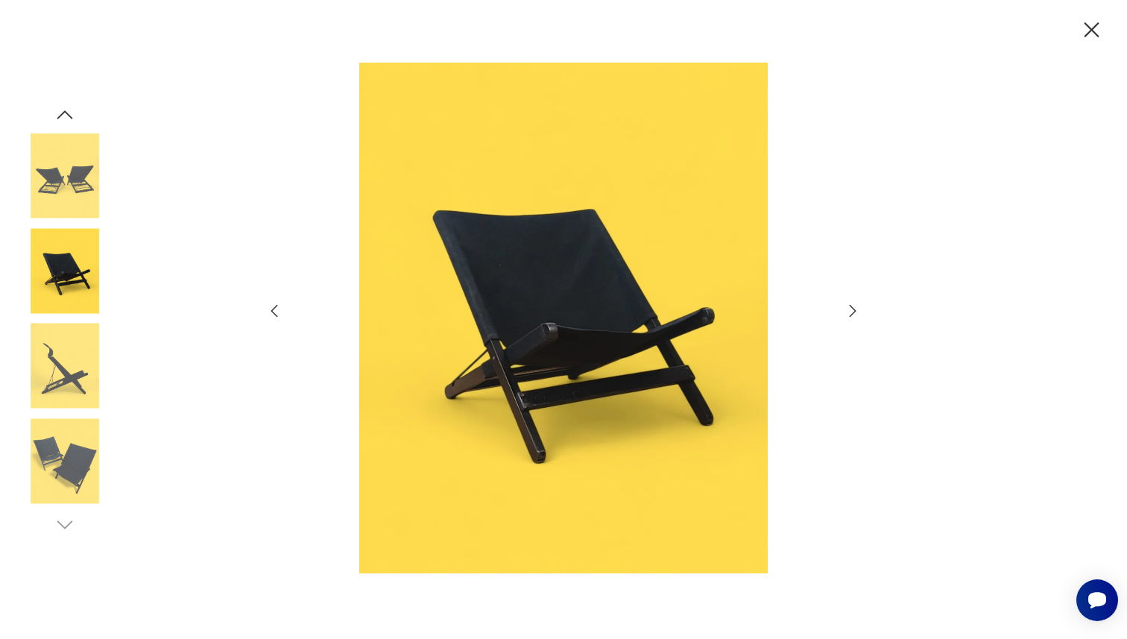
click at [855, 315] on icon "button" at bounding box center [853, 311] width 18 height 18
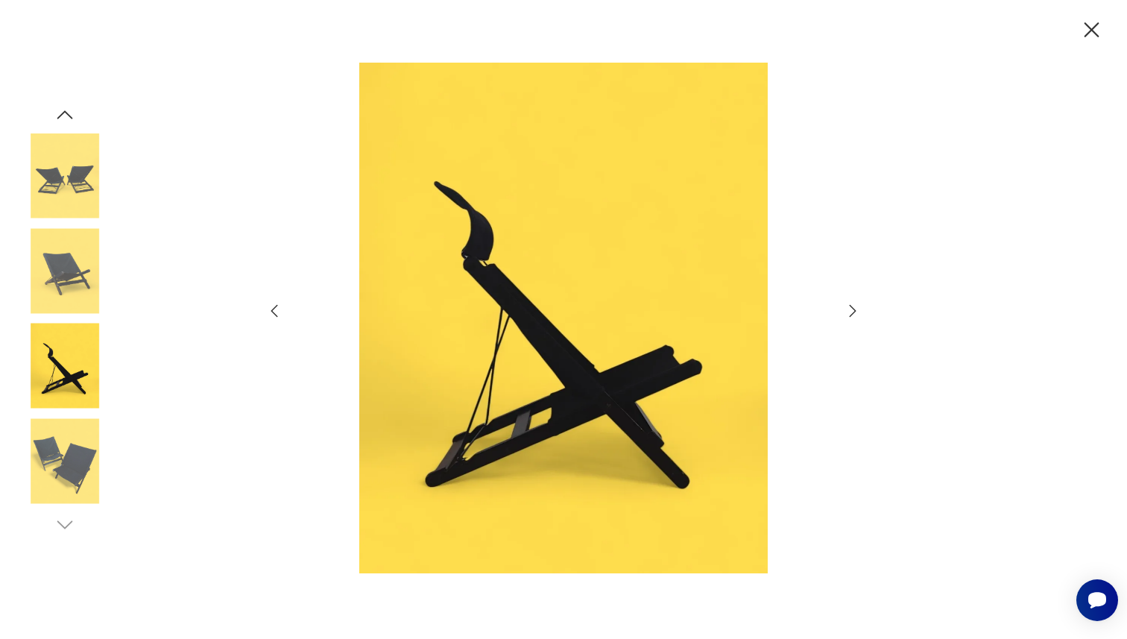
click at [855, 315] on icon "button" at bounding box center [853, 311] width 18 height 18
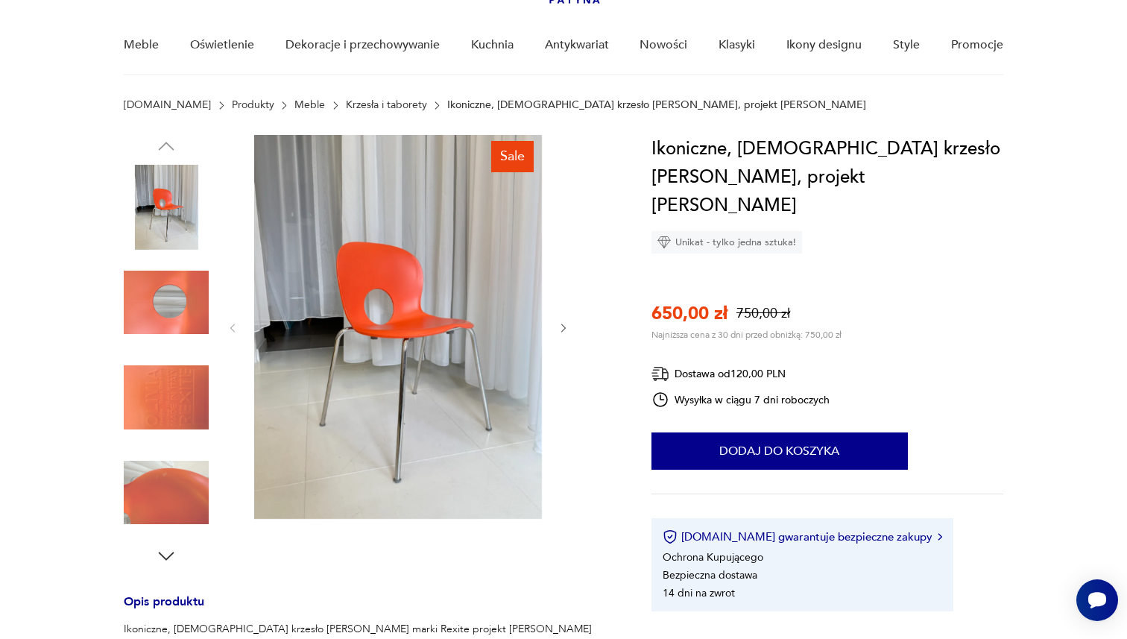
click at [467, 335] on img at bounding box center [398, 327] width 288 height 384
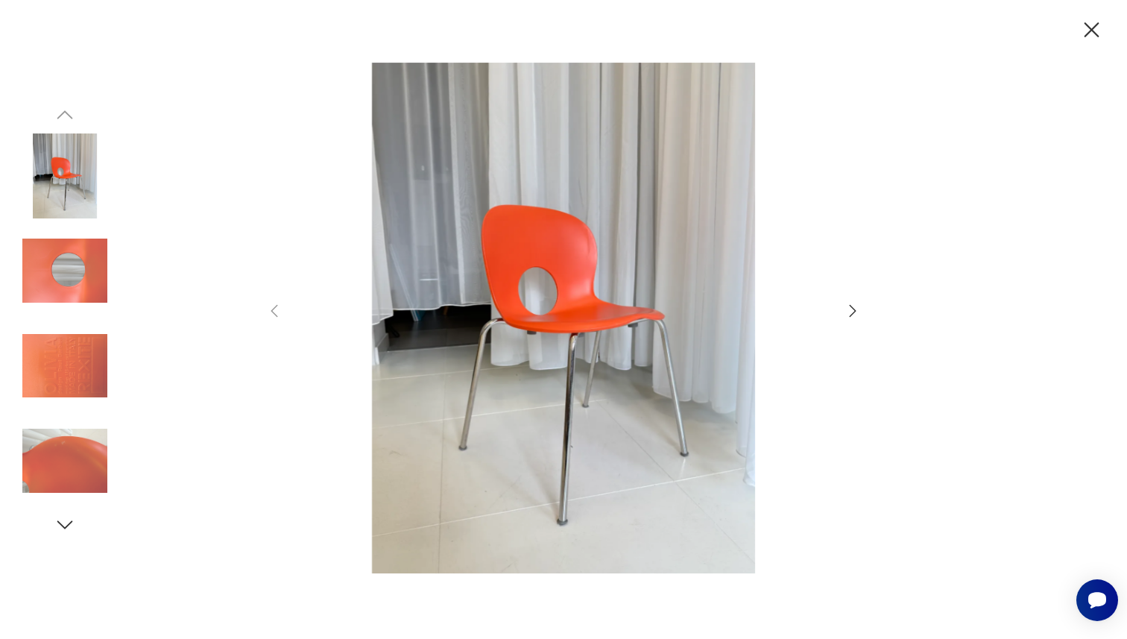
click at [846, 314] on icon "button" at bounding box center [853, 311] width 18 height 18
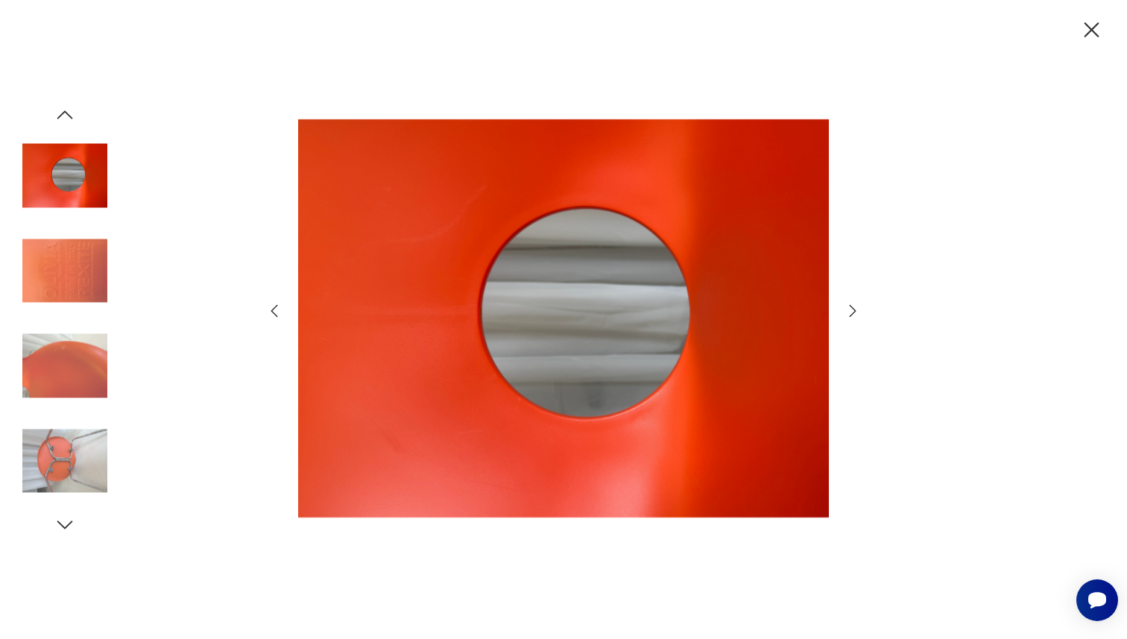
click at [846, 314] on icon "button" at bounding box center [853, 311] width 18 height 18
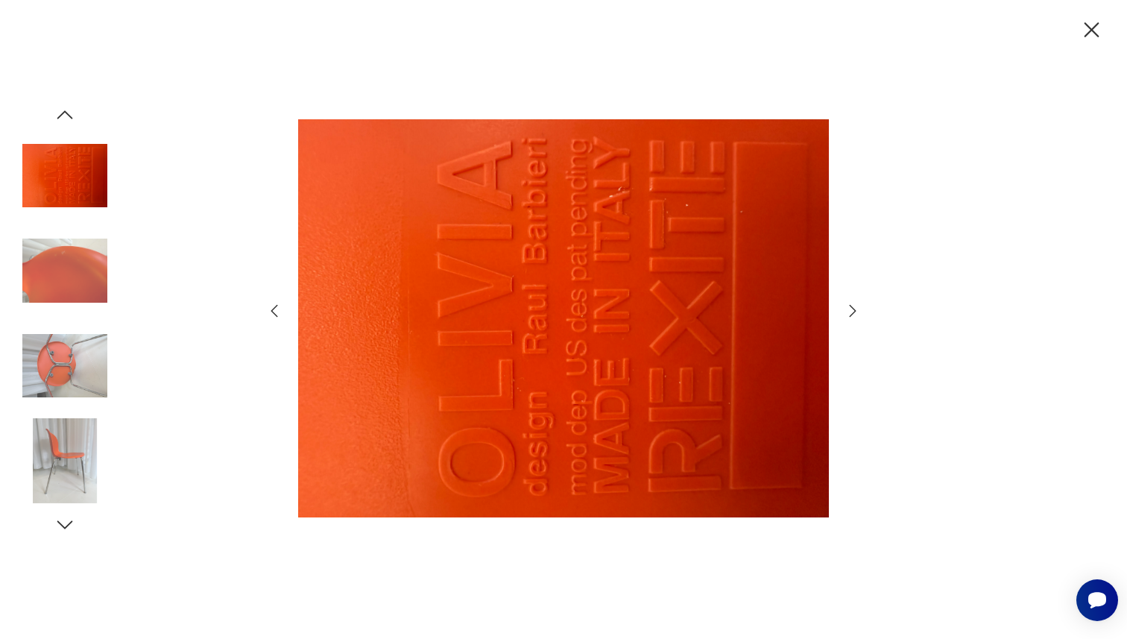
click at [846, 314] on icon "button" at bounding box center [853, 311] width 18 height 18
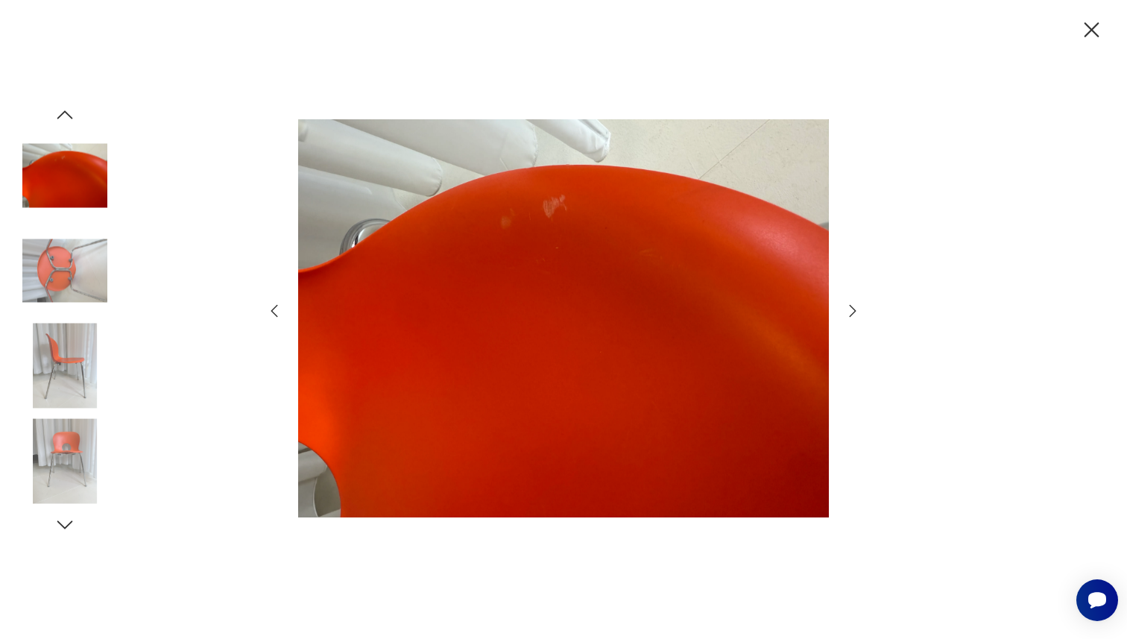
click at [846, 314] on icon "button" at bounding box center [853, 311] width 18 height 18
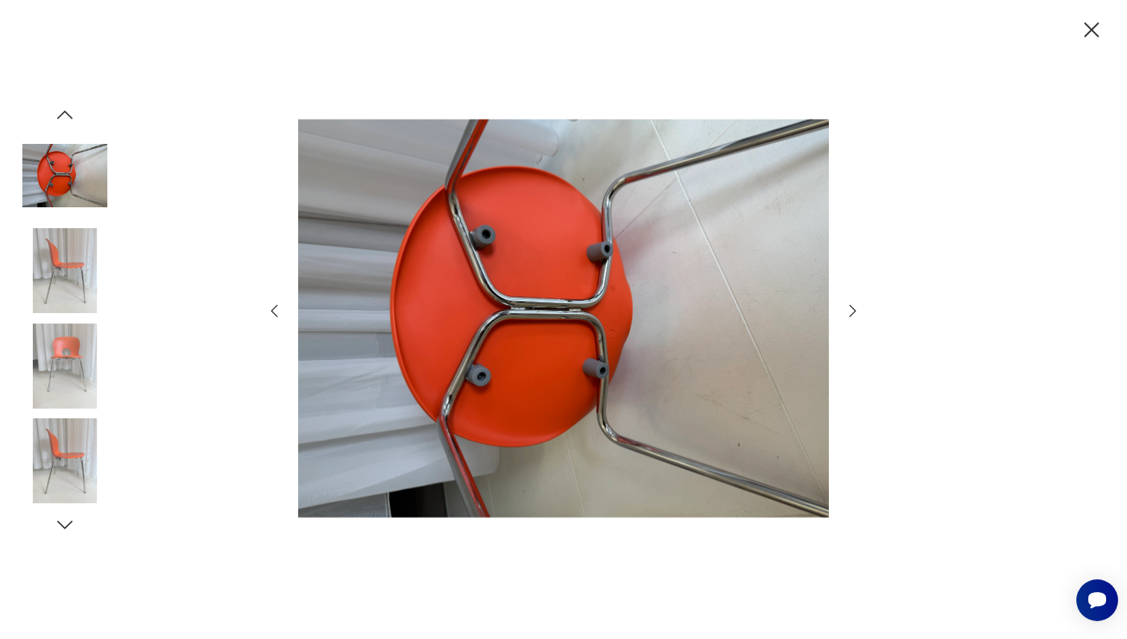
click at [846, 314] on icon "button" at bounding box center [853, 311] width 18 height 18
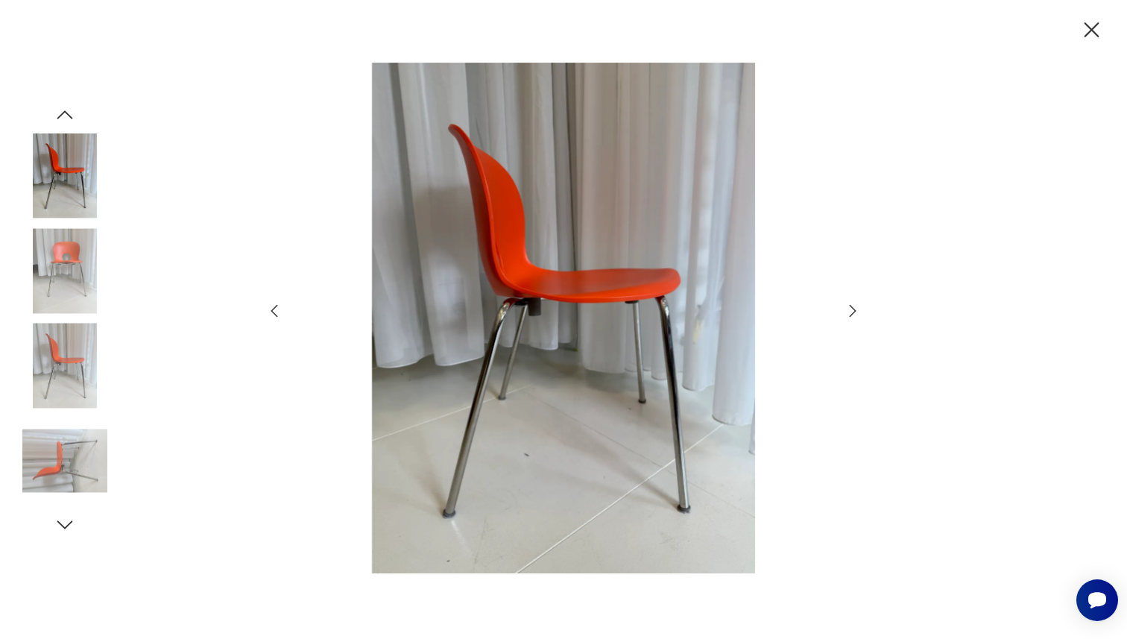
click at [847, 314] on icon "button" at bounding box center [853, 311] width 18 height 18
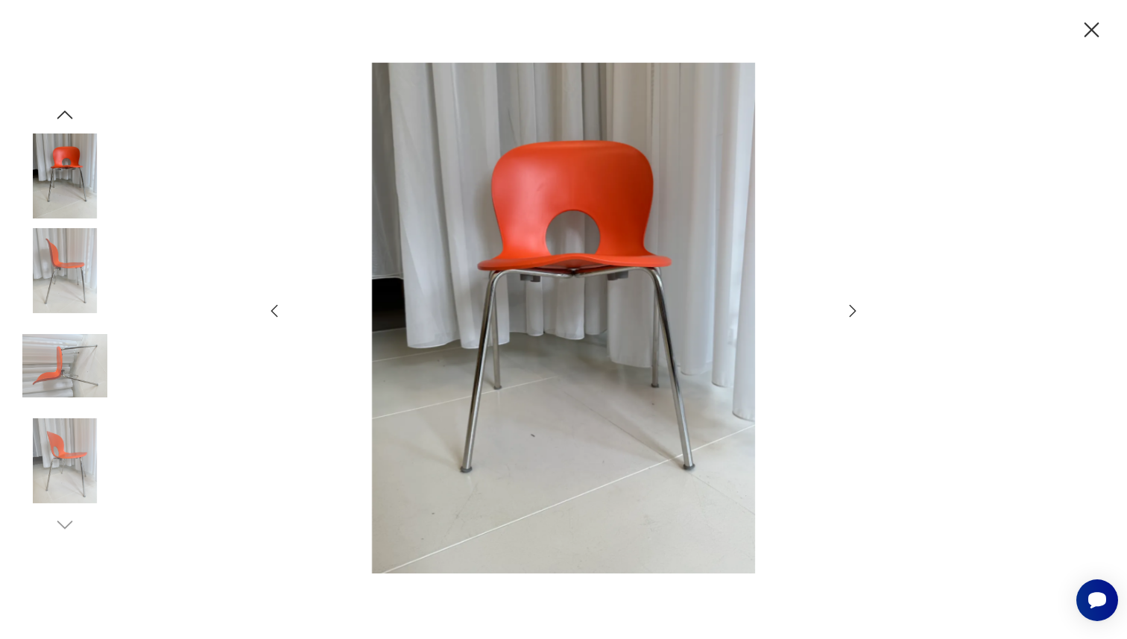
click at [847, 314] on icon "button" at bounding box center [853, 311] width 18 height 18
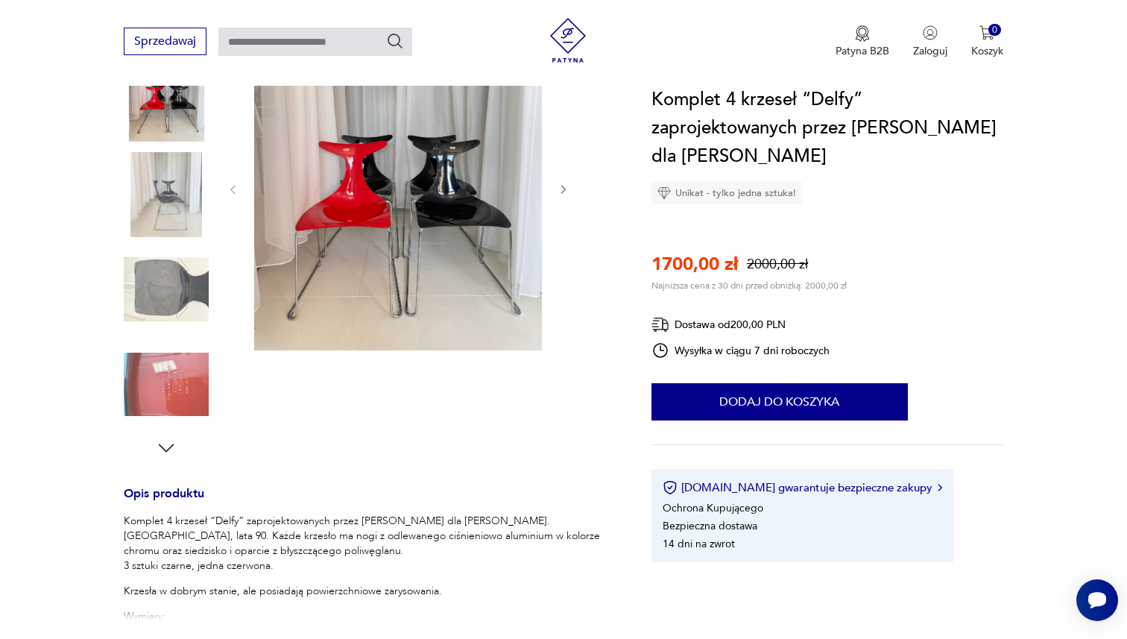
click at [443, 250] on img at bounding box center [398, 189] width 288 height 324
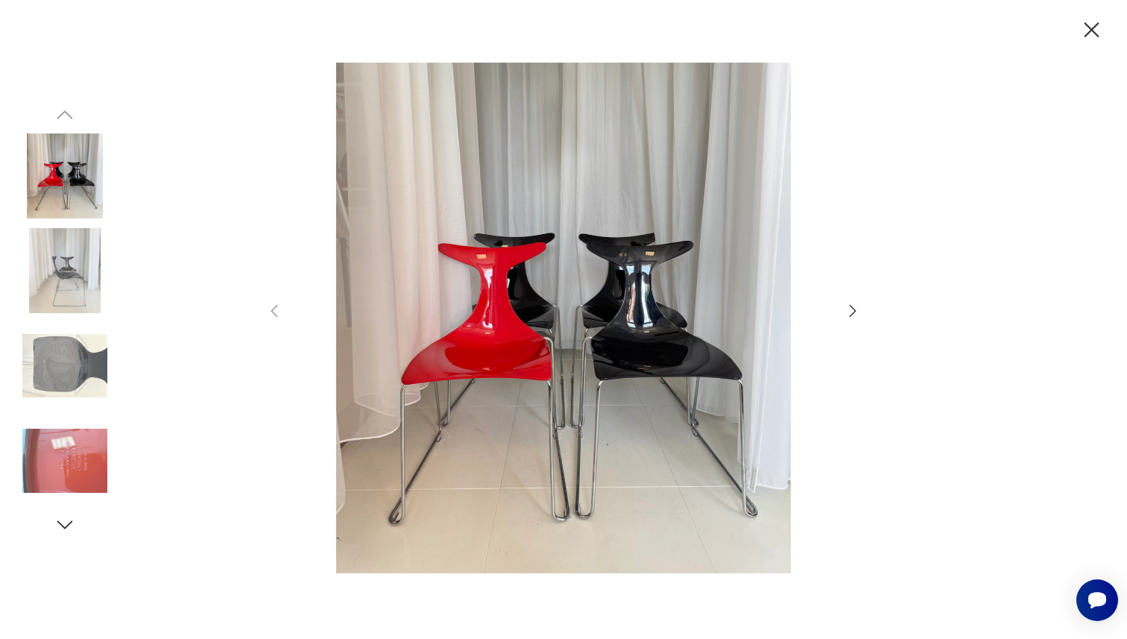
click at [850, 316] on icon "button" at bounding box center [853, 310] width 7 height 12
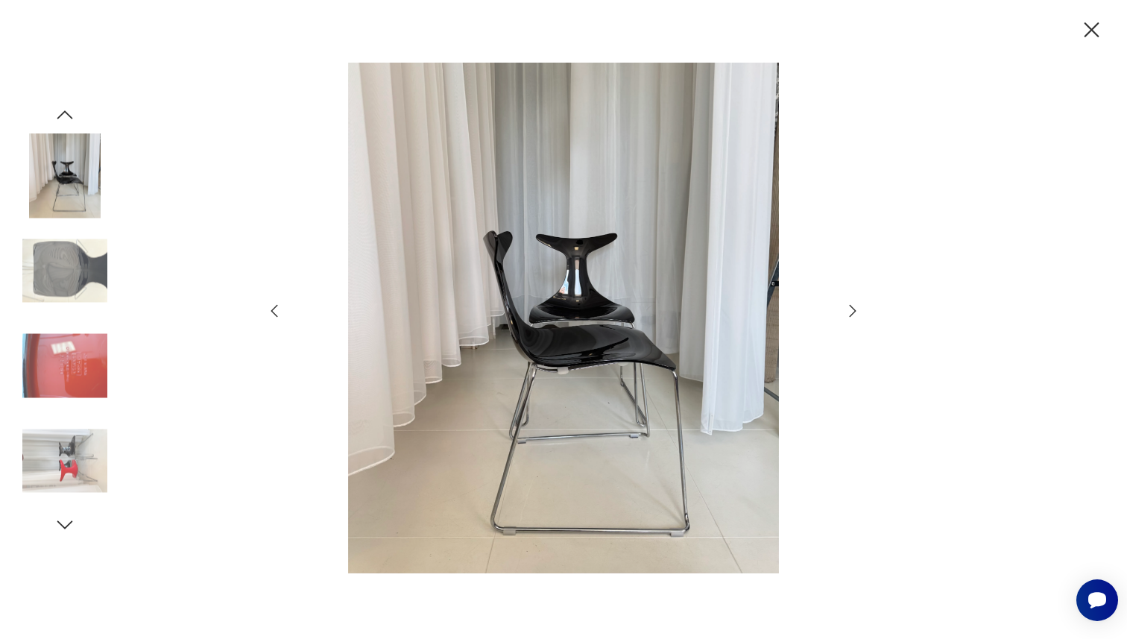
click at [850, 316] on icon "button" at bounding box center [853, 310] width 7 height 12
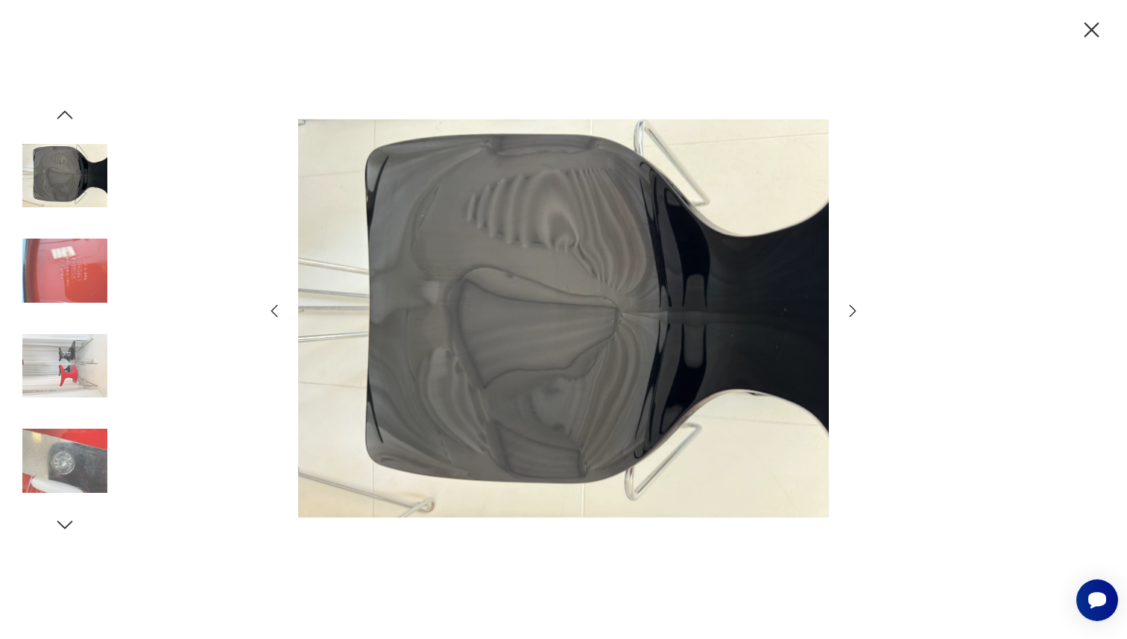
click at [850, 316] on icon "button" at bounding box center [853, 310] width 7 height 12
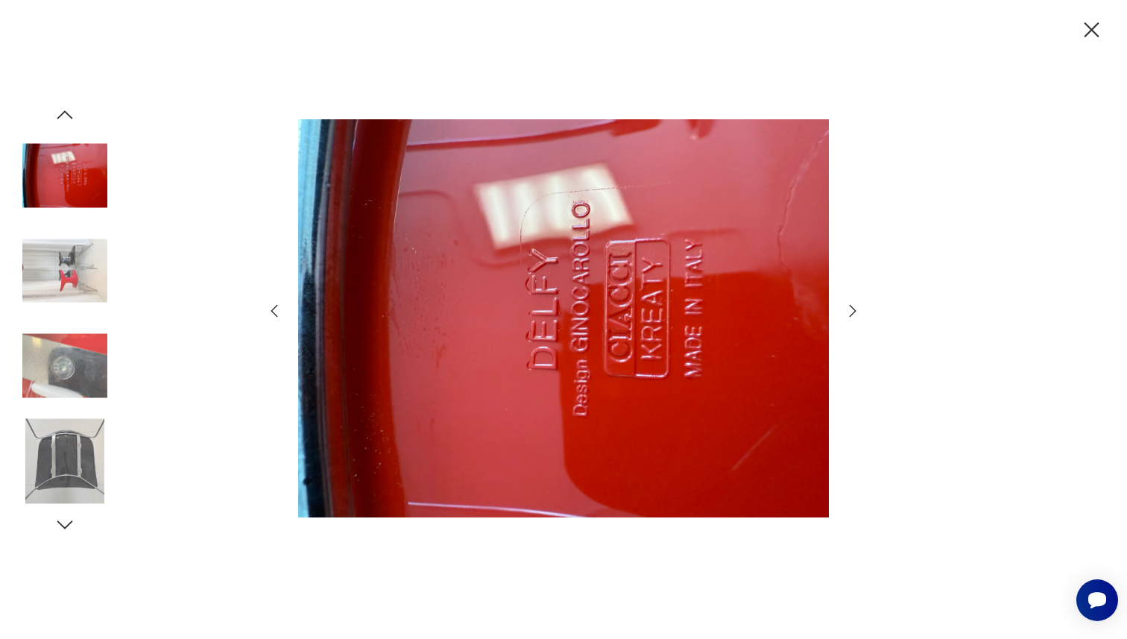
click at [850, 316] on icon "button" at bounding box center [853, 310] width 7 height 12
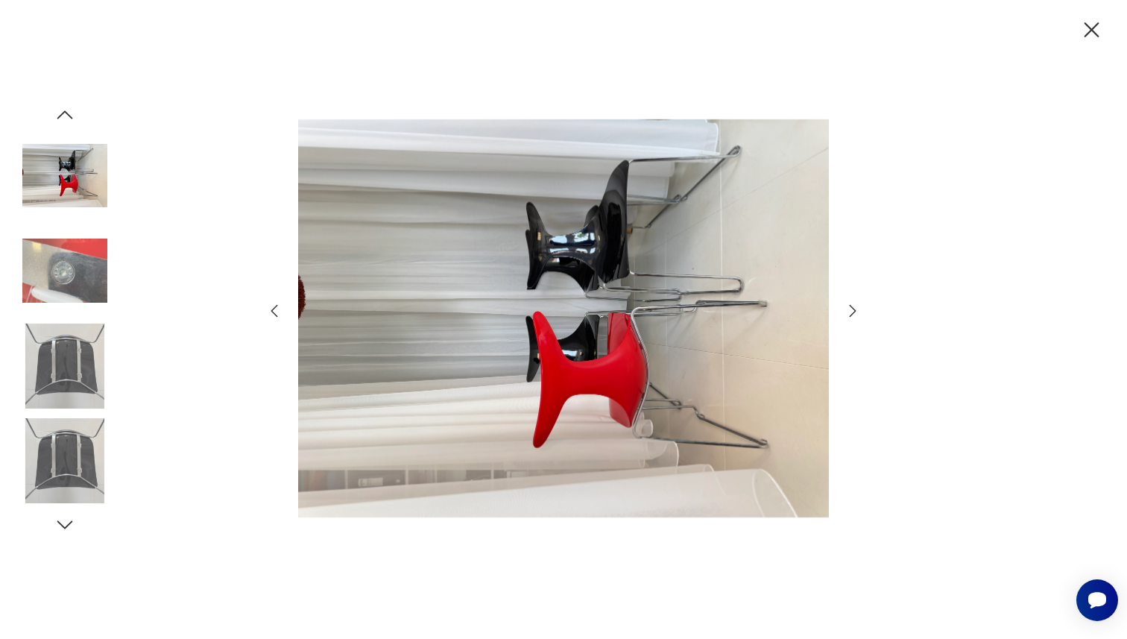
click at [850, 316] on icon "button" at bounding box center [853, 310] width 7 height 12
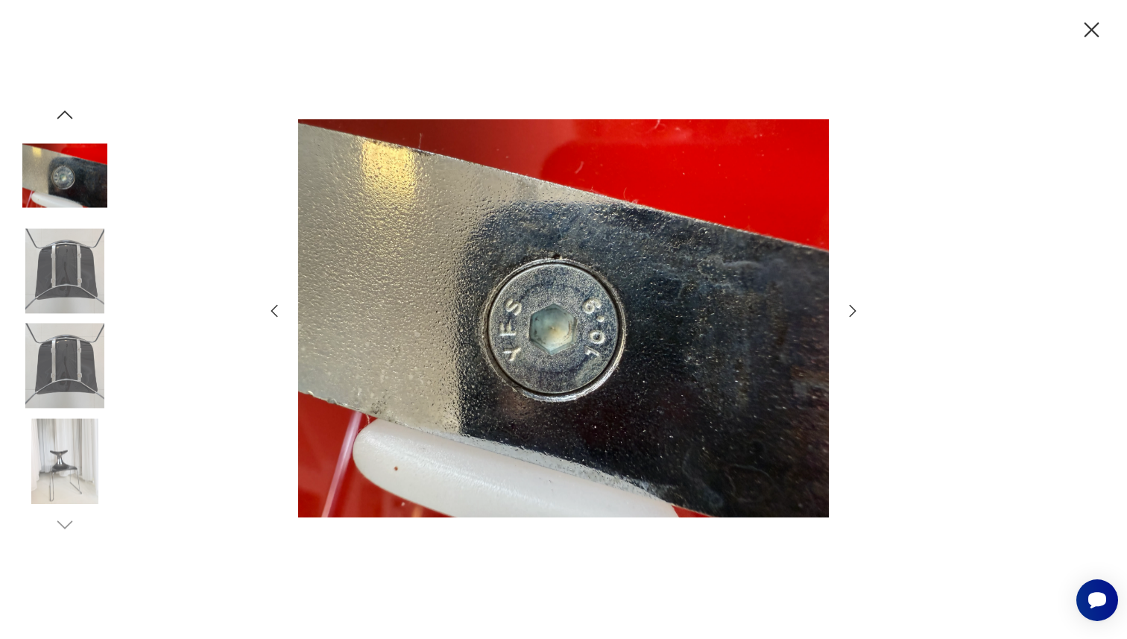
click at [850, 316] on icon "button" at bounding box center [853, 310] width 7 height 12
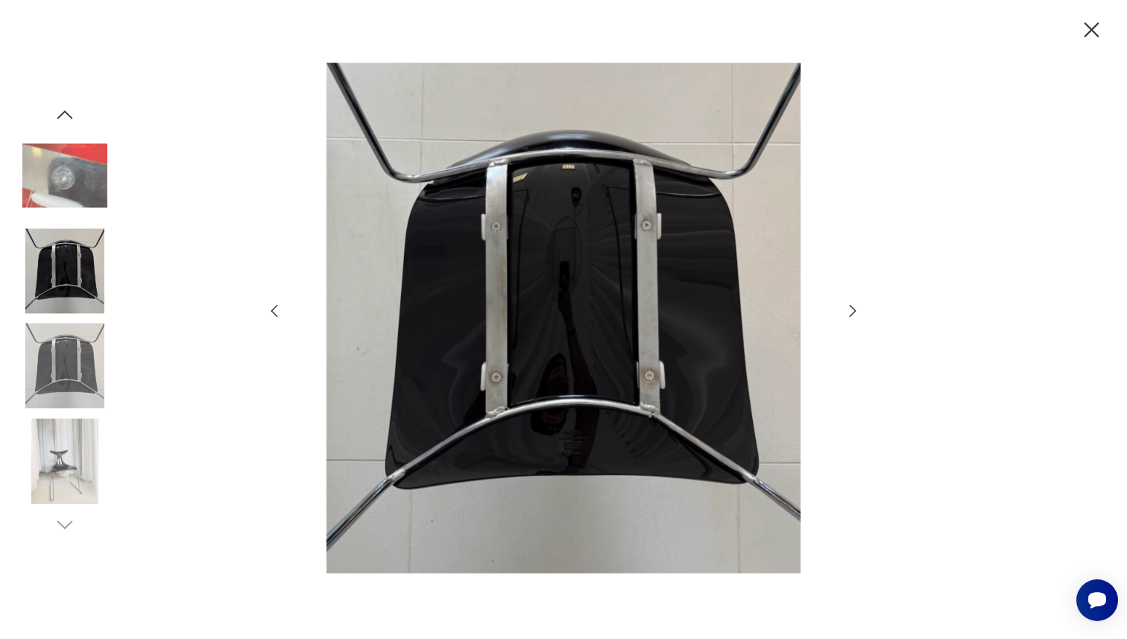
click at [850, 316] on icon "button" at bounding box center [853, 310] width 7 height 12
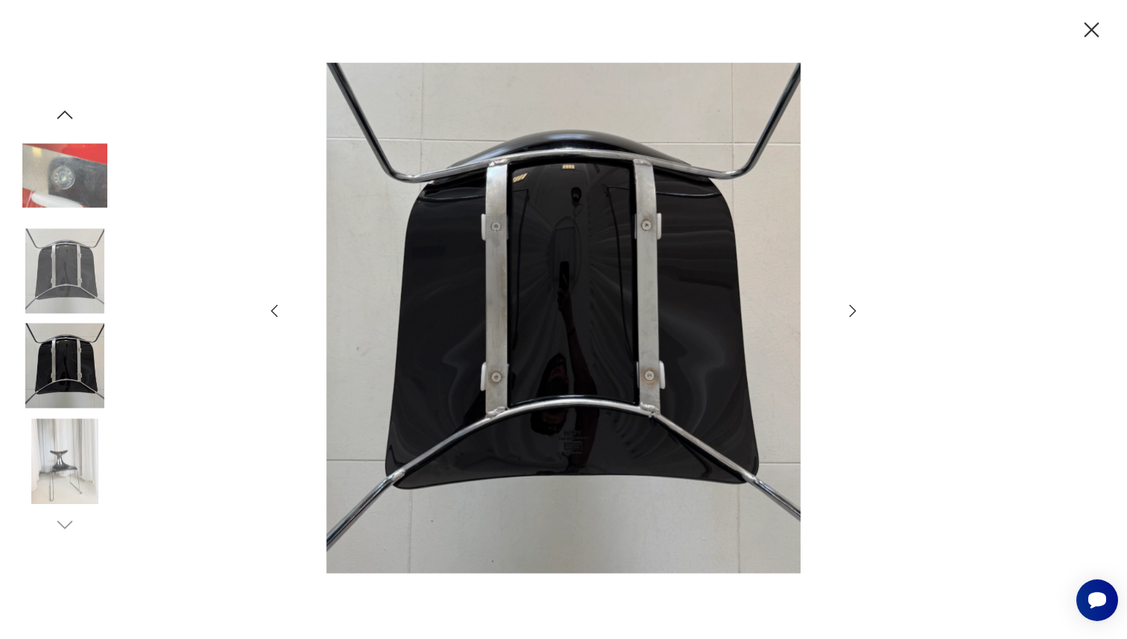
click at [850, 316] on icon "button" at bounding box center [853, 310] width 7 height 12
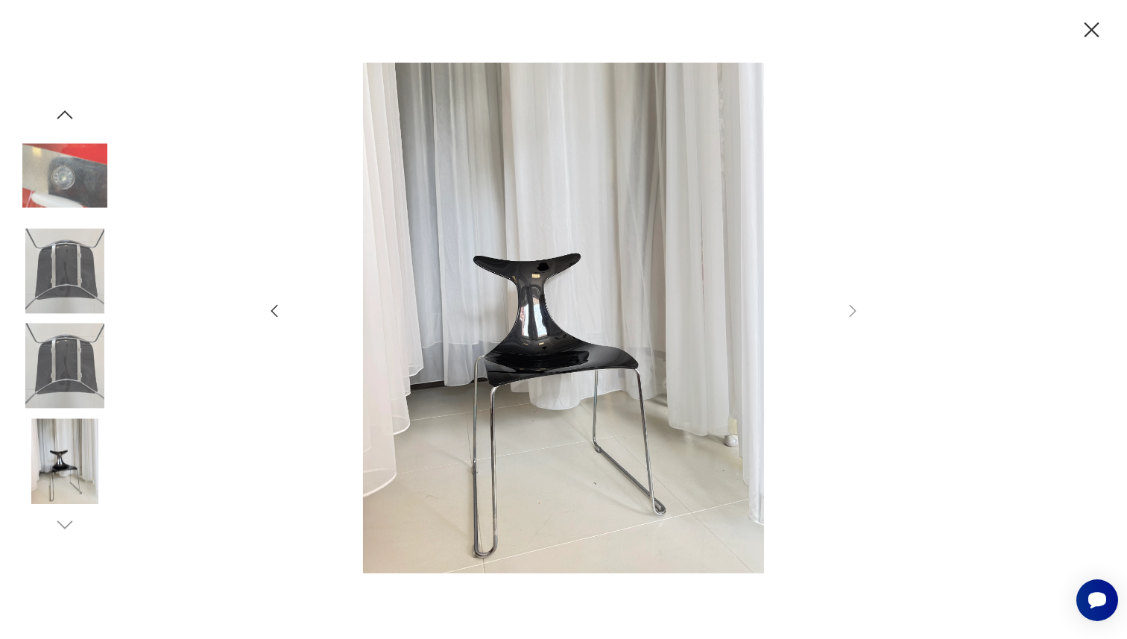
click at [1089, 36] on icon "button" at bounding box center [1092, 30] width 26 height 26
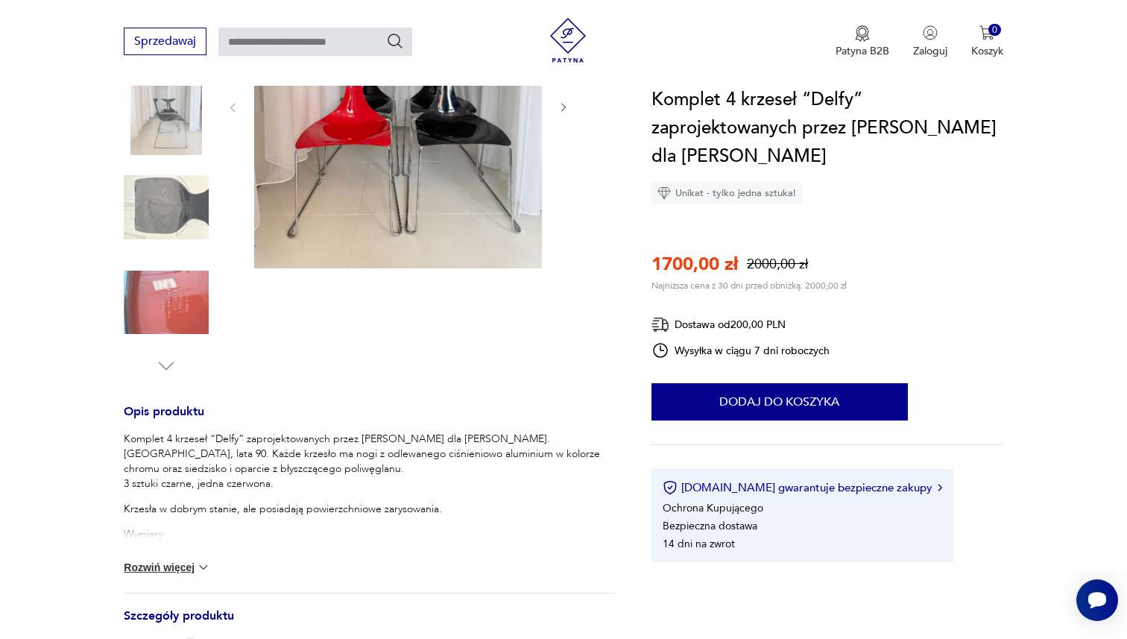
scroll to position [310, 0]
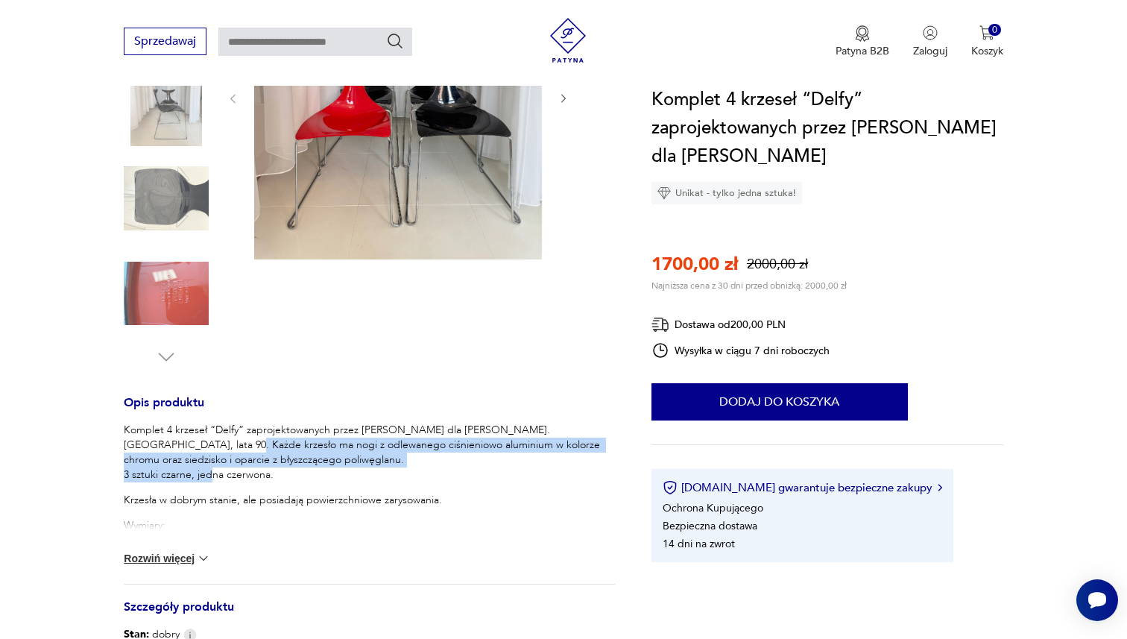
drag, startPoint x: 249, startPoint y: 447, endPoint x: 336, endPoint y: 479, distance: 92.2
click at [336, 479] on p "Komplet 4 krzeseł “Delfy” zaprojektowanych przez Gino Carollo dla Ciacci Kreaty…" at bounding box center [370, 453] width 492 height 60
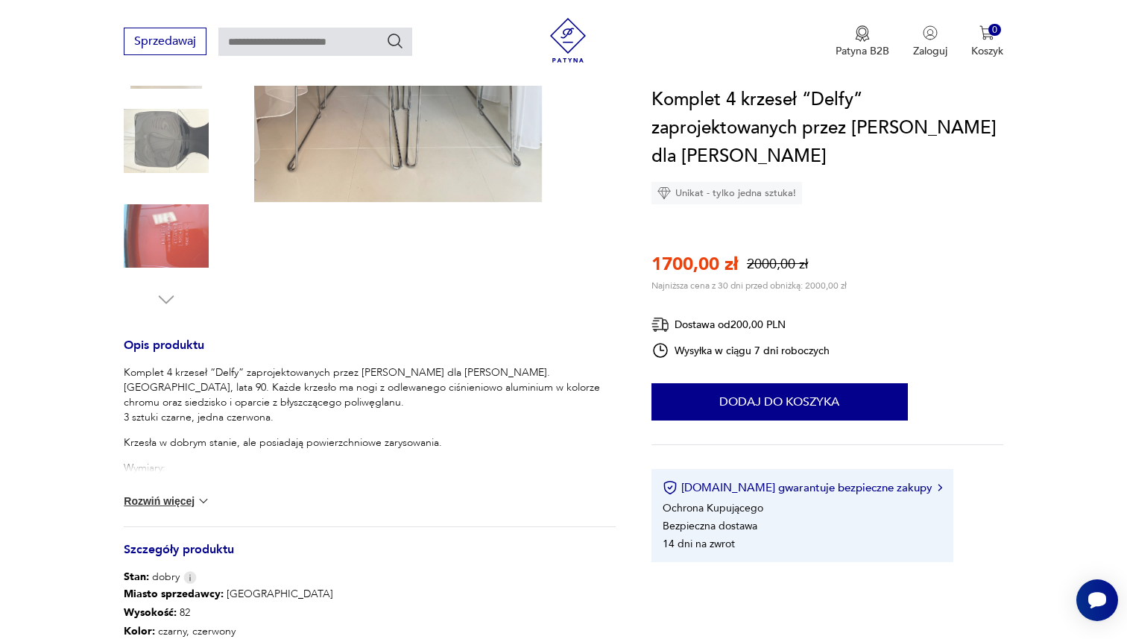
scroll to position [371, 0]
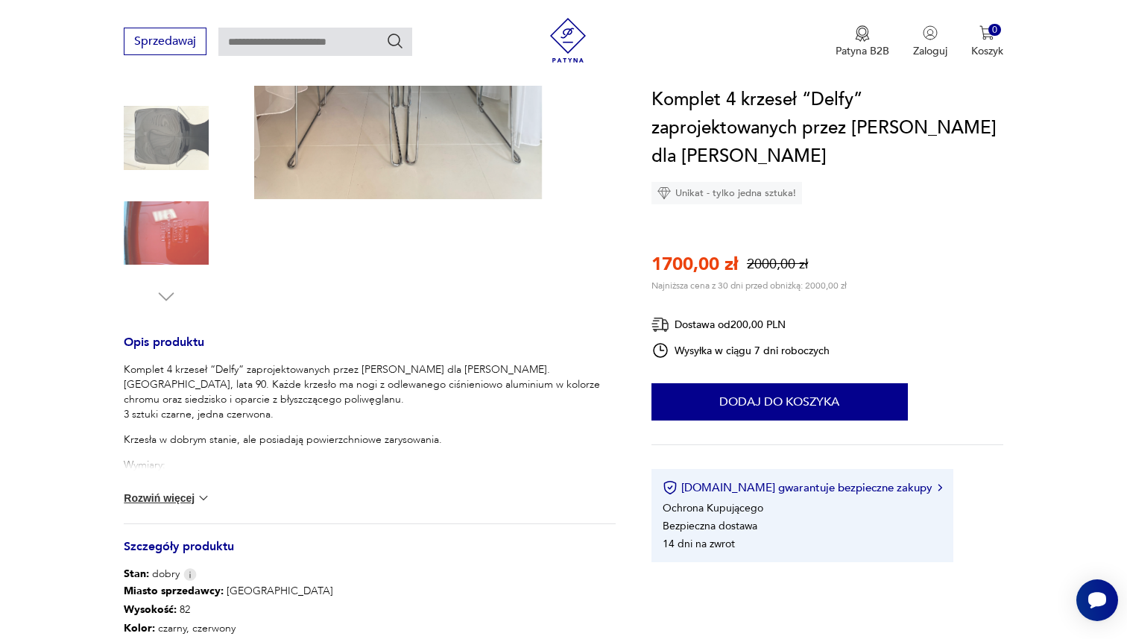
click at [145, 509] on div "Komplet 4 krzeseł “Delfy” zaprojektowanych przez Gino Carollo dla Ciacci Kreaty…" at bounding box center [370, 442] width 492 height 161
click at [147, 506] on div "Komplet 4 krzeseł “Delfy” zaprojektowanych przez Gino Carollo dla Ciacci Kreaty…" at bounding box center [370, 442] width 492 height 161
click at [151, 498] on button "Rozwiń więcej" at bounding box center [167, 498] width 86 height 15
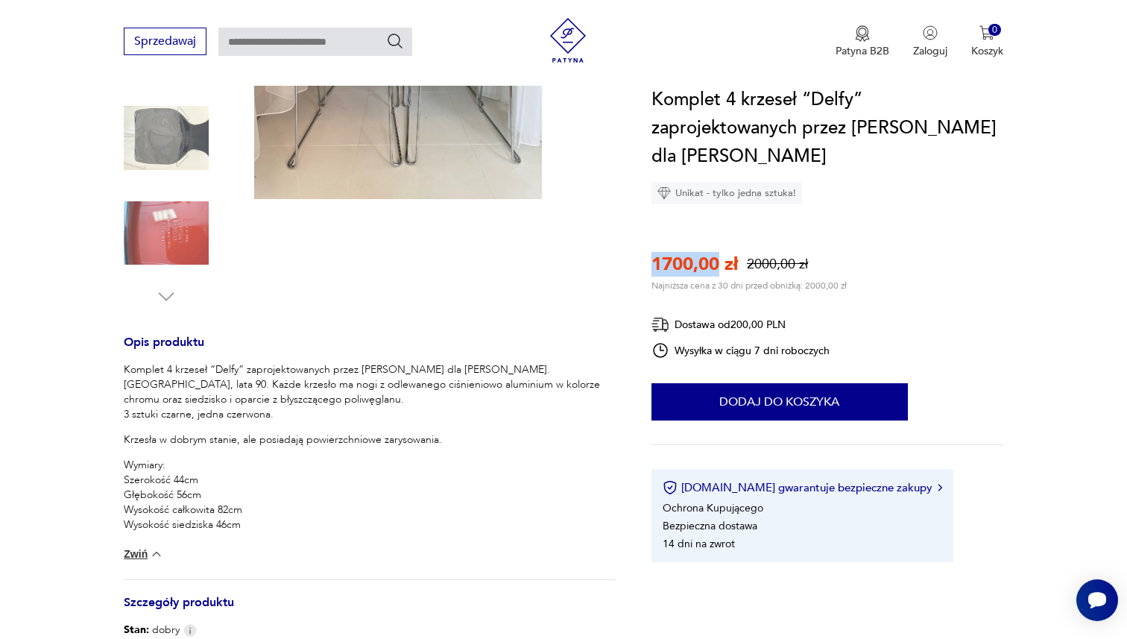
drag, startPoint x: 652, startPoint y: 262, endPoint x: 717, endPoint y: 262, distance: 64.9
click at [717, 262] on p "1700,00 zł" at bounding box center [695, 264] width 86 height 25
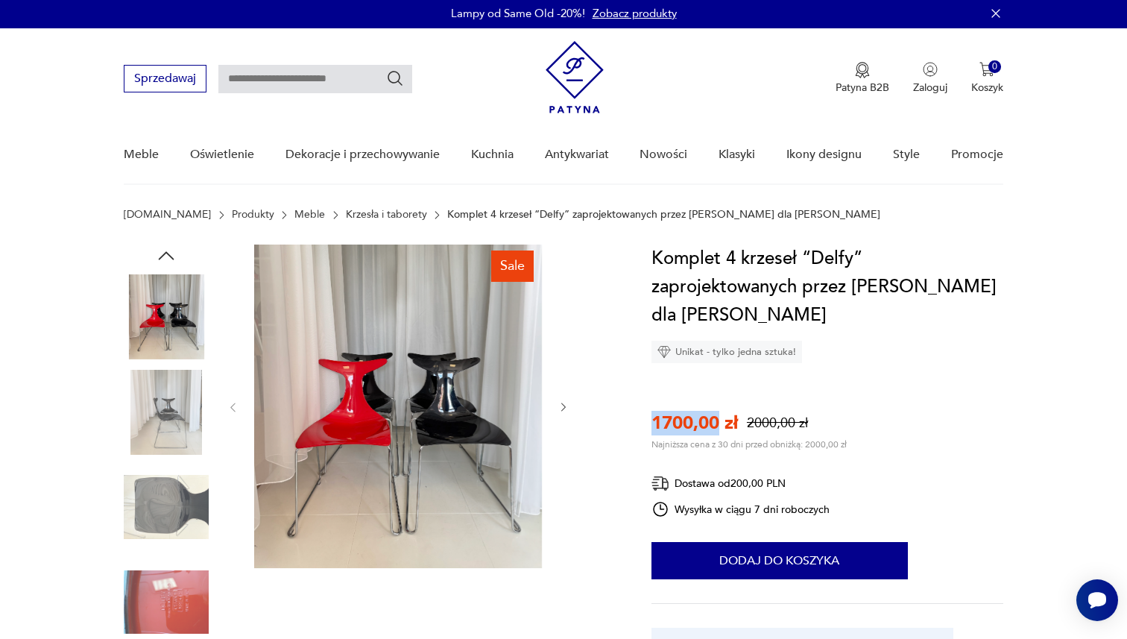
scroll to position [0, 0]
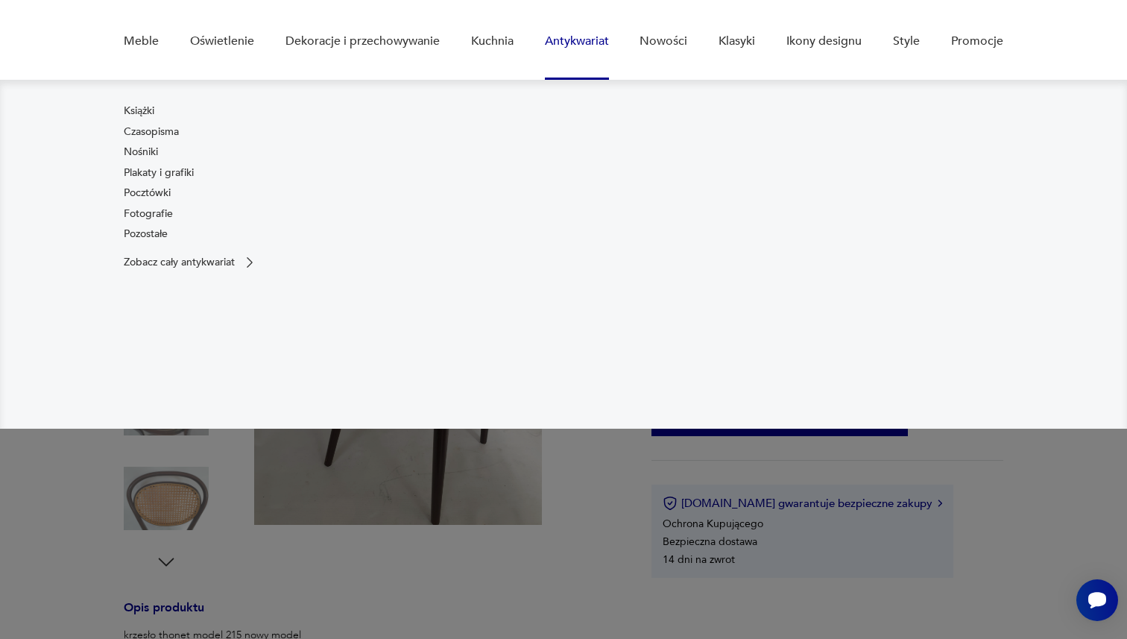
scroll to position [163, 0]
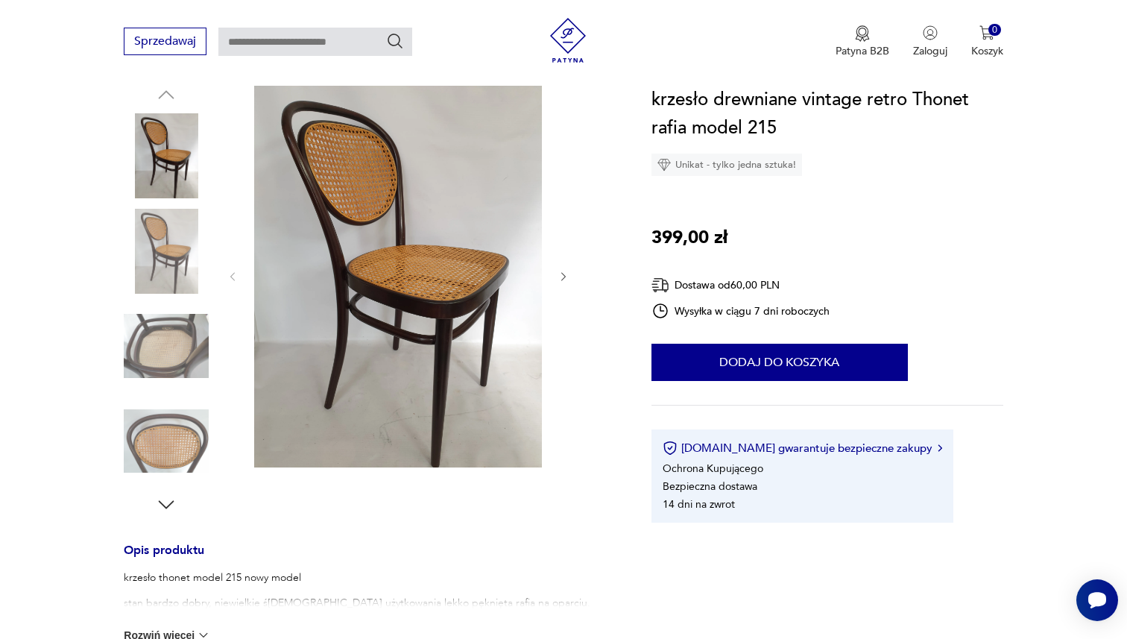
click at [565, 278] on icon "button" at bounding box center [564, 277] width 13 height 13
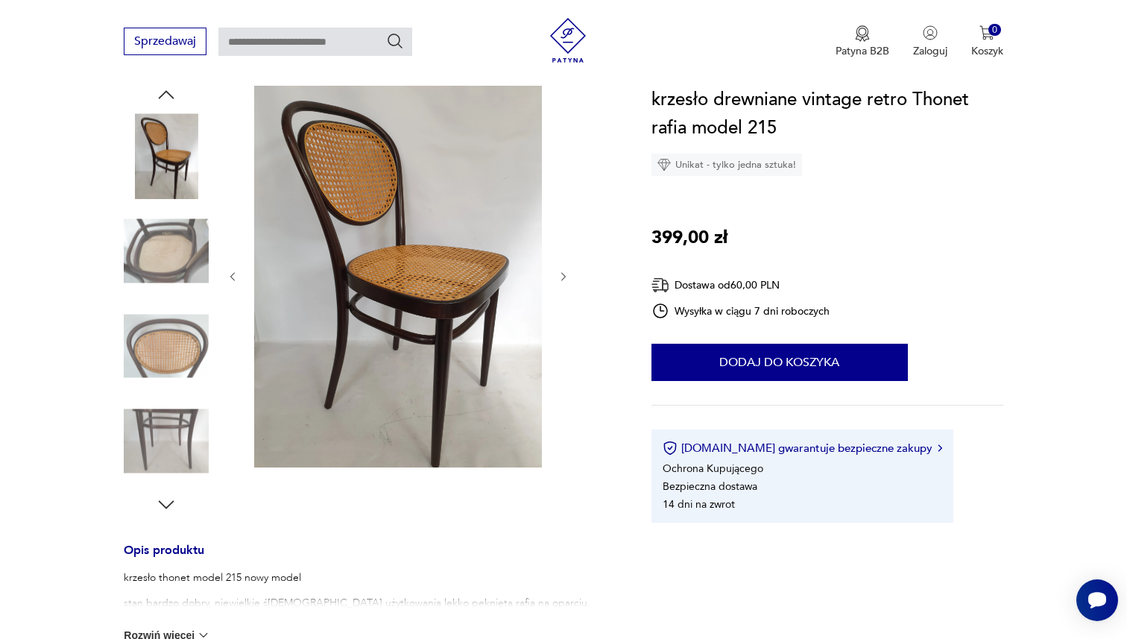
click at [565, 278] on icon "button" at bounding box center [564, 277] width 13 height 13
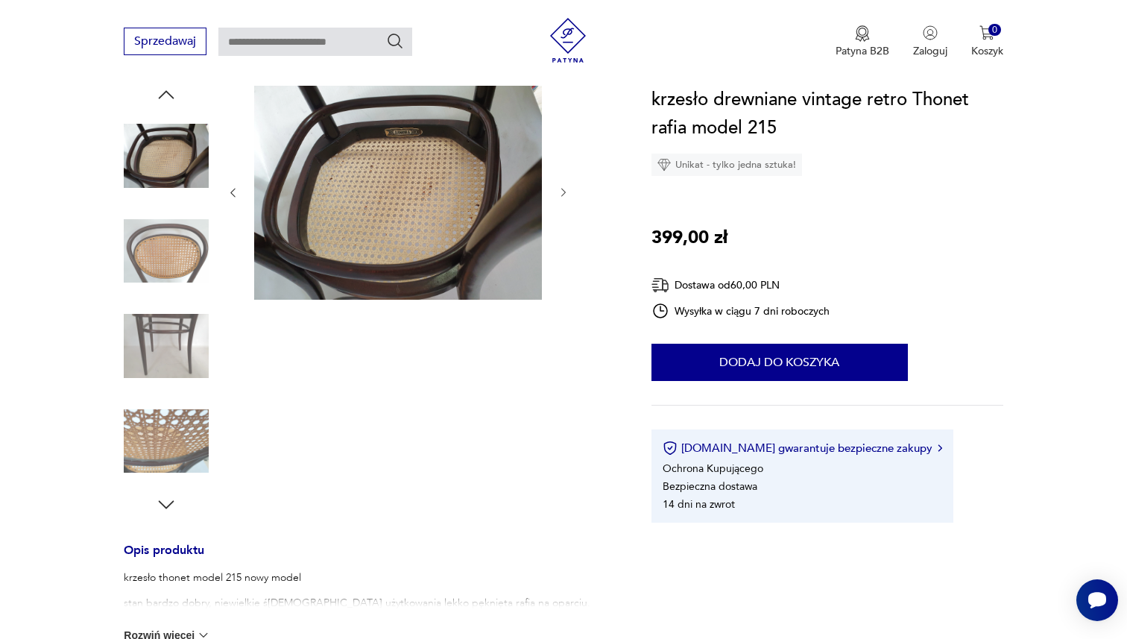
click at [565, 278] on div at bounding box center [398, 193] width 343 height 218
click at [233, 197] on icon "button" at bounding box center [233, 192] width 13 height 13
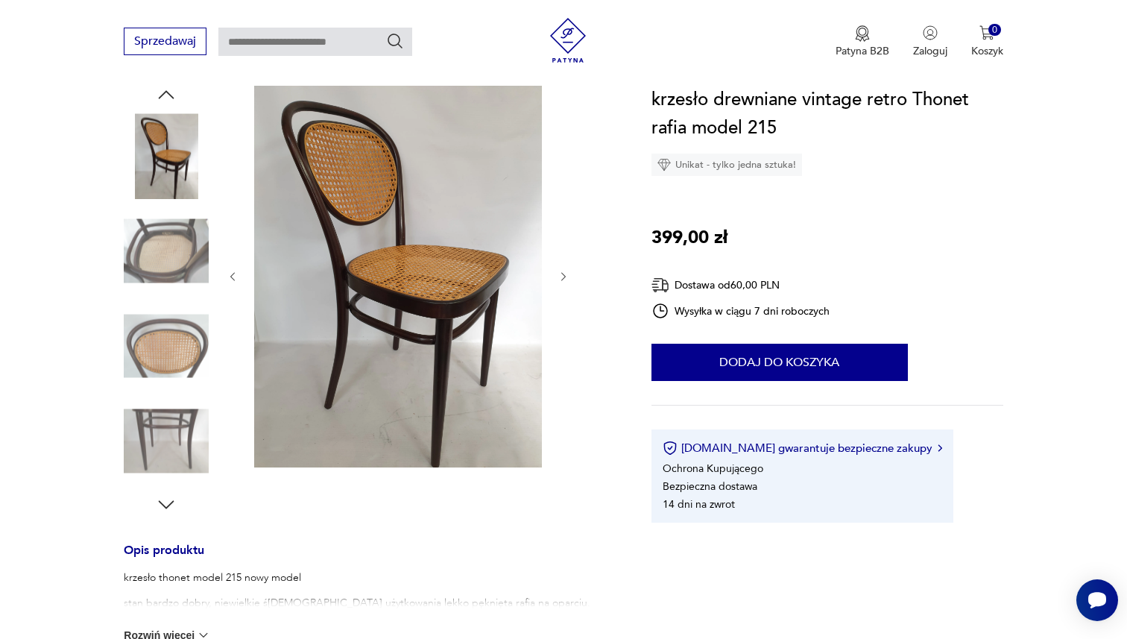
click at [233, 197] on div at bounding box center [398, 277] width 343 height 386
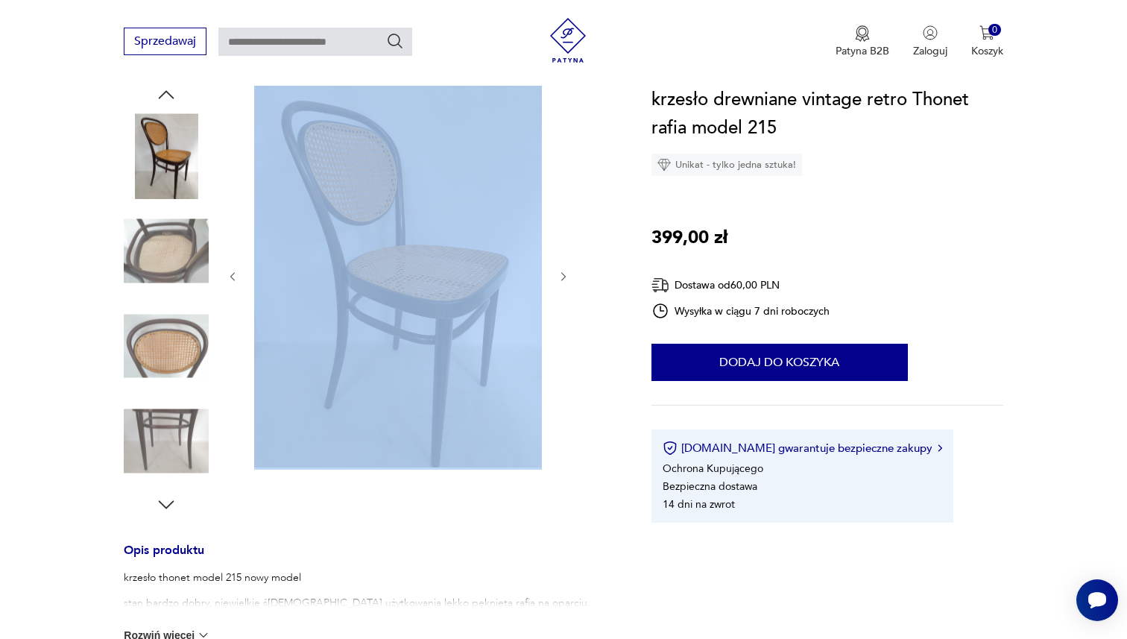
click at [233, 197] on div at bounding box center [398, 277] width 343 height 386
click at [180, 632] on button "Rozwiń więcej" at bounding box center [167, 635] width 86 height 15
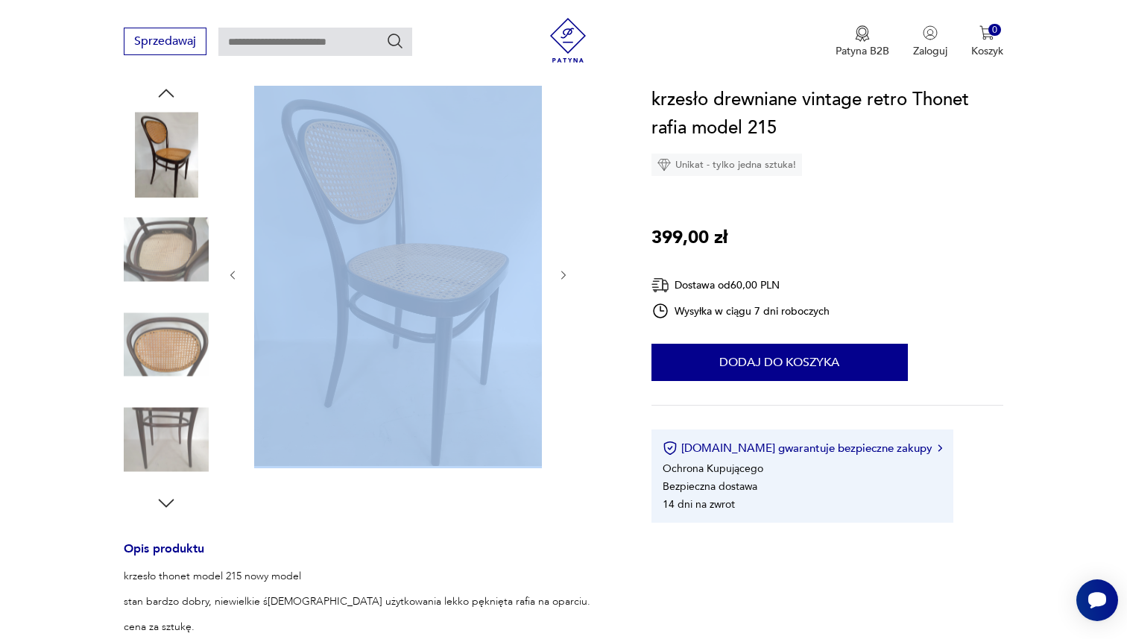
scroll to position [151, 0]
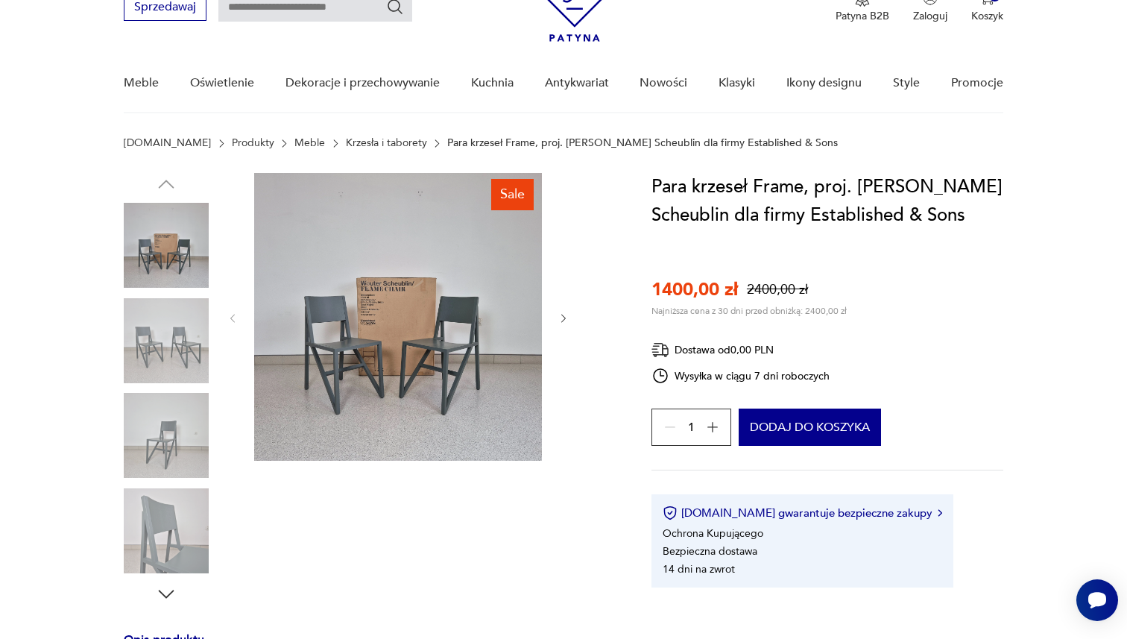
scroll to position [85, 0]
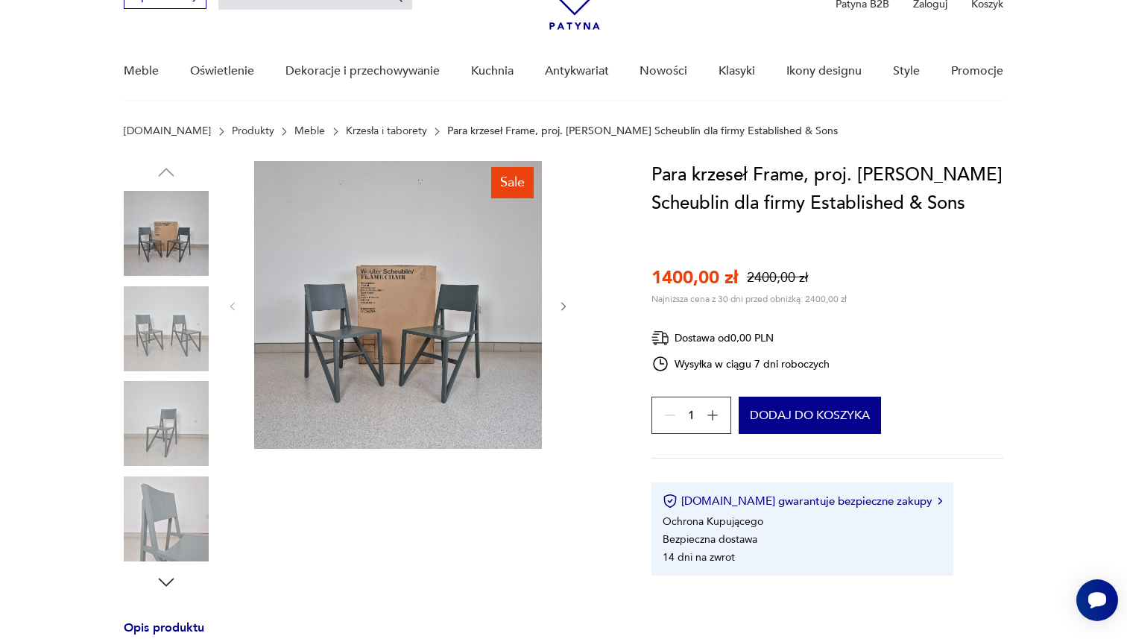
click at [474, 308] on img at bounding box center [398, 305] width 288 height 288
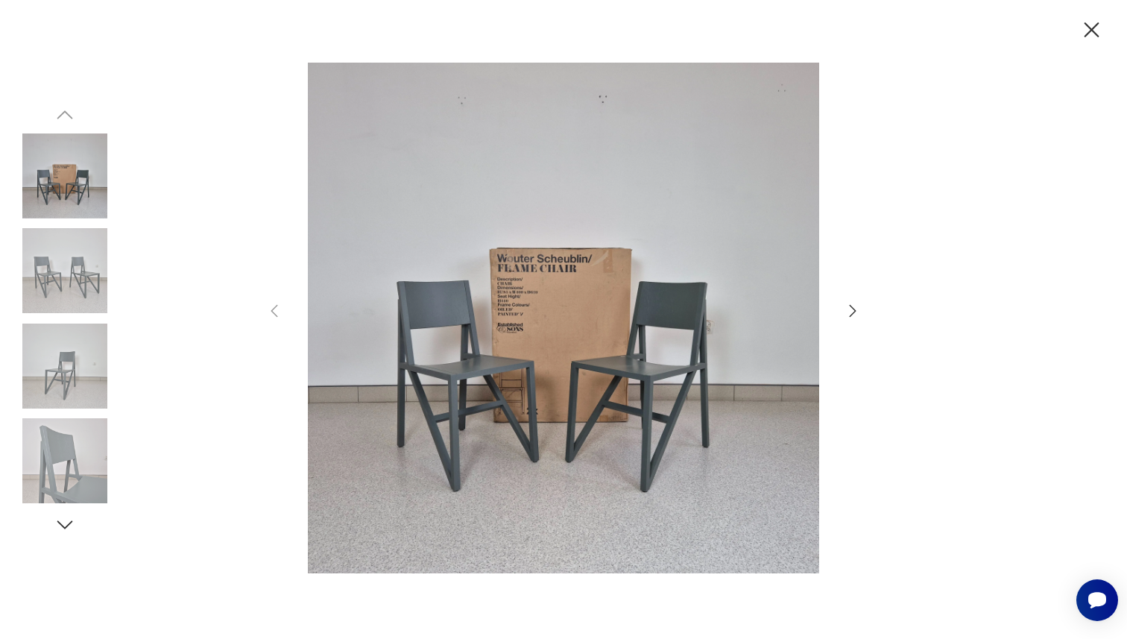
click at [849, 307] on icon "button" at bounding box center [853, 311] width 18 height 18
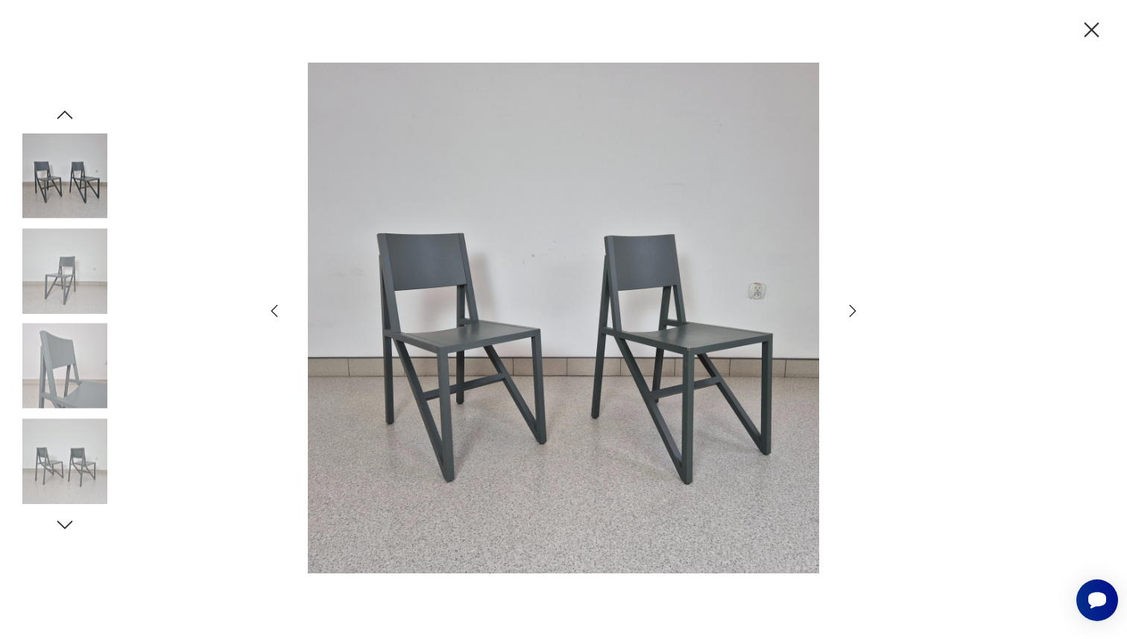
click at [849, 307] on icon "button" at bounding box center [853, 311] width 18 height 18
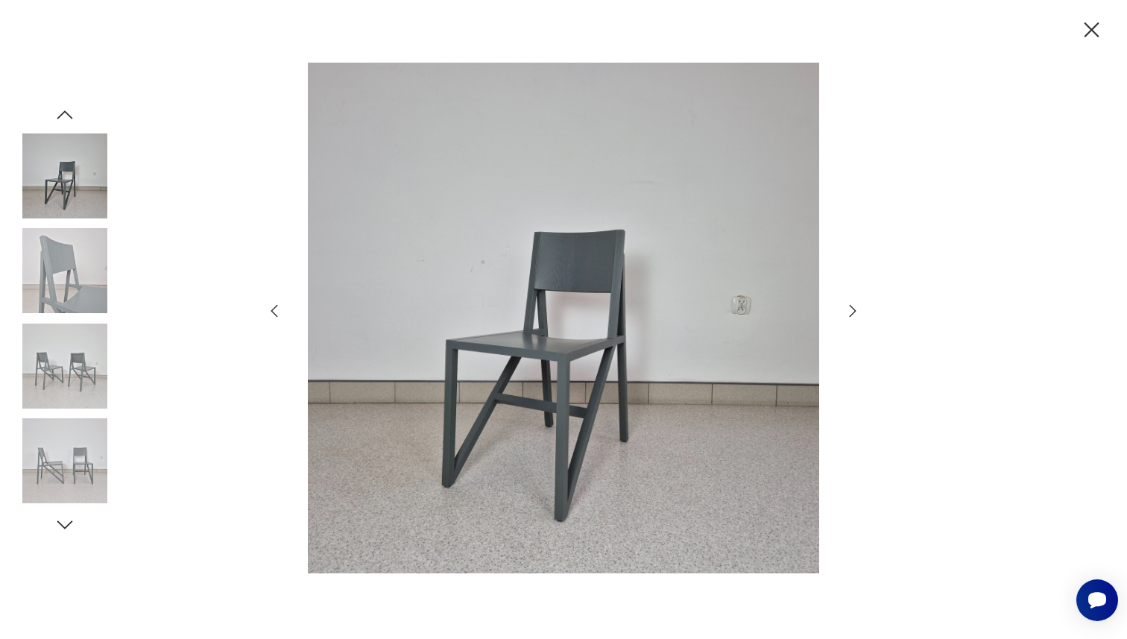
click at [849, 307] on icon "button" at bounding box center [853, 311] width 18 height 18
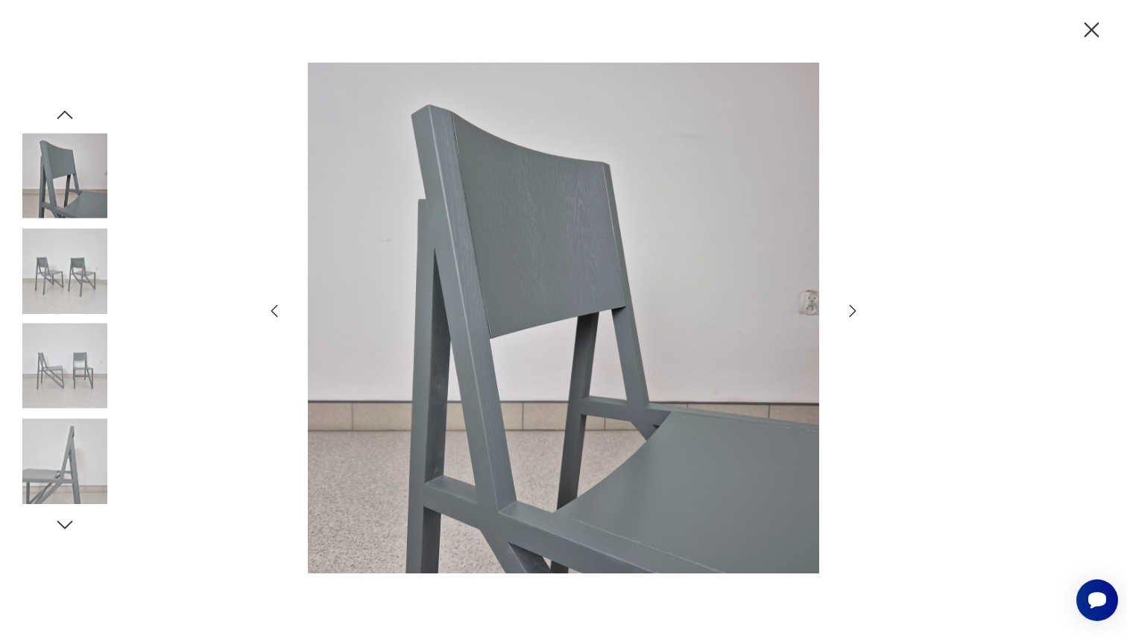
click at [849, 307] on icon "button" at bounding box center [853, 311] width 18 height 18
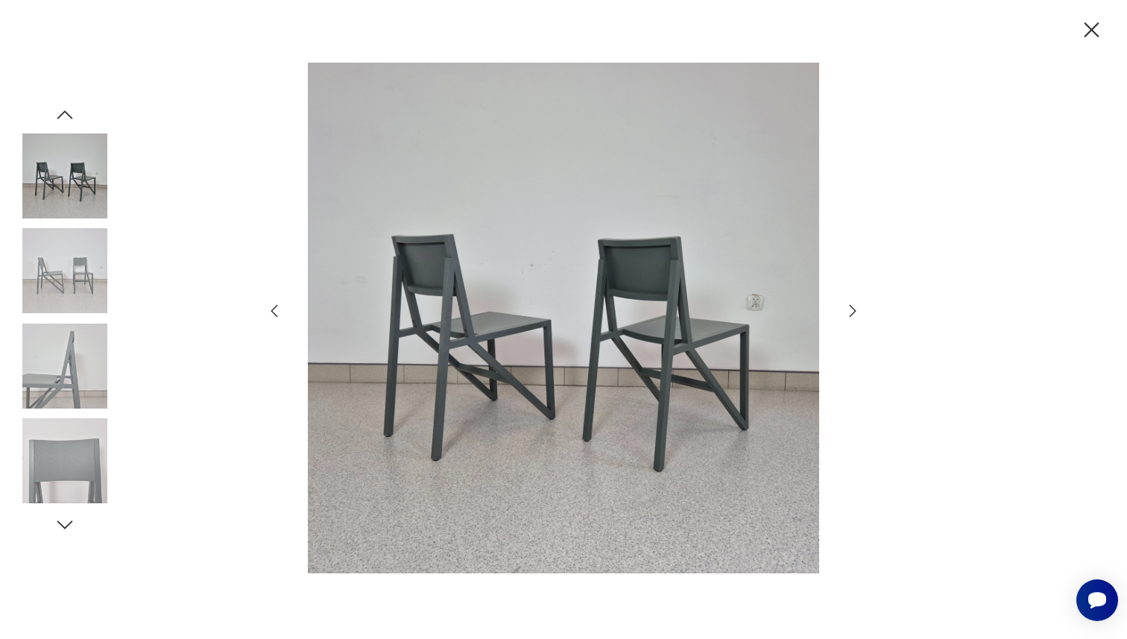
click at [849, 307] on icon "button" at bounding box center [853, 311] width 18 height 18
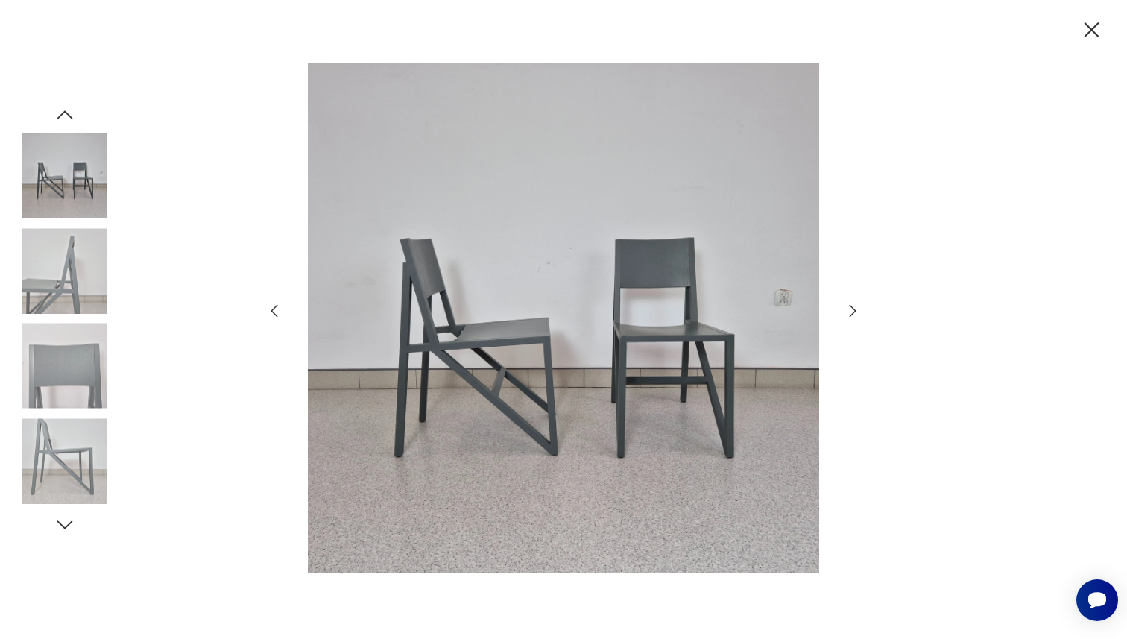
click at [849, 307] on icon "button" at bounding box center [853, 311] width 18 height 18
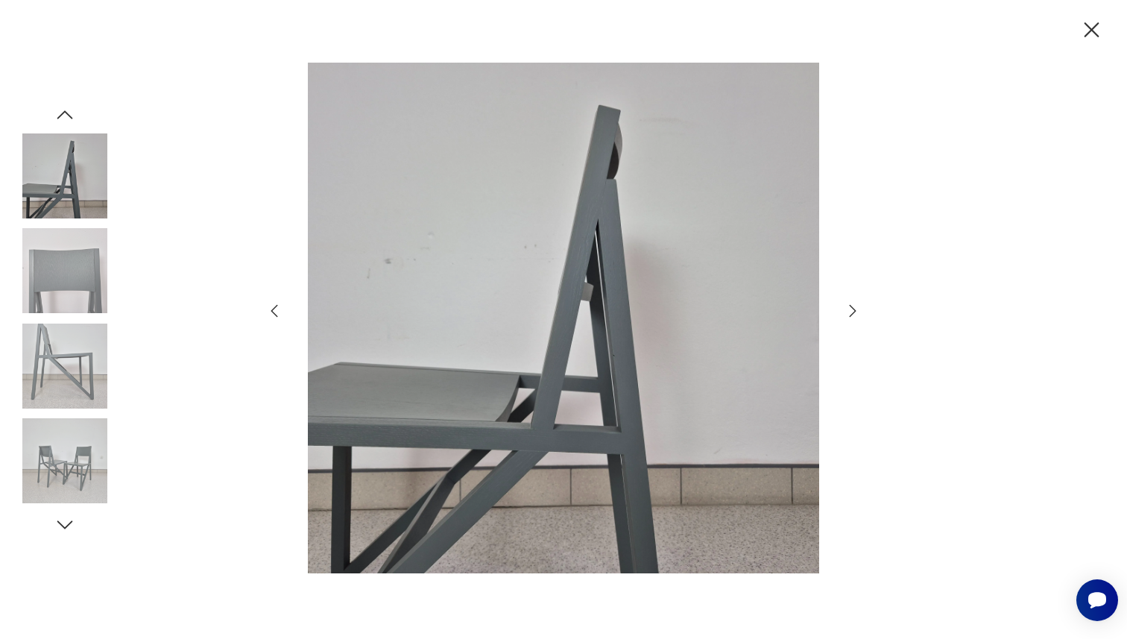
click at [849, 307] on icon "button" at bounding box center [853, 311] width 18 height 18
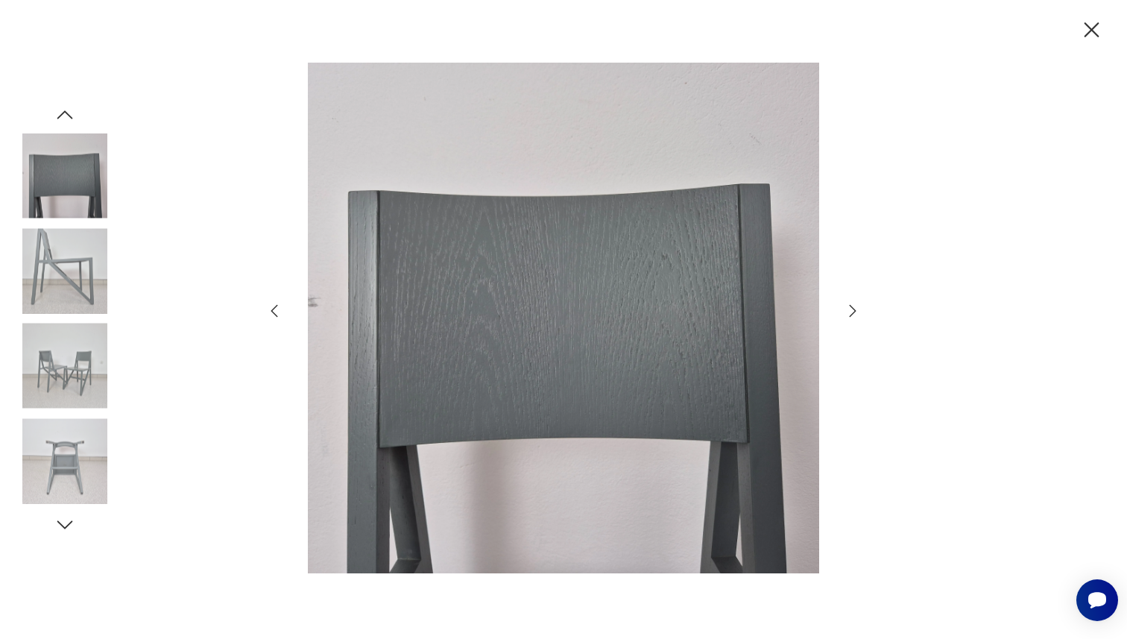
click at [849, 307] on icon "button" at bounding box center [853, 311] width 18 height 18
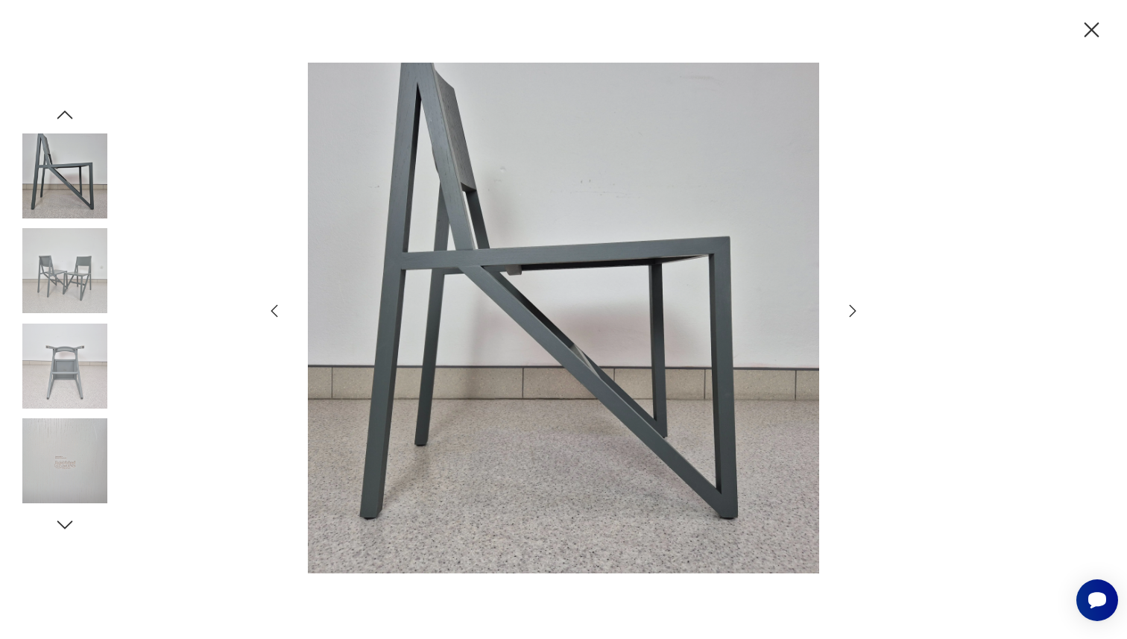
click at [849, 307] on icon "button" at bounding box center [853, 311] width 18 height 18
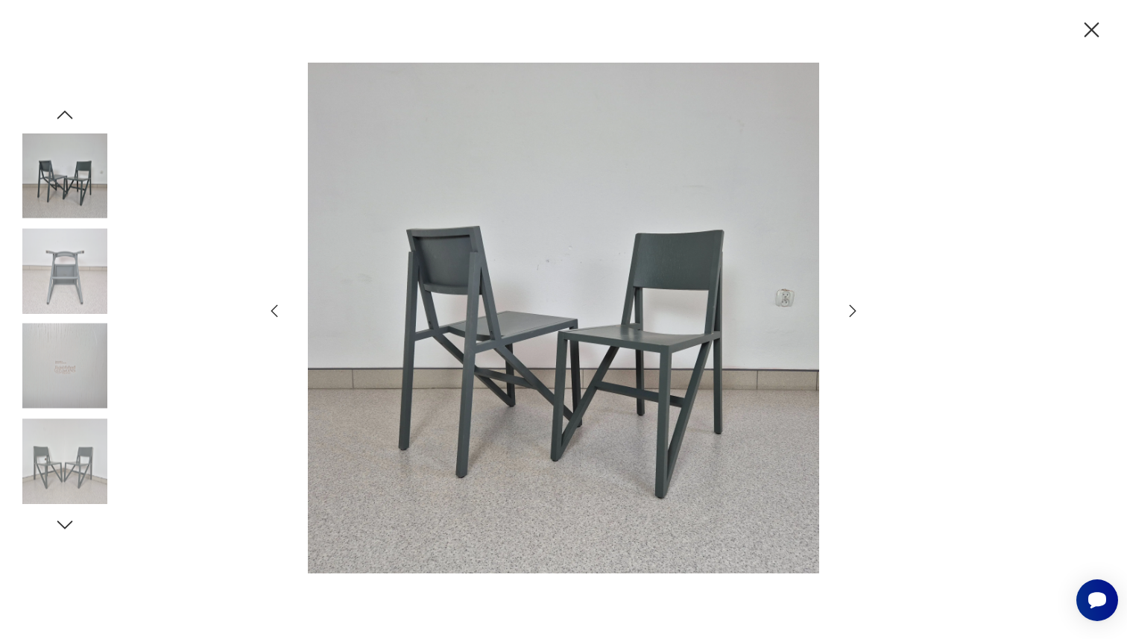
click at [849, 307] on icon "button" at bounding box center [853, 311] width 18 height 18
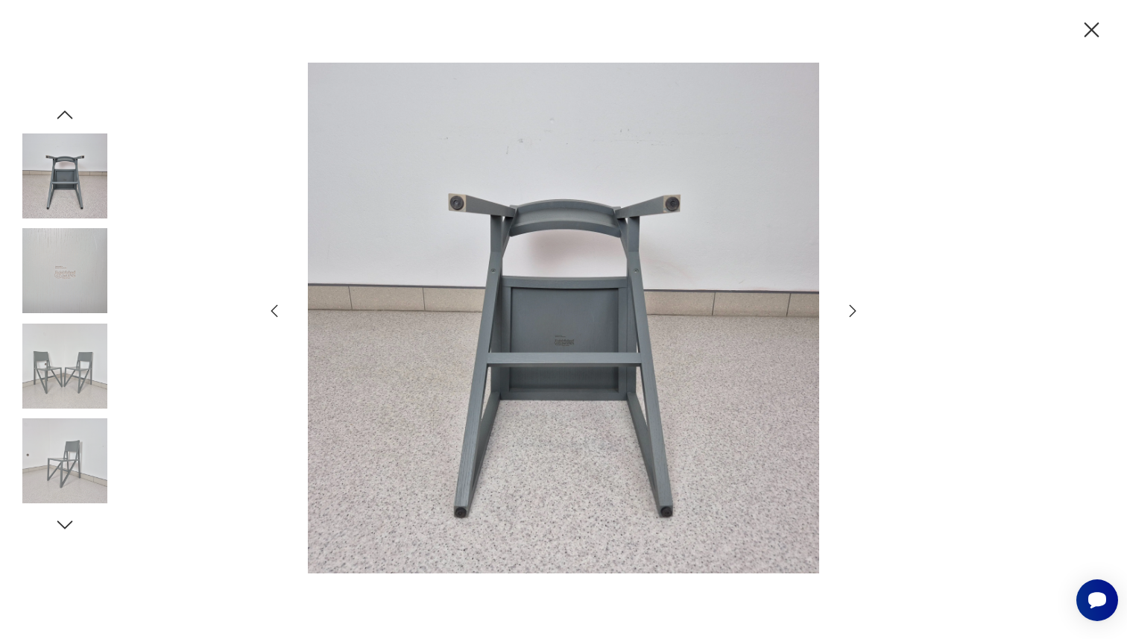
click at [849, 307] on icon "button" at bounding box center [853, 311] width 18 height 18
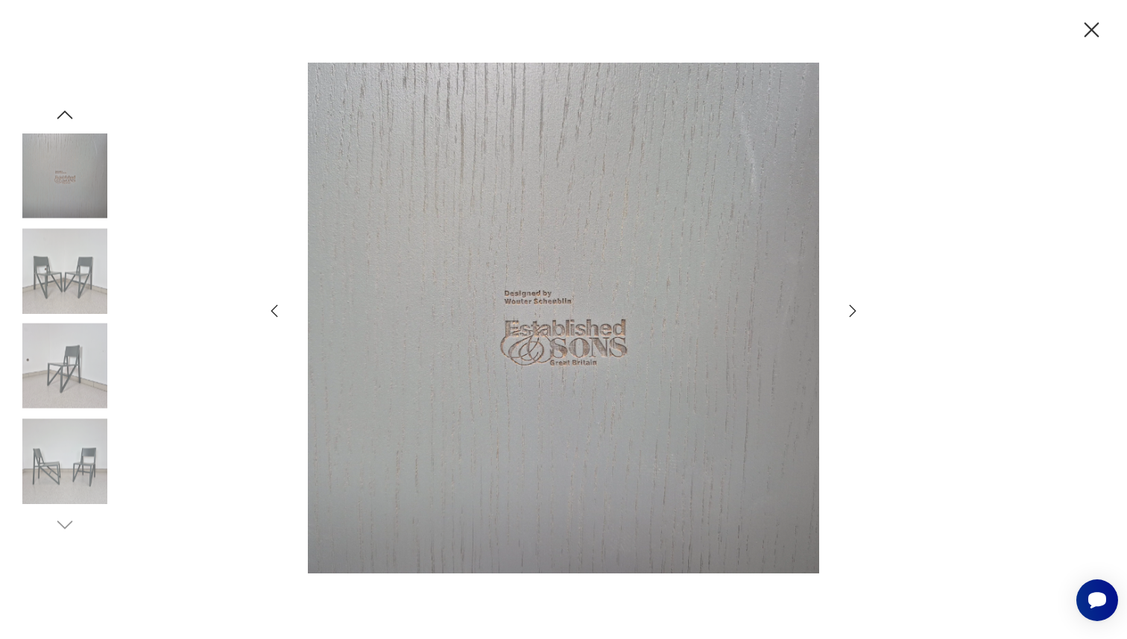
click at [849, 307] on icon "button" at bounding box center [853, 311] width 18 height 18
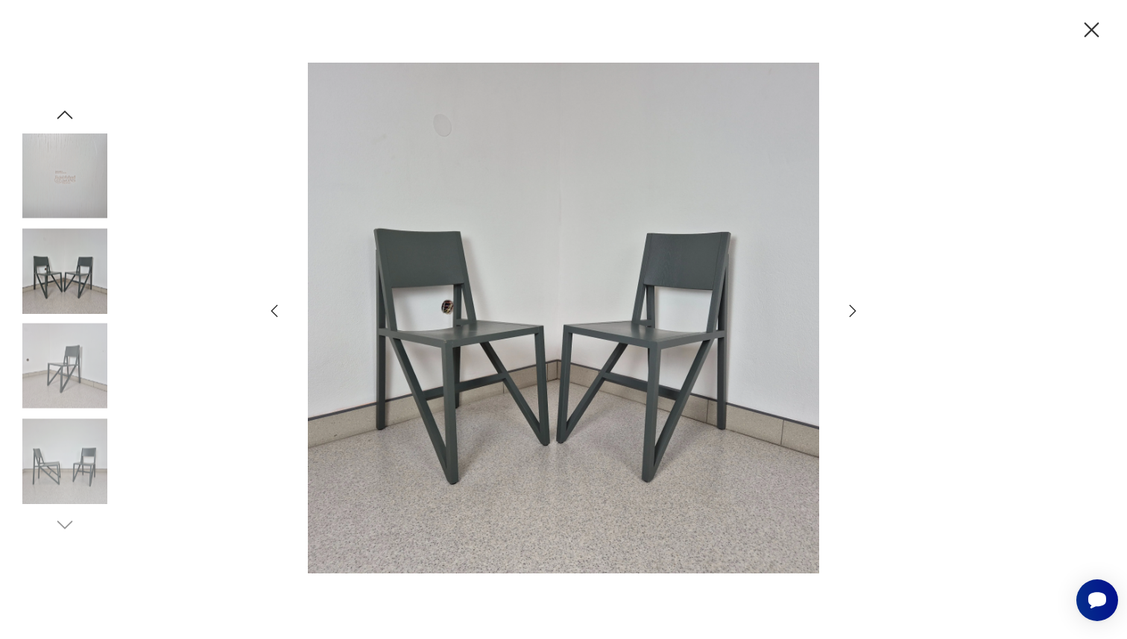
click at [849, 307] on icon "button" at bounding box center [853, 311] width 18 height 18
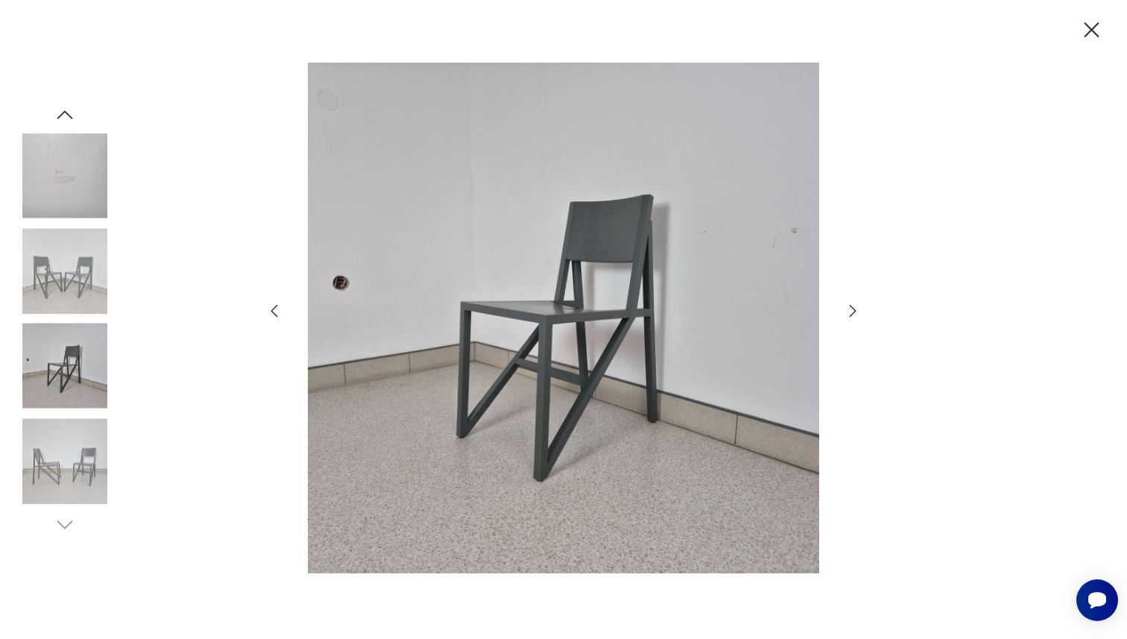
click at [849, 307] on icon "button" at bounding box center [853, 311] width 18 height 18
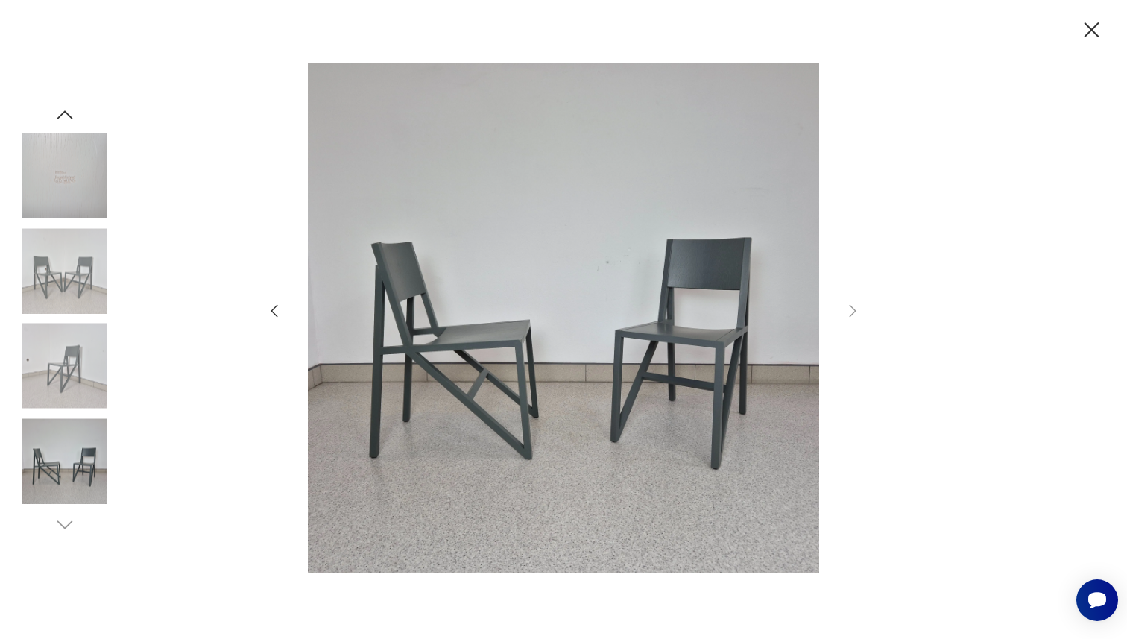
click at [1091, 33] on icon "button" at bounding box center [1092, 30] width 26 height 26
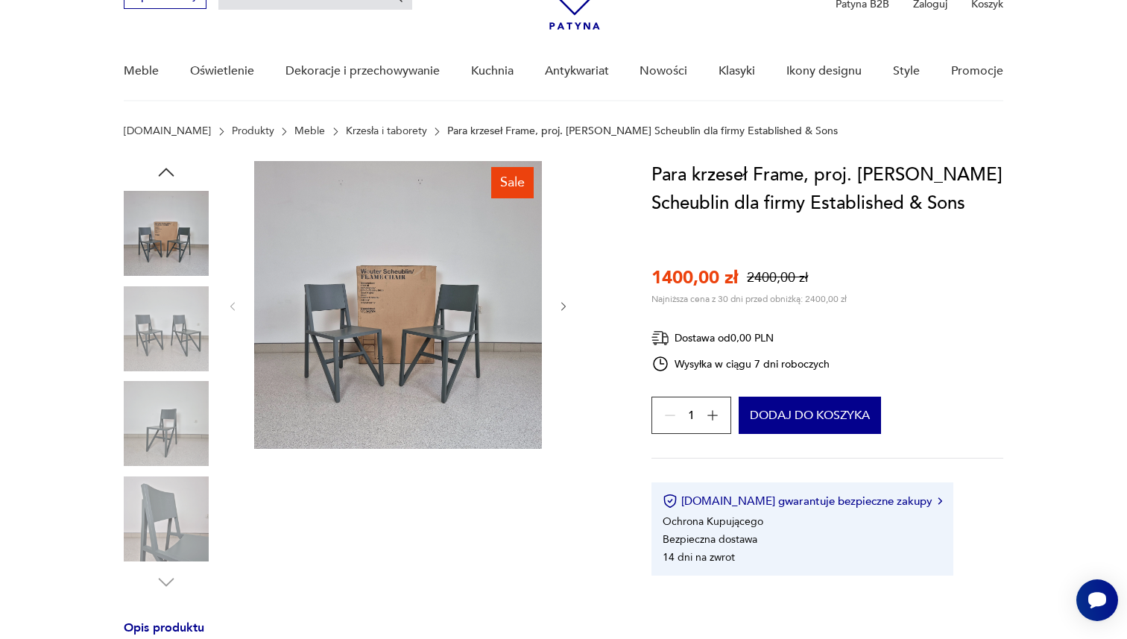
click at [465, 274] on img at bounding box center [398, 305] width 288 height 288
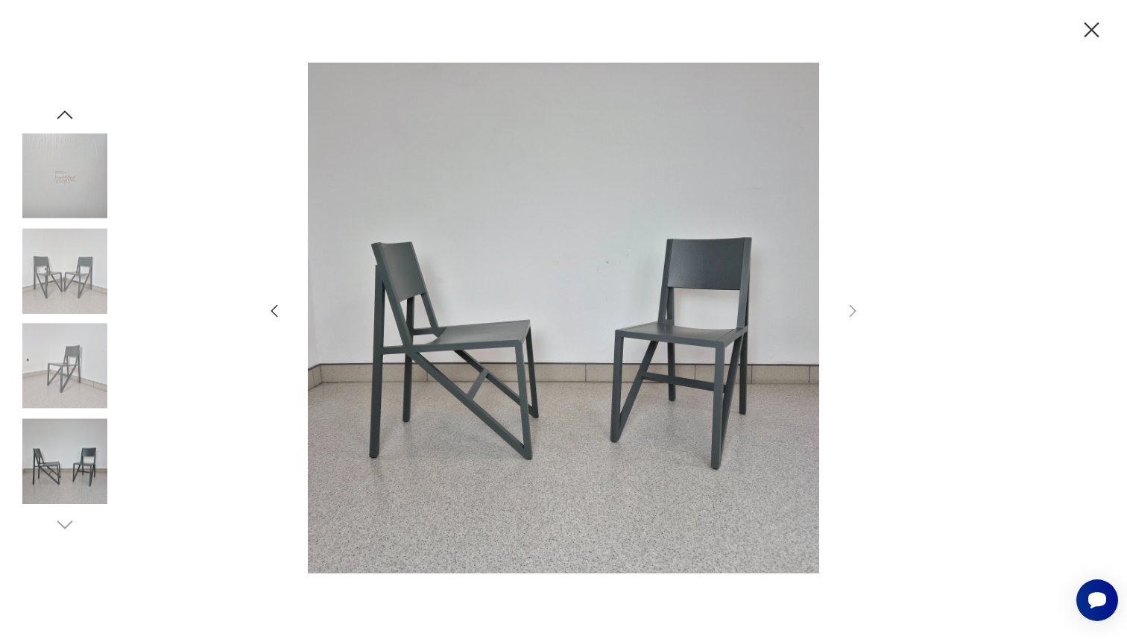
click at [283, 306] on div at bounding box center [563, 320] width 596 height 514
click at [277, 306] on icon "button" at bounding box center [274, 311] width 18 height 18
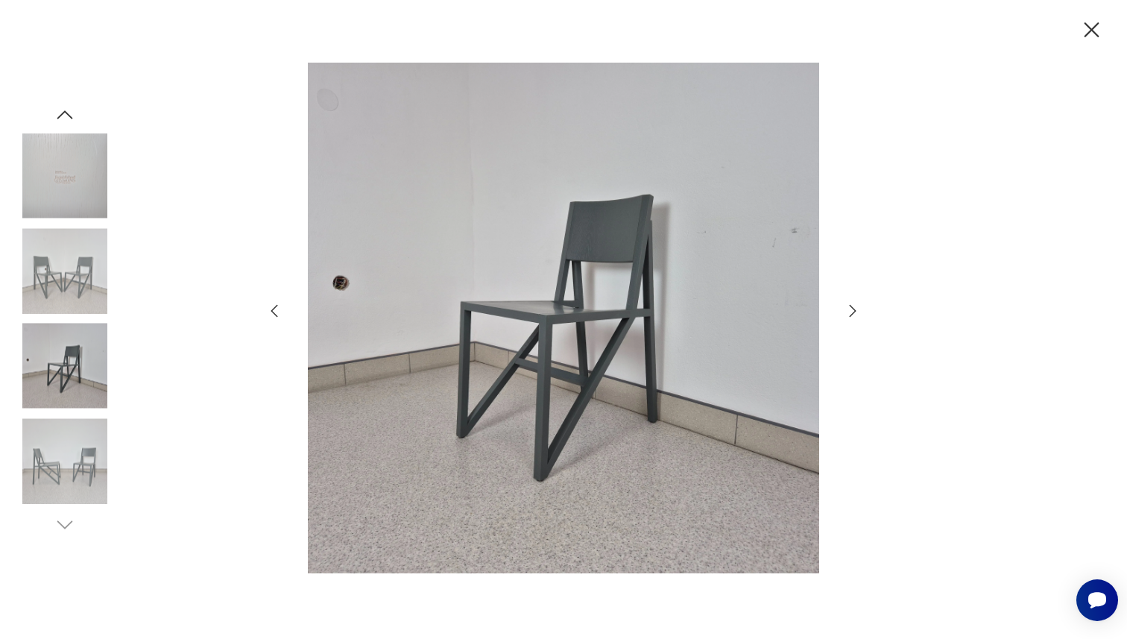
click at [277, 306] on icon "button" at bounding box center [274, 311] width 18 height 18
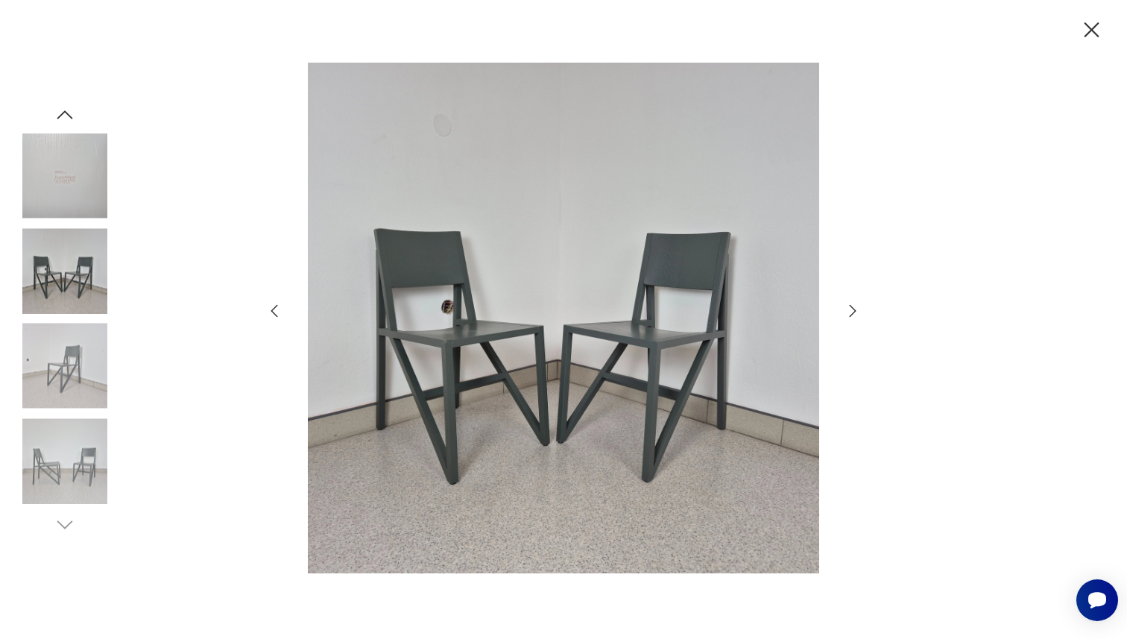
click at [277, 306] on icon "button" at bounding box center [274, 311] width 18 height 18
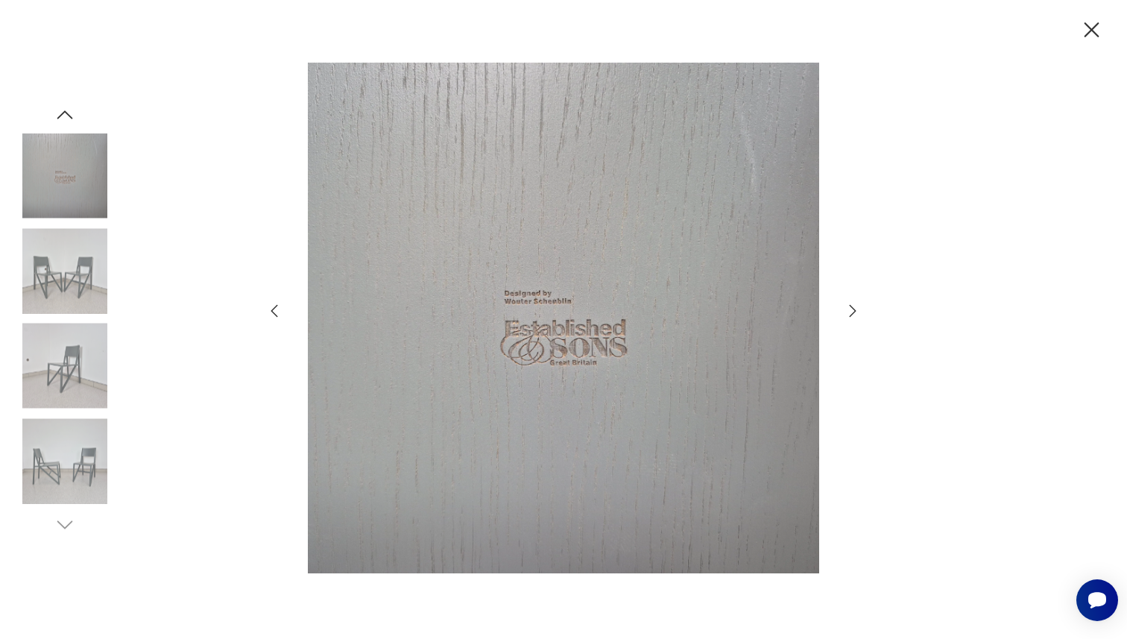
click at [277, 306] on icon "button" at bounding box center [274, 311] width 18 height 18
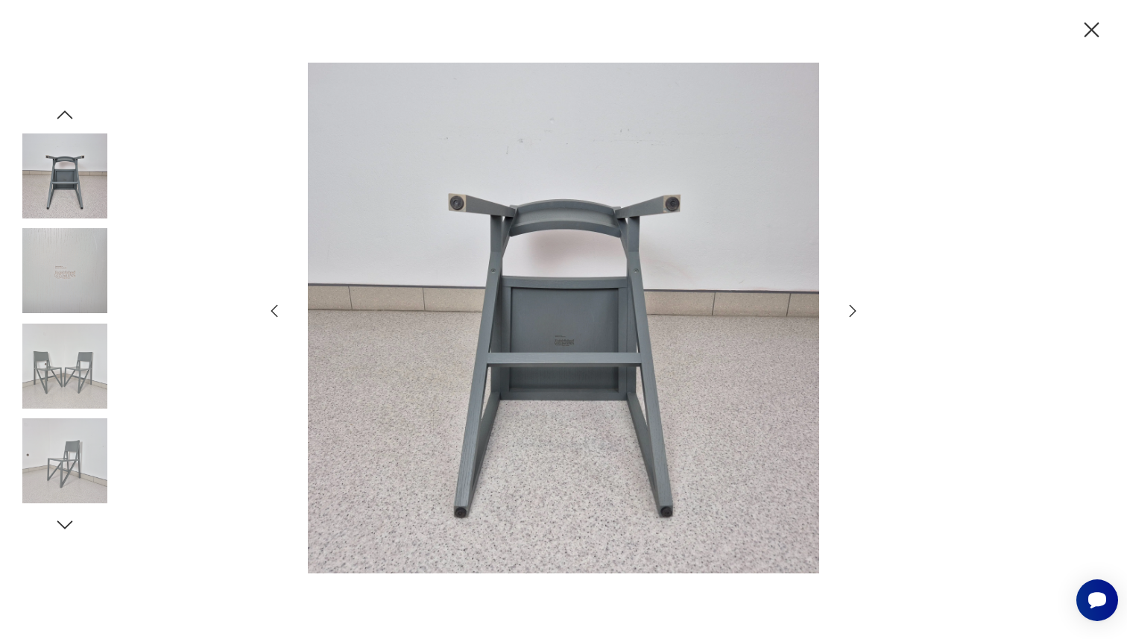
click at [277, 306] on icon "button" at bounding box center [274, 311] width 18 height 18
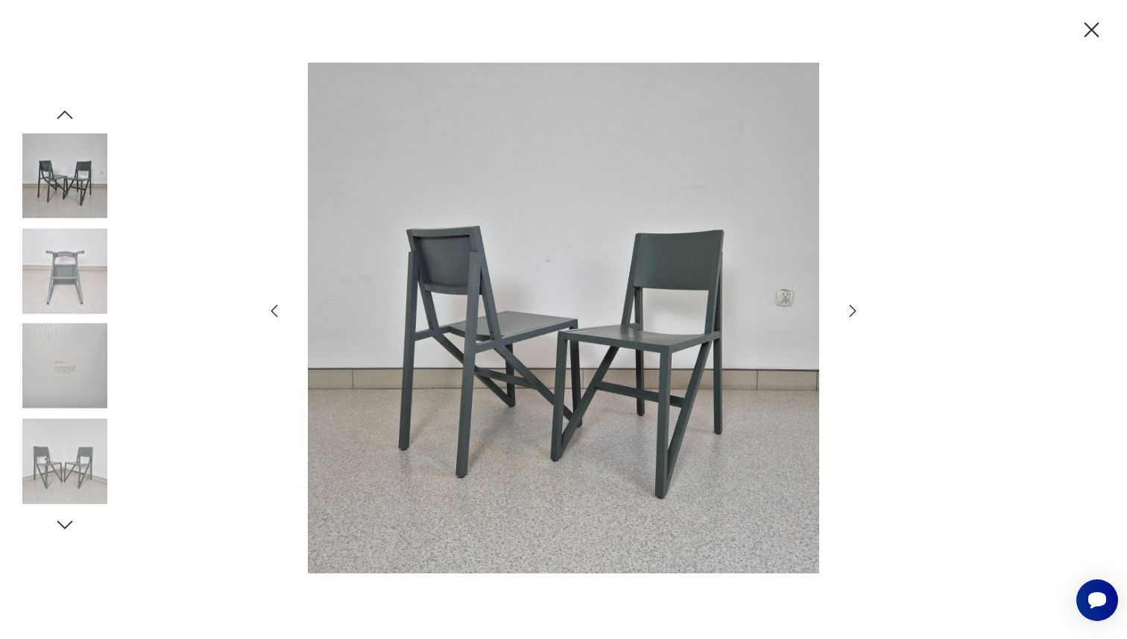
click at [277, 307] on icon "button" at bounding box center [274, 311] width 18 height 18
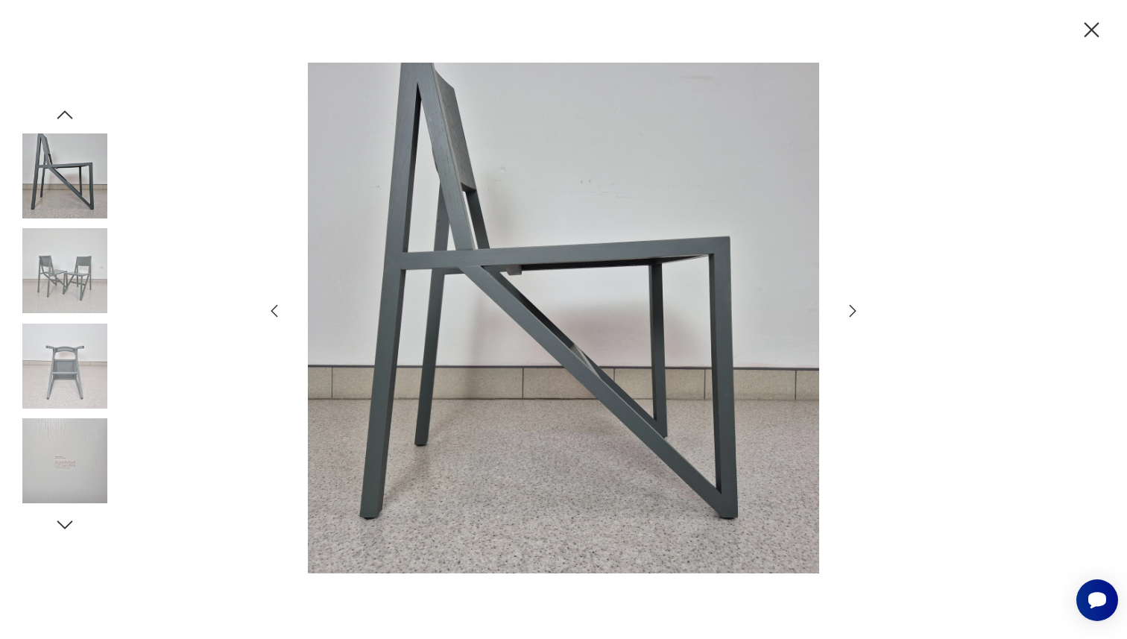
click at [280, 307] on icon "button" at bounding box center [274, 311] width 18 height 18
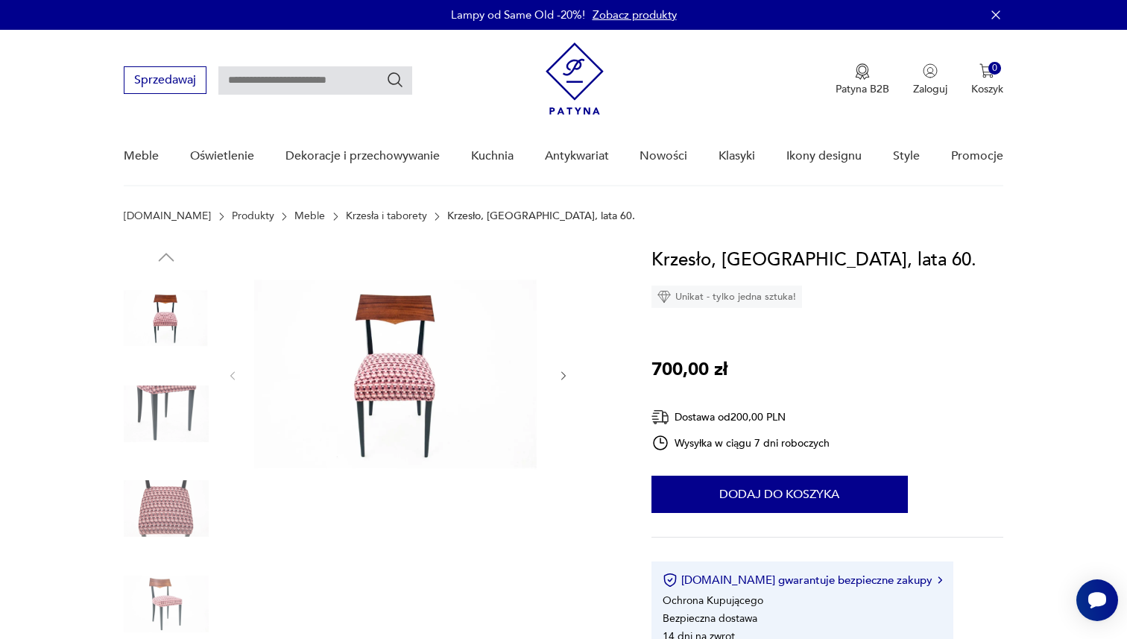
click at [363, 426] on img at bounding box center [398, 374] width 288 height 257
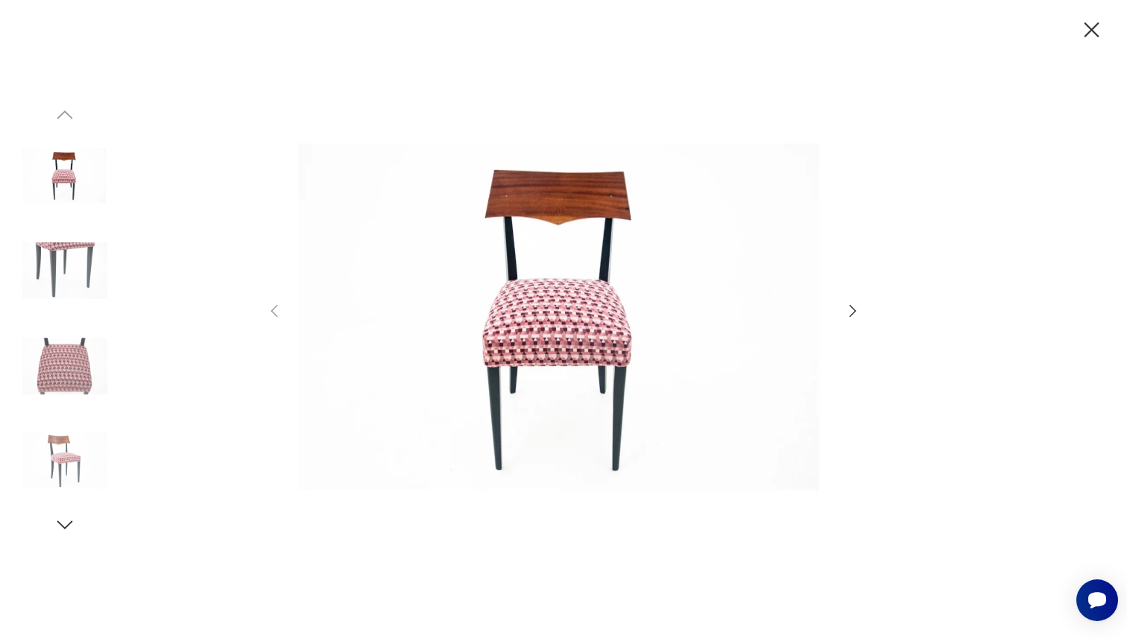
click at [850, 315] on icon "button" at bounding box center [853, 311] width 18 height 18
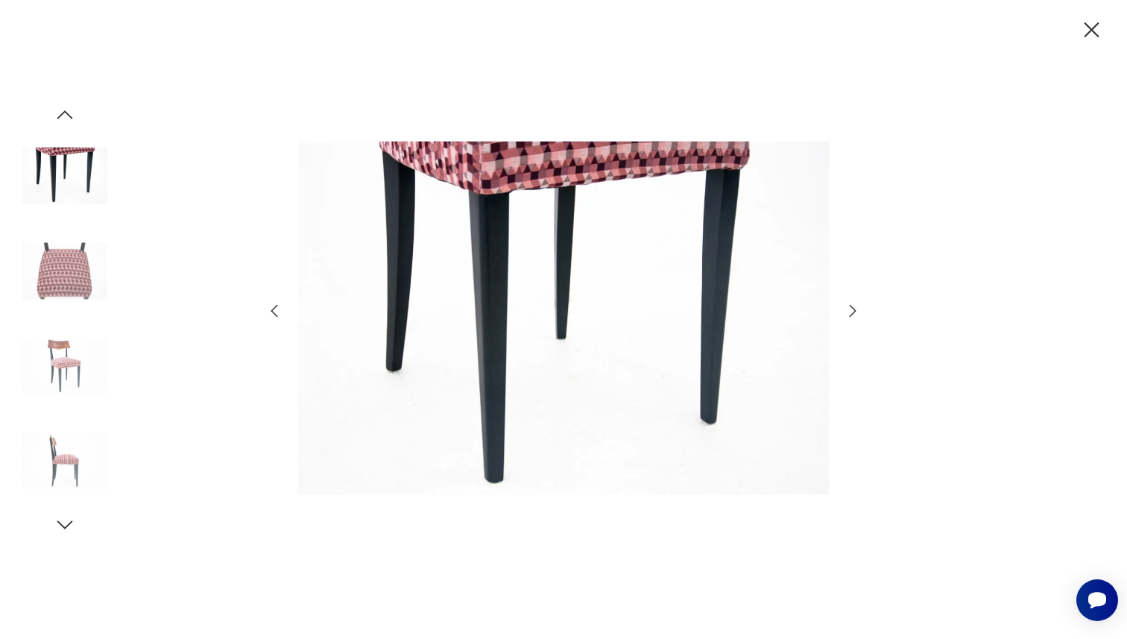
click at [850, 315] on icon "button" at bounding box center [853, 311] width 18 height 18
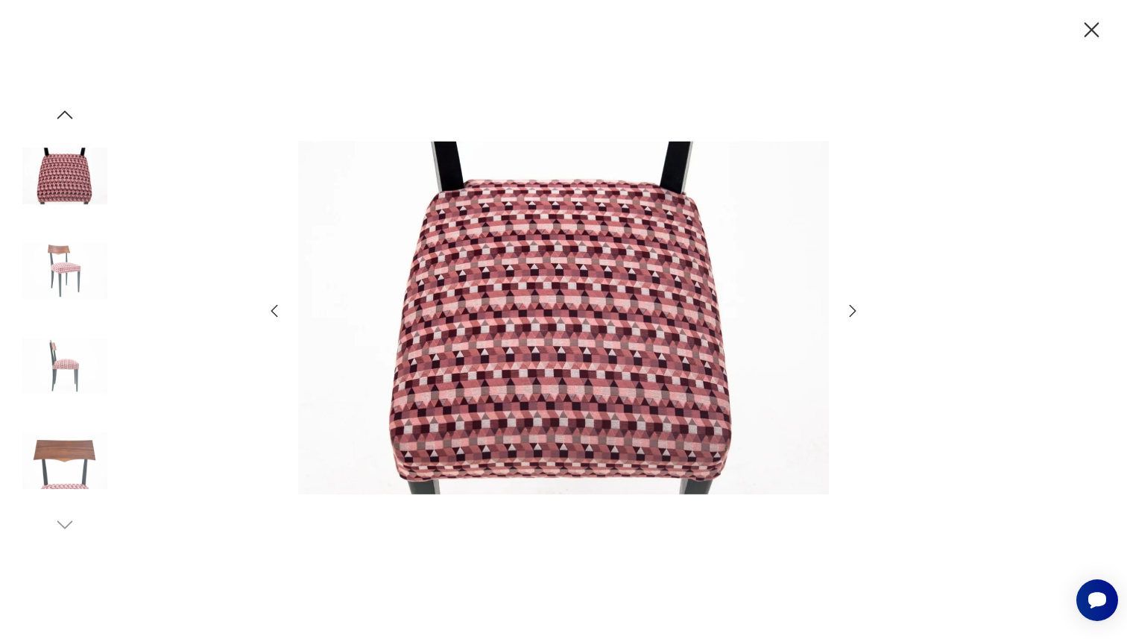
click at [850, 315] on icon "button" at bounding box center [853, 311] width 18 height 18
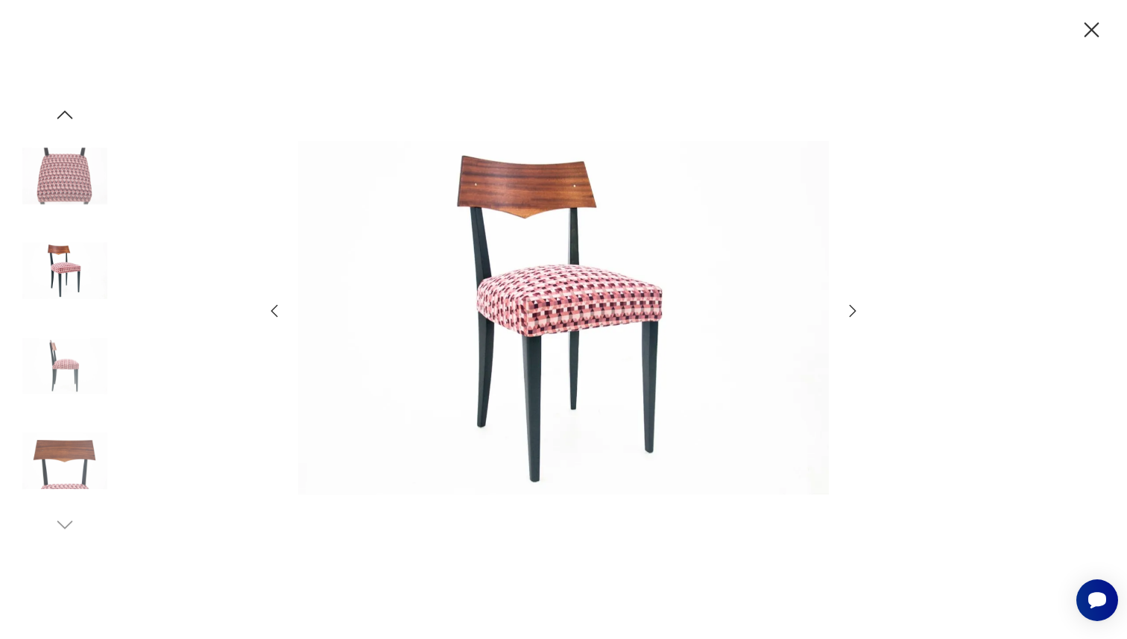
click at [850, 315] on icon "button" at bounding box center [853, 311] width 18 height 18
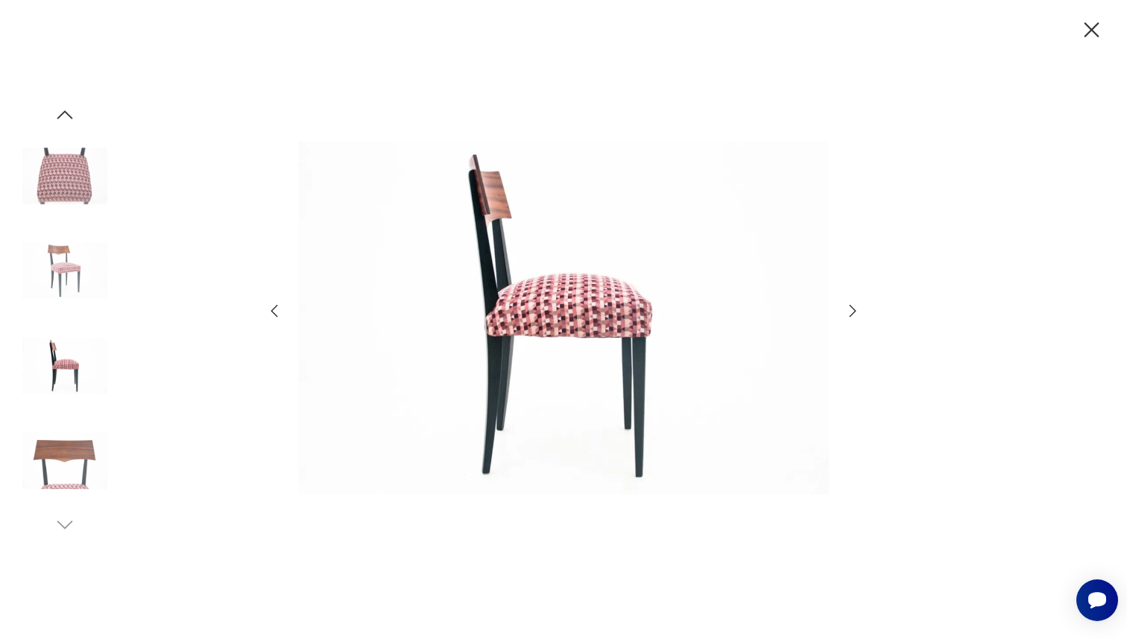
click at [850, 315] on icon "button" at bounding box center [853, 311] width 18 height 18
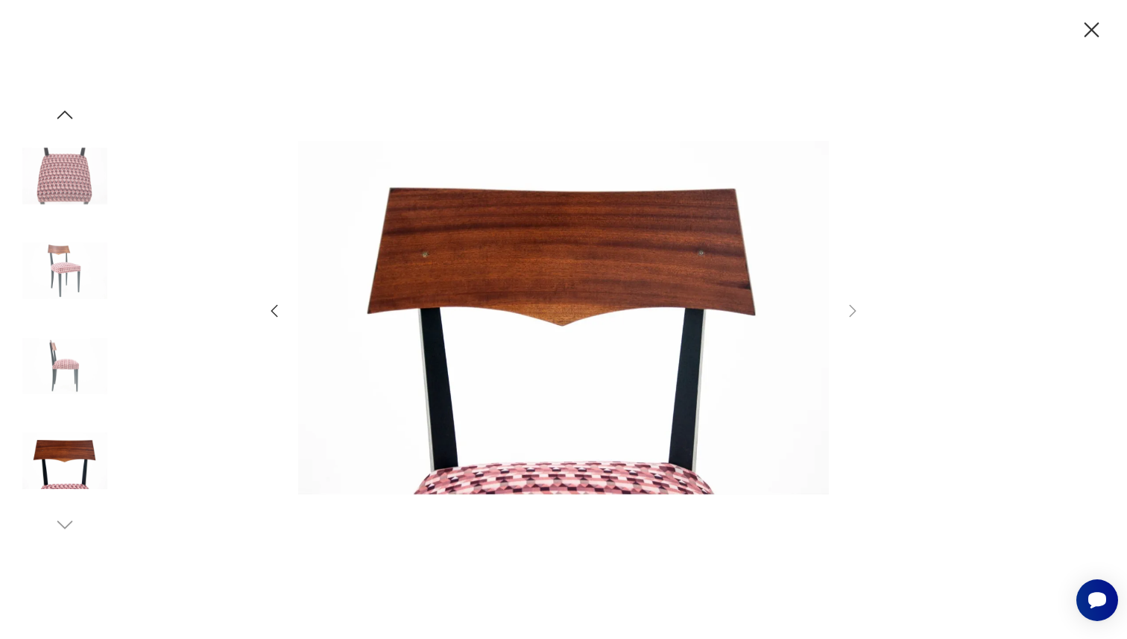
click at [1101, 31] on icon "button" at bounding box center [1092, 30] width 26 height 26
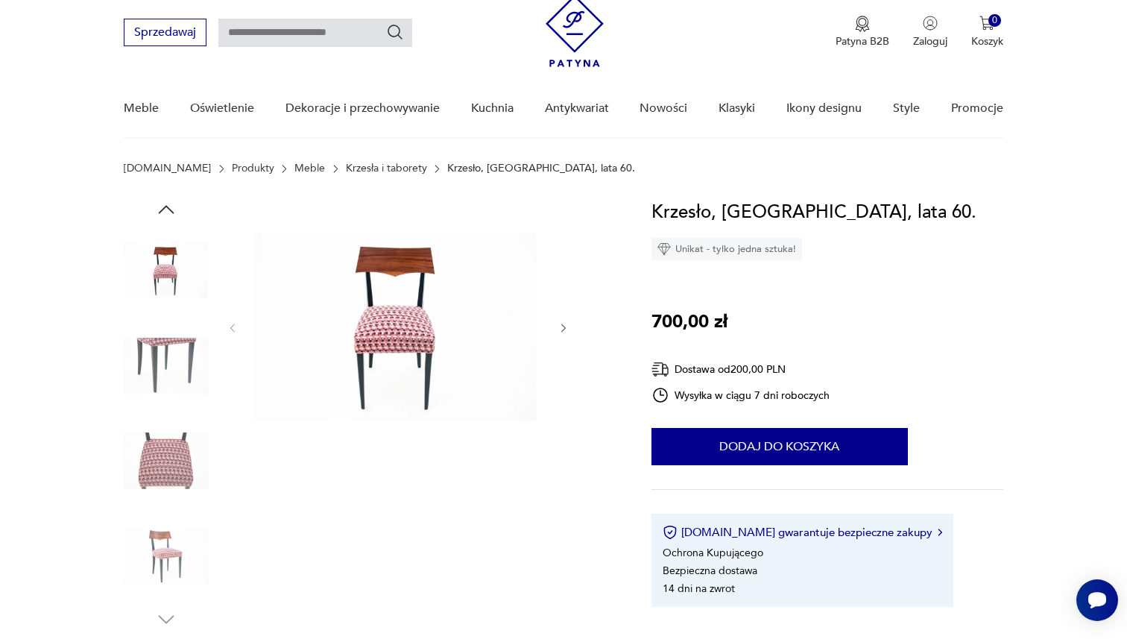
scroll to position [52, 0]
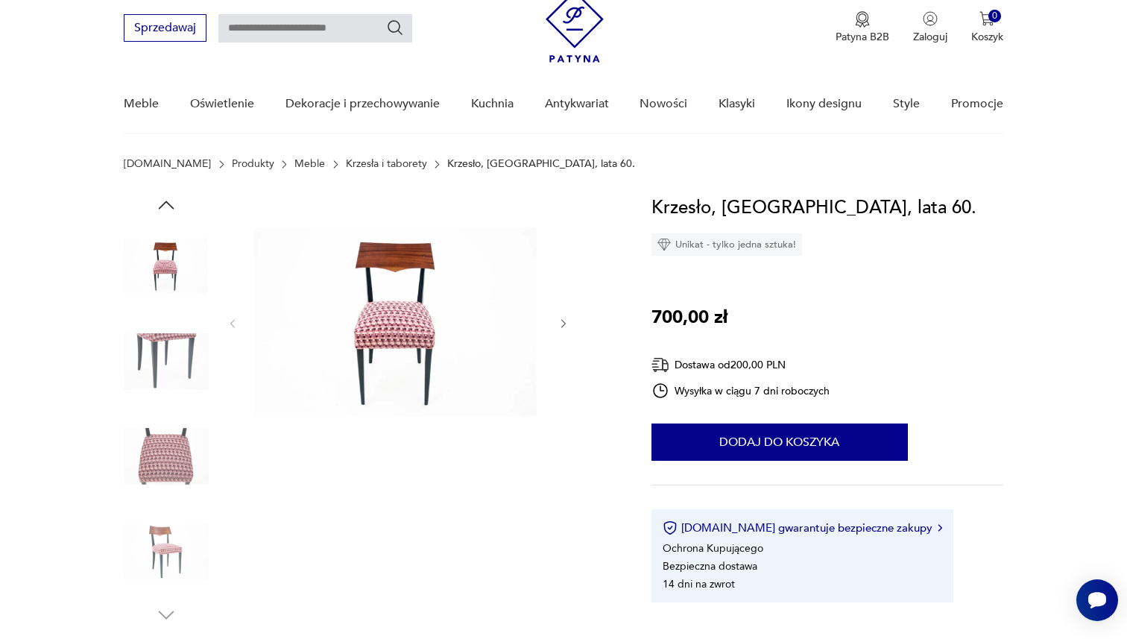
click at [434, 312] on img at bounding box center [398, 322] width 288 height 257
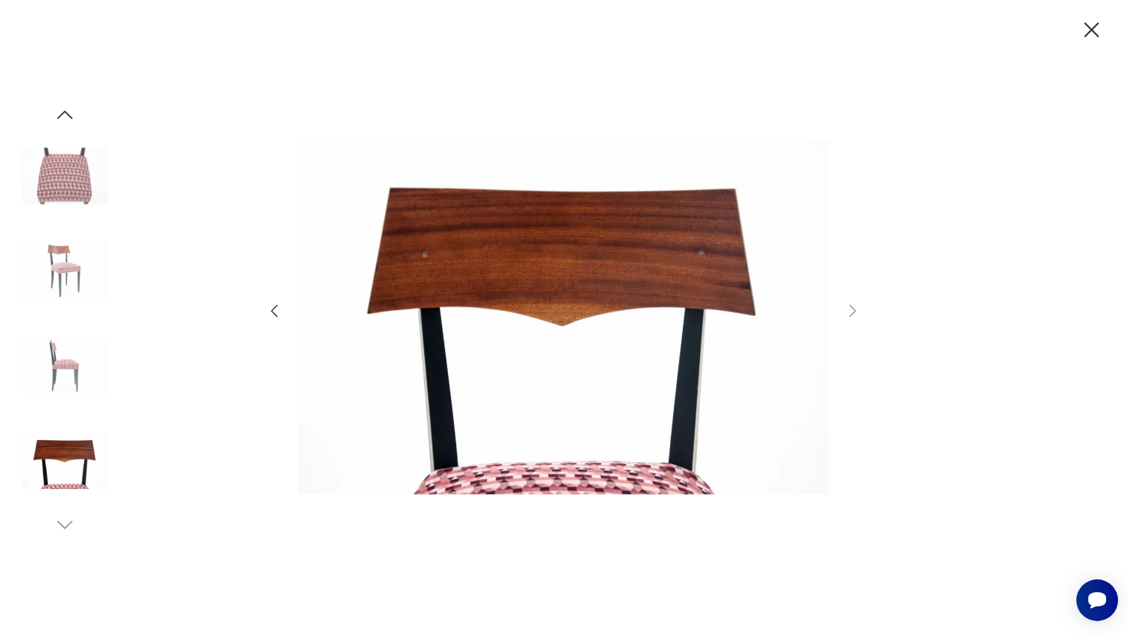
click at [49, 178] on img at bounding box center [64, 175] width 85 height 85
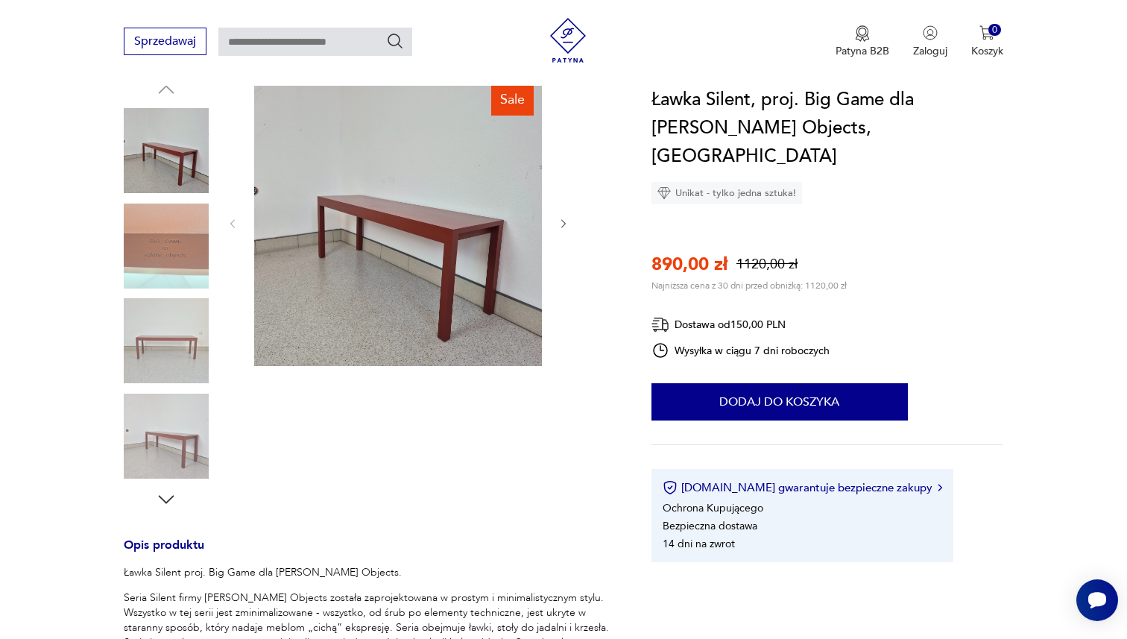
scroll to position [205, 0]
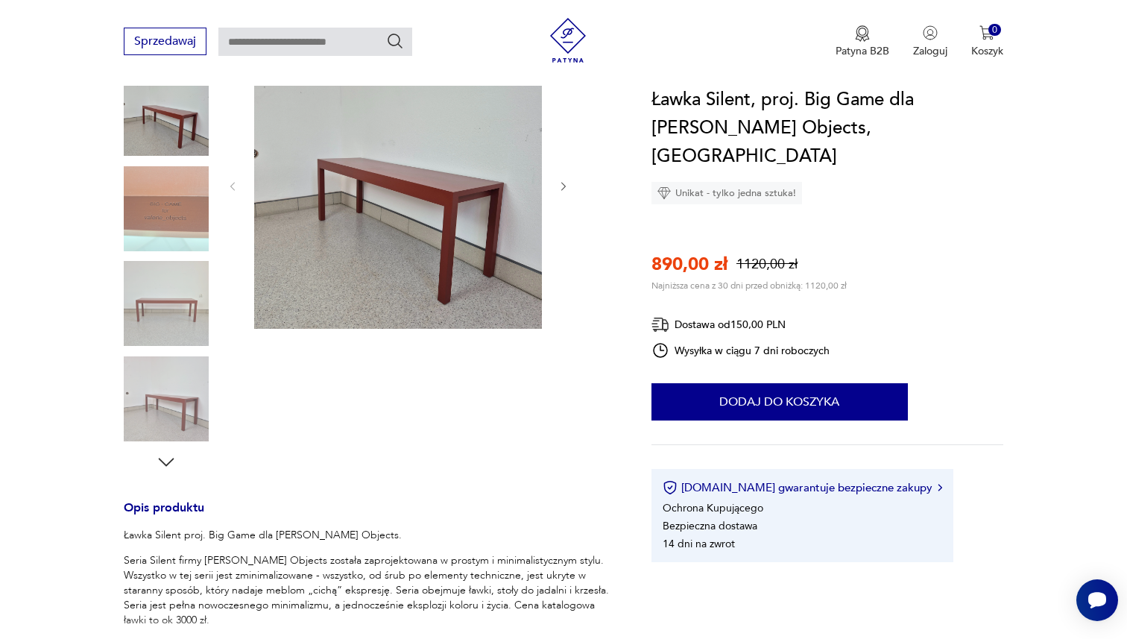
click at [388, 146] on img at bounding box center [398, 185] width 288 height 288
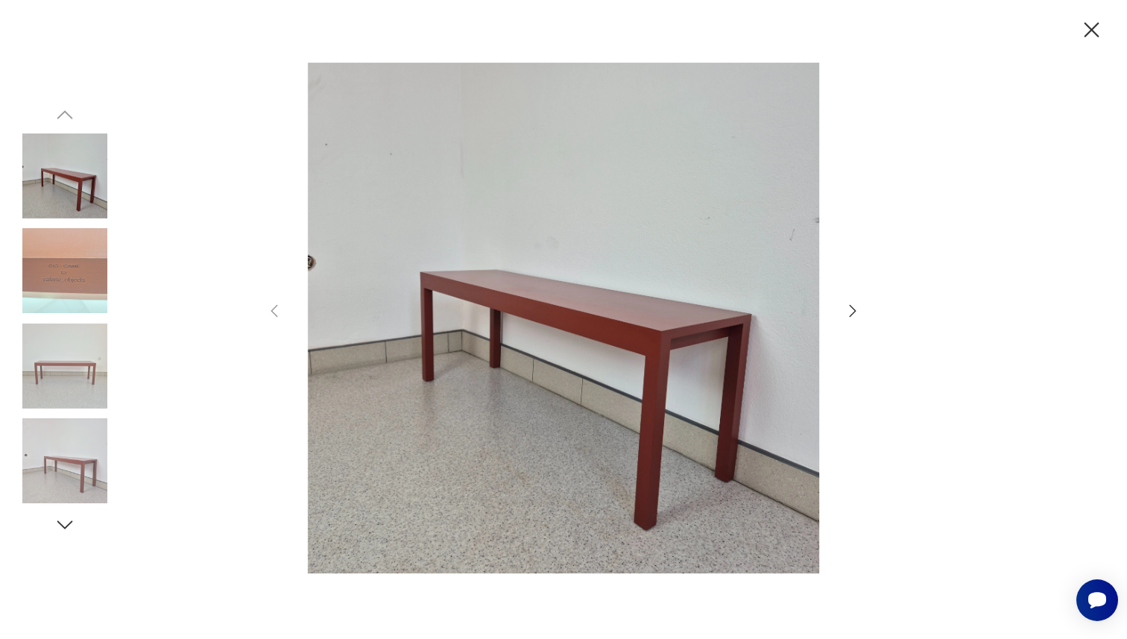
click at [851, 310] on icon "button" at bounding box center [853, 311] width 18 height 18
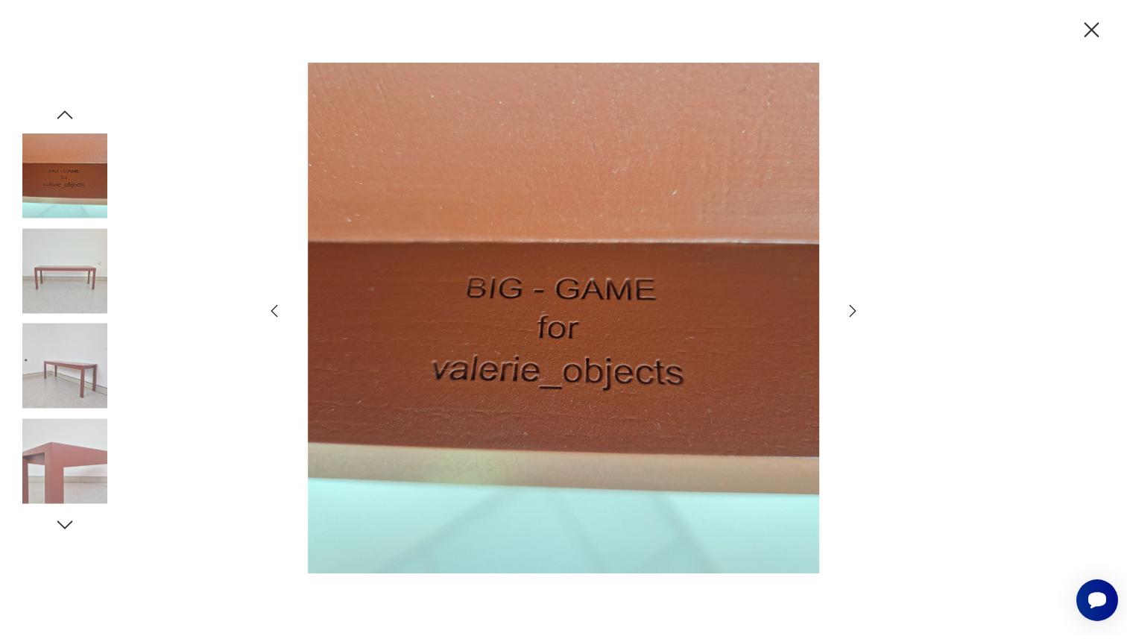
click at [851, 310] on icon "button" at bounding box center [853, 311] width 18 height 18
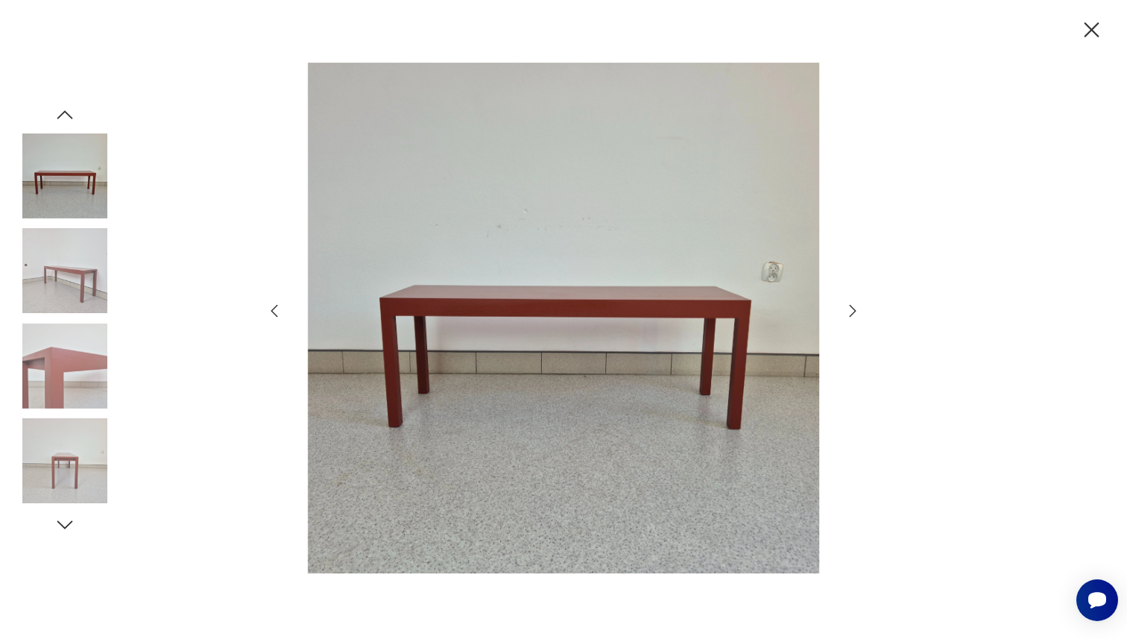
click at [851, 310] on icon "button" at bounding box center [853, 311] width 18 height 18
